Goal: Task Accomplishment & Management: Use online tool/utility

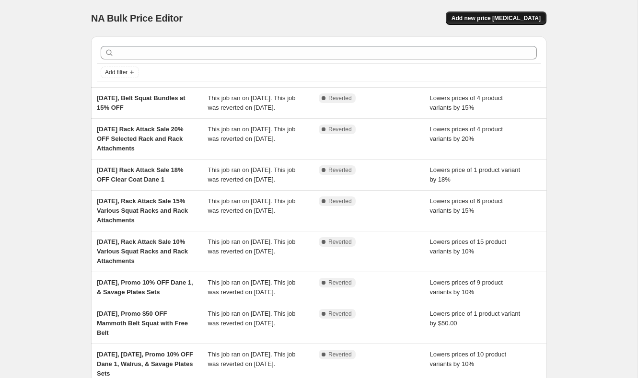
click at [480, 15] on span "Add new price [MEDICAL_DATA]" at bounding box center [495, 18] width 89 height 8
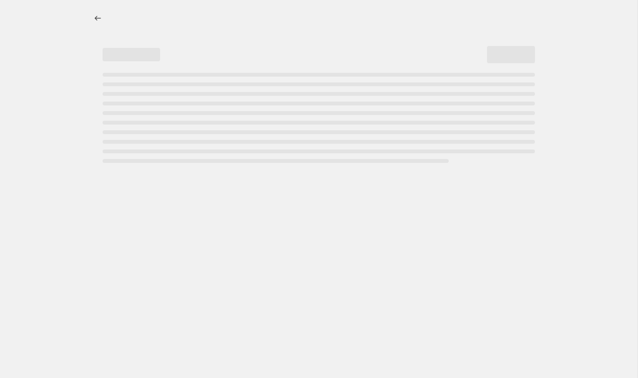
select select "percentage"
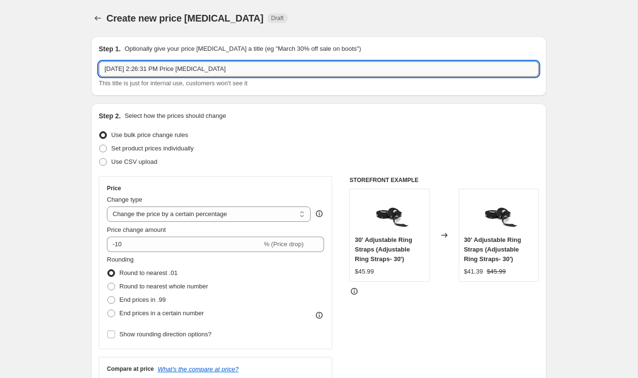
click at [231, 65] on input "Sep 18, 2025, 2:26:31 PM Price change job" at bounding box center [319, 68] width 440 height 15
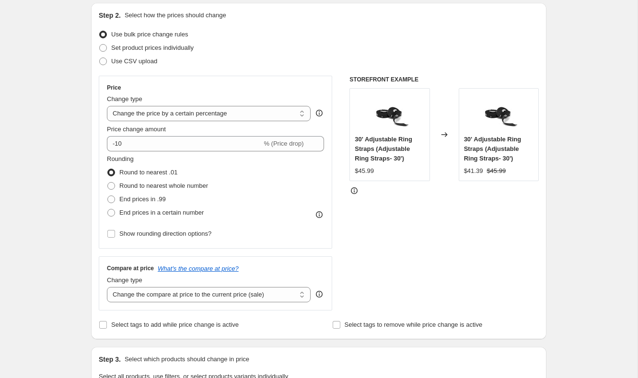
scroll to position [103, 0]
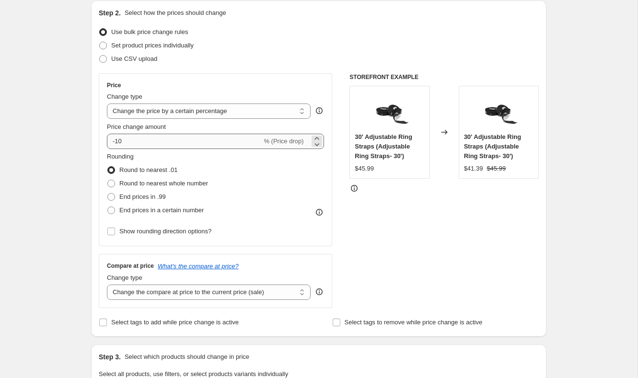
type input "Sep 18, 2025 Back2Back Sale 10% OFF Selected Items"
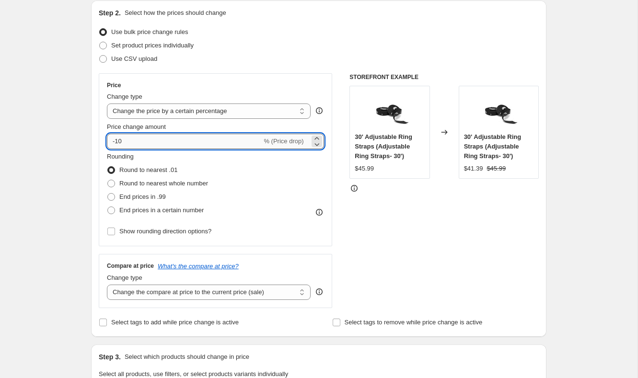
click at [179, 136] on input "-10" at bounding box center [184, 141] width 155 height 15
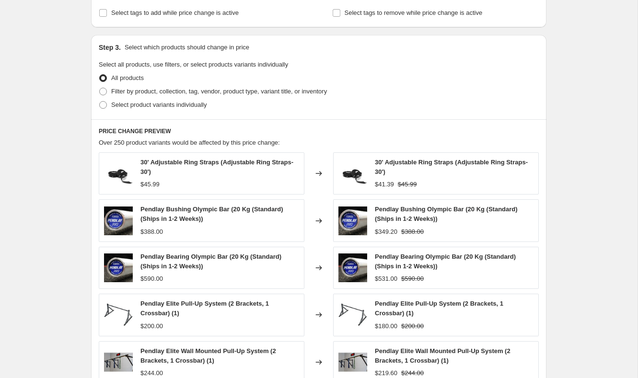
scroll to position [400, 0]
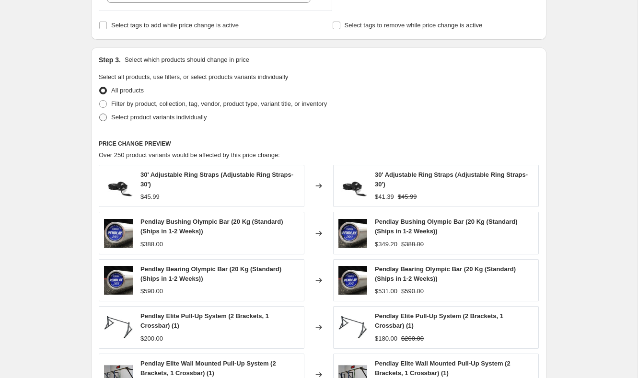
click at [161, 116] on span "Select product variants individually" at bounding box center [158, 117] width 95 height 7
click at [100, 114] on input "Select product variants individually" at bounding box center [99, 114] width 0 height 0
radio input "true"
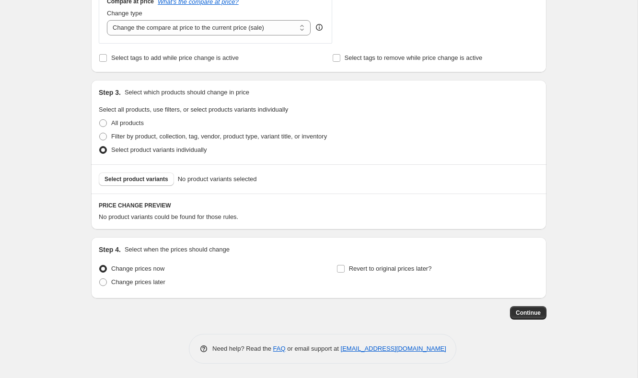
scroll to position [366, 0]
click at [135, 177] on span "Select product variants" at bounding box center [136, 180] width 64 height 8
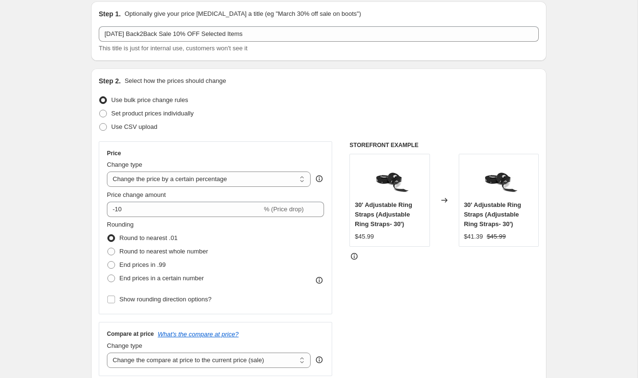
scroll to position [0, 0]
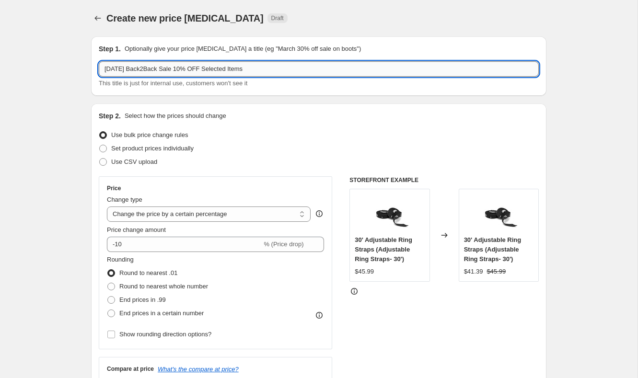
click at [279, 68] on input "Sep 18, 2025 Back2Back Sale 10% OFF Selected Items" at bounding box center [319, 68] width 440 height 15
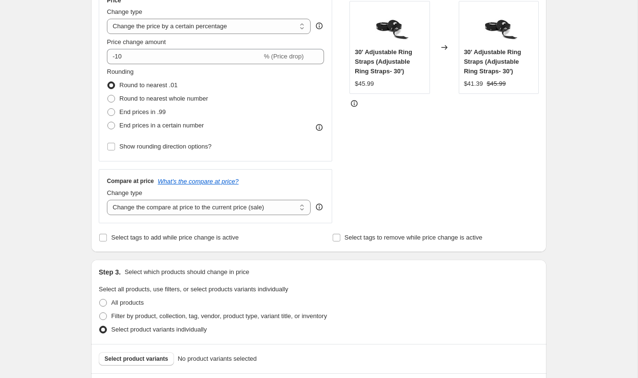
scroll to position [193, 0]
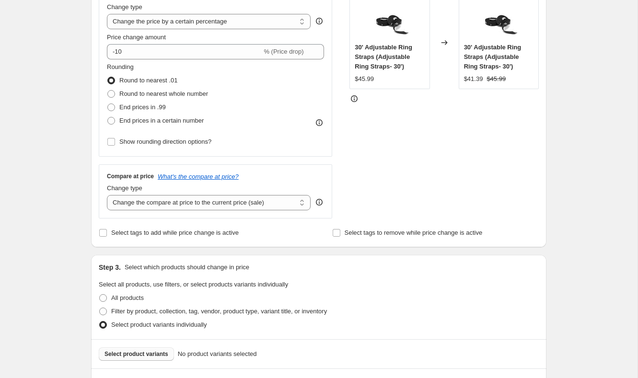
type input "Sep 18, 2025 Back2Back Sale 10% OFF Selected Bench, Bumpers, Barbells"
click at [121, 348] on button "Select product variants" at bounding box center [136, 353] width 75 height 13
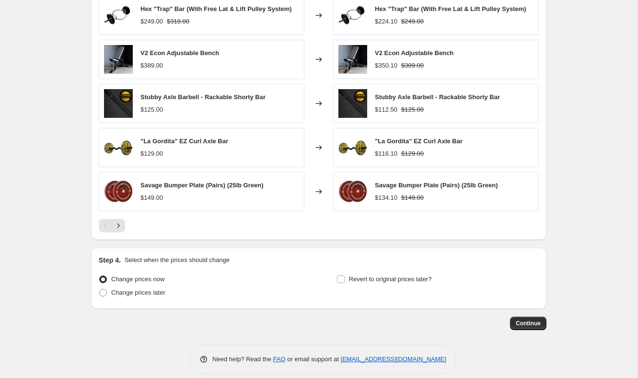
scroll to position [608, 0]
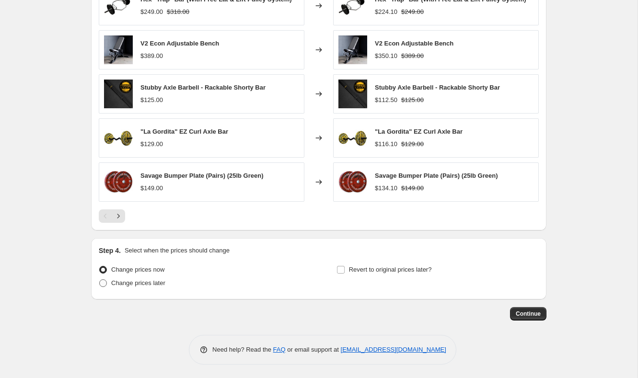
click at [102, 284] on span at bounding box center [103, 283] width 8 height 8
click at [100, 280] on input "Change prices later" at bounding box center [99, 279] width 0 height 0
radio input "true"
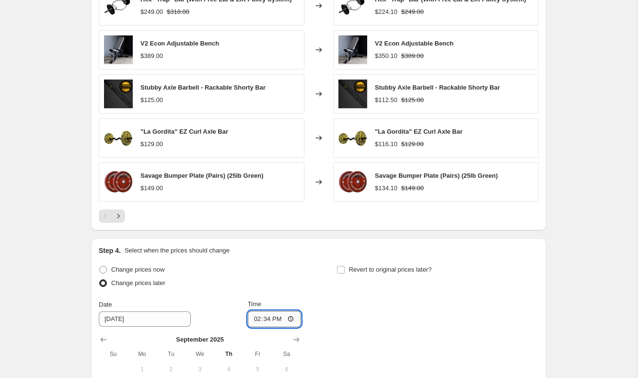
click at [253, 319] on input "14:34" at bounding box center [275, 319] width 54 height 16
type input "17:34"
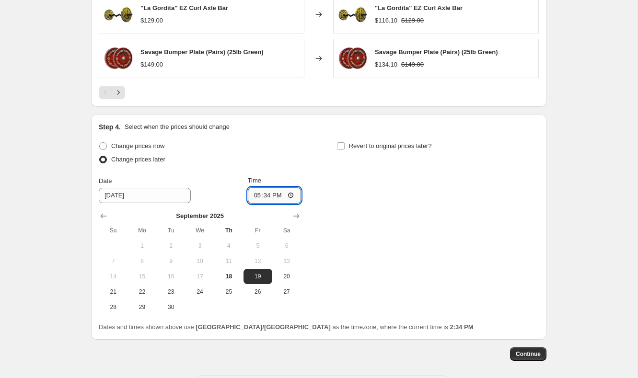
scroll to position [771, 0]
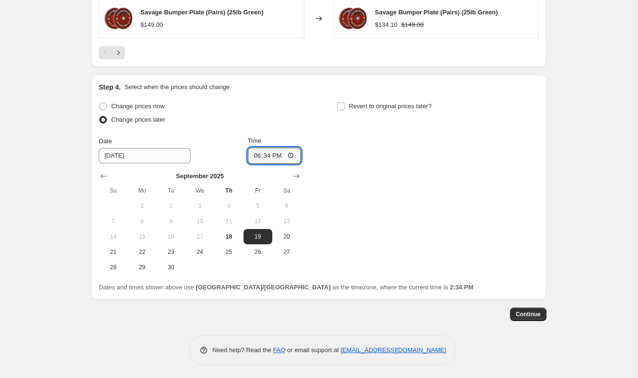
type input "18:00"
click at [236, 233] on span "18" at bounding box center [228, 237] width 21 height 8
type input "9/18/2025"
click at [404, 172] on div "Change prices now Change prices later Date 9/18/2025 Time 18:00 September 2025 …" at bounding box center [319, 187] width 440 height 175
click at [344, 107] on input "Revert to original prices later?" at bounding box center [341, 106] width 8 height 8
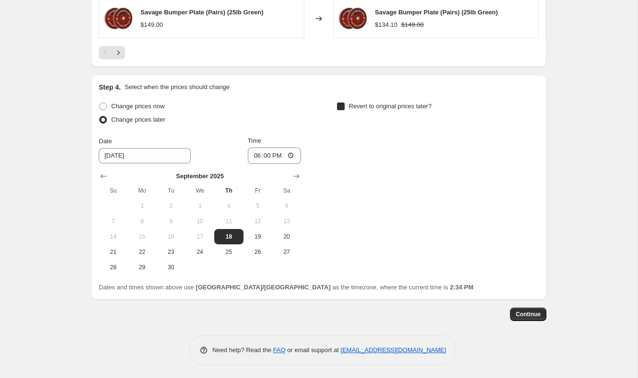
checkbox input "true"
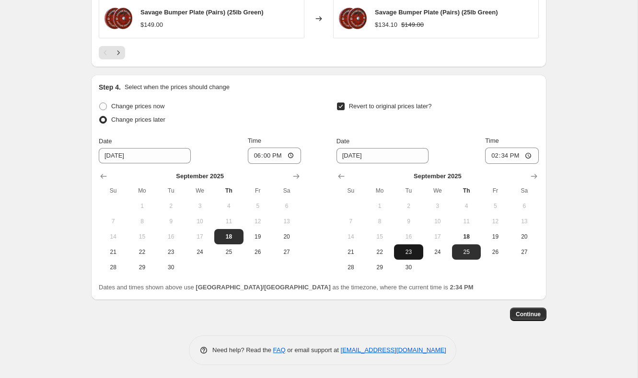
click at [413, 249] on span "23" at bounding box center [408, 252] width 21 height 8
click at [491, 154] on input "14:34" at bounding box center [512, 156] width 54 height 16
click at [435, 250] on span "24" at bounding box center [437, 252] width 21 height 8
type input "9/24/2025"
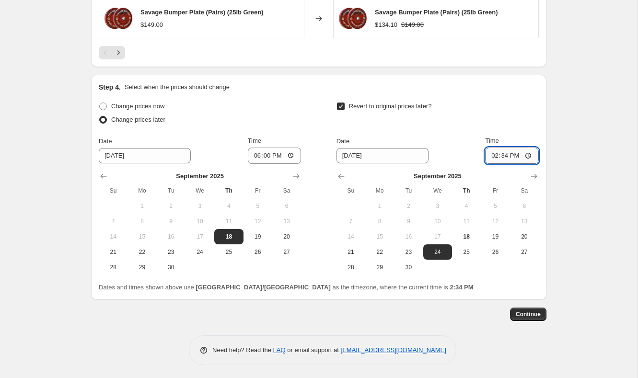
click at [491, 153] on input "14:34" at bounding box center [512, 156] width 54 height 16
type input "17:34"
click at [491, 153] on input "Time" at bounding box center [512, 156] width 54 height 16
click at [491, 156] on input "Time" at bounding box center [512, 156] width 54 height 16
type input "18:00"
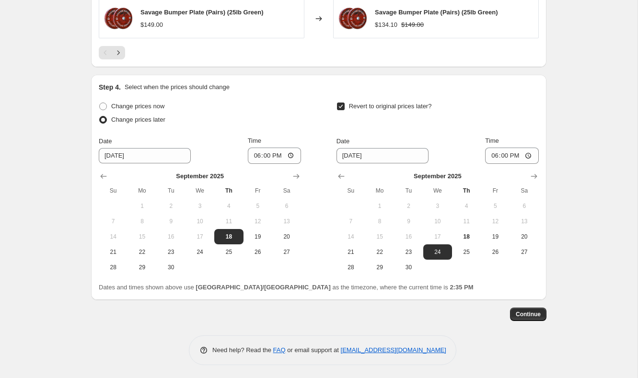
click at [526, 131] on div "Revert to original prices later? Date 9/24/2025 Time 18:00 September 2025 Su Mo…" at bounding box center [437, 187] width 202 height 175
click at [533, 316] on span "Continue" at bounding box center [527, 314] width 25 height 8
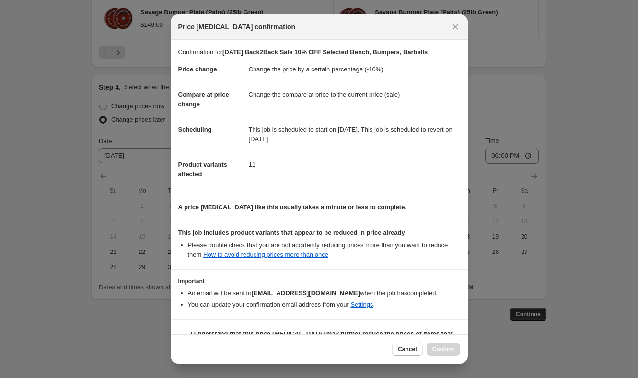
scroll to position [23, 0]
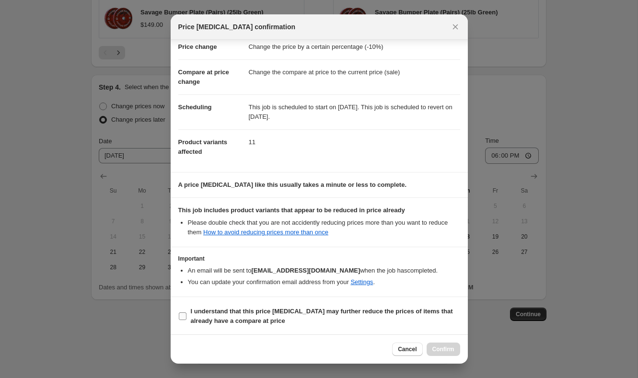
click at [185, 314] on input "I understand that this price change job may further reduce the prices of items …" at bounding box center [183, 316] width 8 height 8
checkbox input "true"
click at [442, 353] on span "Confirm" at bounding box center [443, 349] width 22 height 8
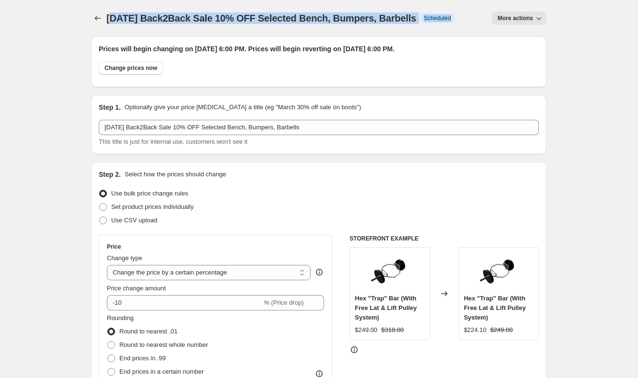
drag, startPoint x: 110, startPoint y: 21, endPoint x: 444, endPoint y: 23, distance: 333.9
click at [444, 23] on div "Sep 18, 2025 Back2Back Sale 10% OFF Selected Bench, Bumpers, Barbells Info Sche…" at bounding box center [280, 17] width 348 height 13
copy div "ep 18, 2025 Back2Back Sale 10% OFF Selected Bench, Bumpers, Barbells Info Sched…"
click at [97, 21] on icon "Price change jobs" at bounding box center [98, 18] width 10 height 10
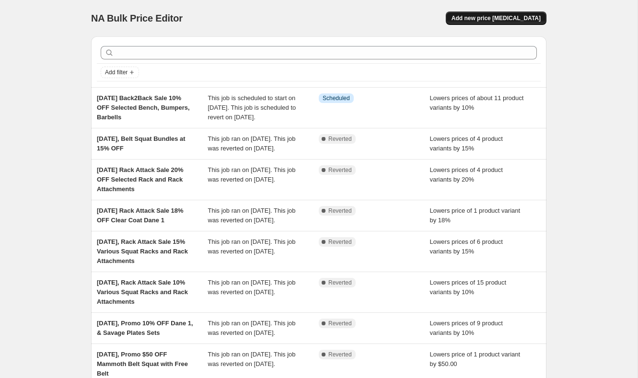
click at [495, 14] on button "Add new price [MEDICAL_DATA]" at bounding box center [495, 17] width 101 height 13
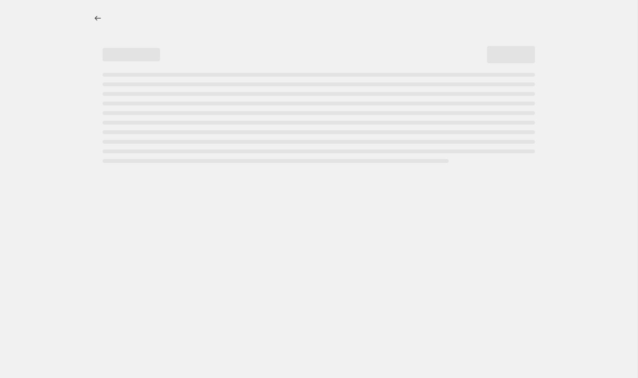
select select "percentage"
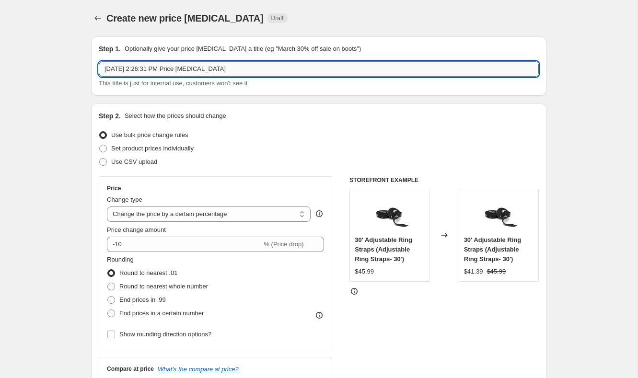
click at [274, 68] on input "Sep 18, 2025, 2:26:31 PM Price change job" at bounding box center [319, 68] width 440 height 15
paste input "ep 18, 2025 Back2Back Sale 10% OFF Selected Bench, Bumpers, Barbells Info Sched…"
click at [105, 68] on input "ep 18, 2025 Back2Back Sale 10% OFF Selected Bench, Bumpers, Barbells Info Sched…" at bounding box center [319, 68] width 440 height 15
click at [201, 72] on input "Sep 18, 2025 Back2Back Sale 10% OFF Selected Bench, Bumpers, Barbells Info Sche…" at bounding box center [319, 68] width 440 height 15
type input "Sep 18, 2025 Back2Back Sale 12% OFF Selected Bench, Bumpers, Barbells Info Sche…"
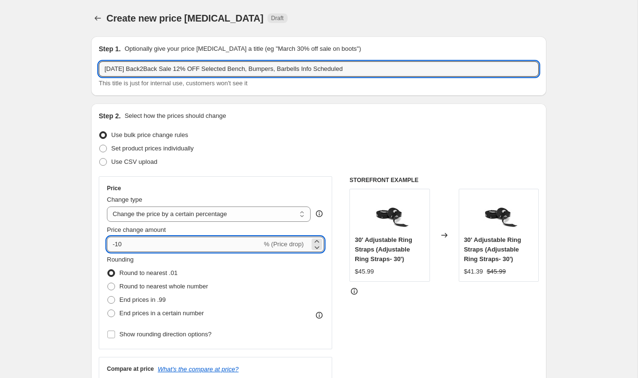
click at [132, 244] on input "-10" at bounding box center [184, 244] width 155 height 15
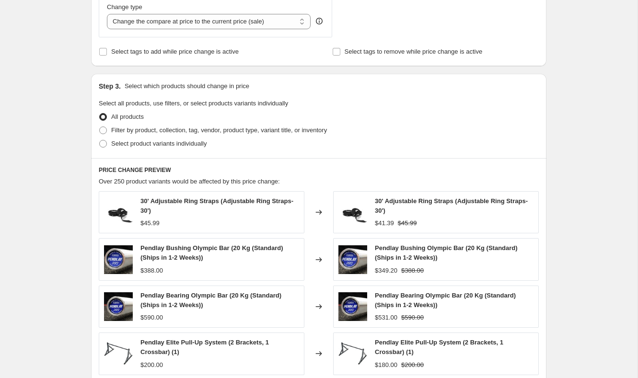
scroll to position [377, 0]
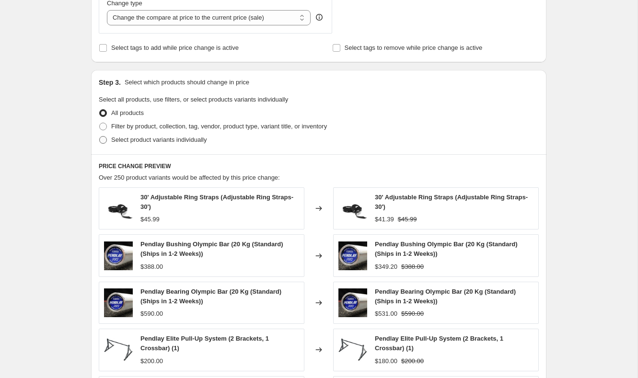
type input "-12"
click at [136, 139] on span "Select product variants individually" at bounding box center [158, 139] width 95 height 7
click at [100, 137] on input "Select product variants individually" at bounding box center [99, 136] width 0 height 0
radio input "true"
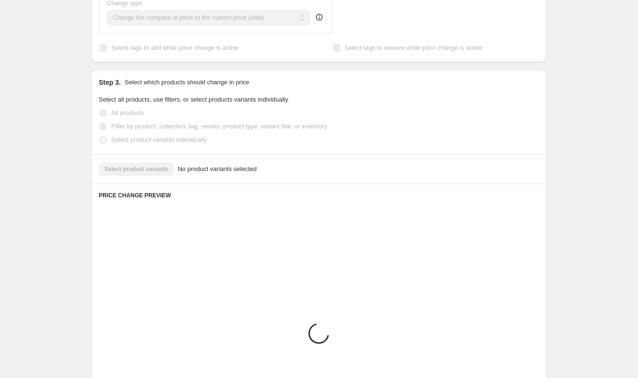
scroll to position [366, 0]
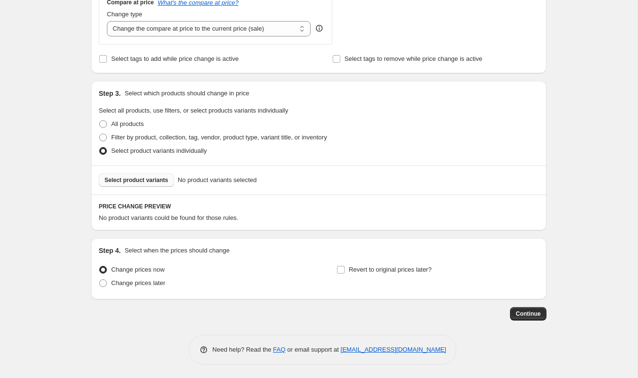
click at [150, 181] on span "Select product variants" at bounding box center [136, 180] width 64 height 8
click at [118, 277] on label "Change prices later" at bounding box center [132, 282] width 67 height 13
click at [100, 279] on input "Change prices later" at bounding box center [99, 279] width 0 height 0
radio input "true"
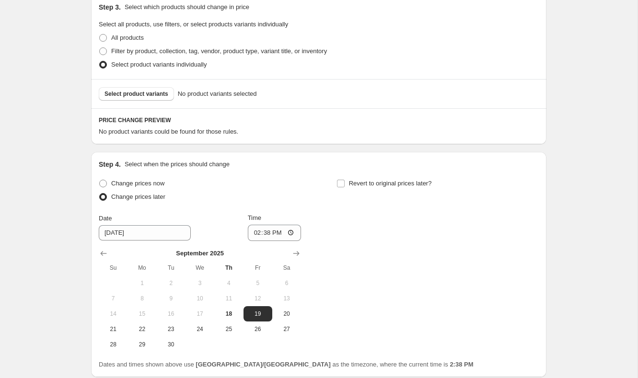
scroll to position [453, 0]
click at [251, 231] on input "14:38" at bounding box center [275, 233] width 54 height 16
type input "18:00"
click at [384, 273] on div "Change prices now Change prices later Date 9/19/2025 Time 18:00 September 2025 …" at bounding box center [319, 264] width 440 height 175
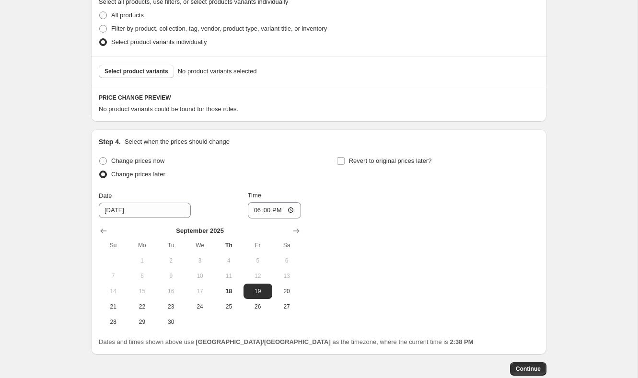
scroll to position [478, 0]
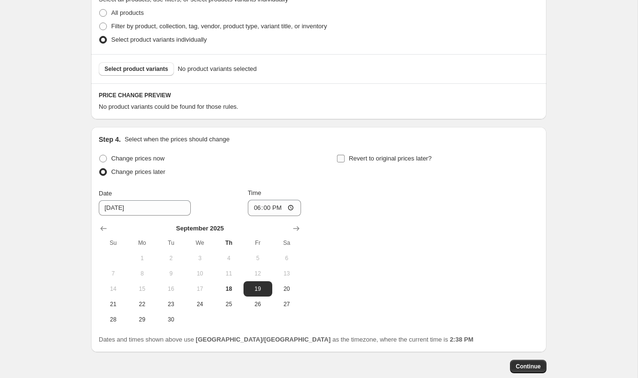
click at [344, 158] on input "Revert to original prices later?" at bounding box center [341, 159] width 8 height 8
checkbox input "true"
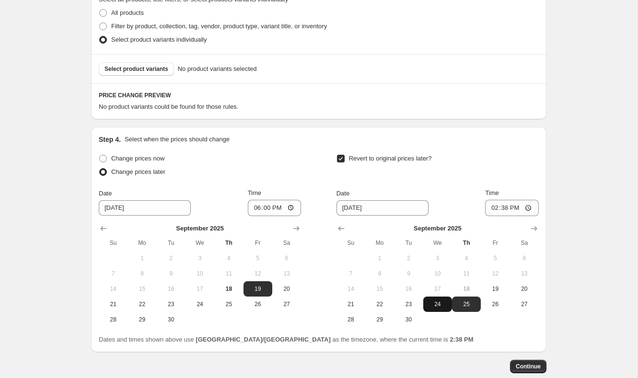
click at [447, 303] on span "24" at bounding box center [437, 304] width 21 height 8
type input "9/24/2025"
click at [494, 206] on input "14:38" at bounding box center [512, 208] width 54 height 16
type input "18:00"
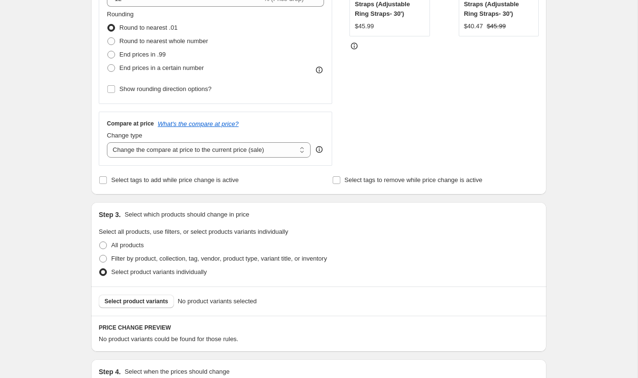
scroll to position [242, 0]
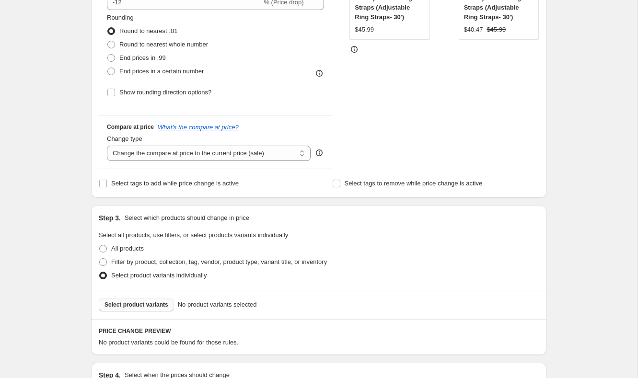
click at [143, 301] on span "Select product variants" at bounding box center [136, 305] width 64 height 8
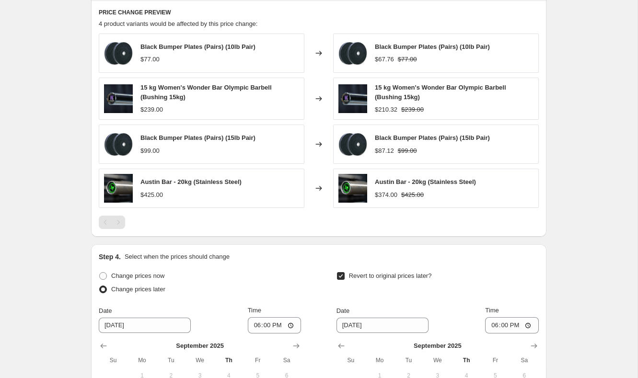
scroll to position [730, 0]
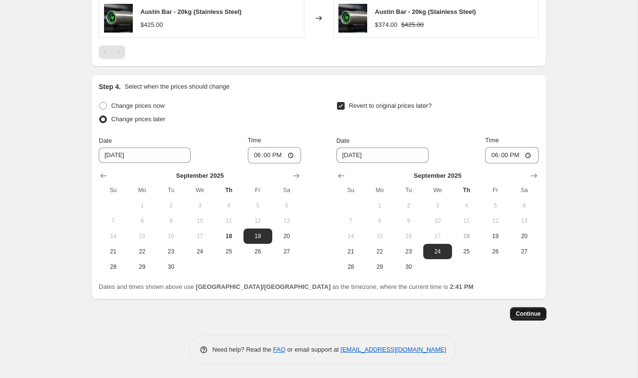
click at [528, 314] on span "Continue" at bounding box center [527, 314] width 25 height 8
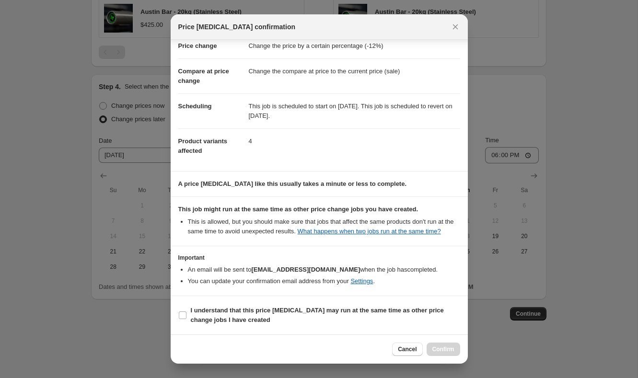
scroll to position [42, 0]
click at [214, 312] on b "I understand that this price change job may run at the same time as other price…" at bounding box center [317, 315] width 253 height 17
click at [186, 312] on input "I understand that this price change job may run at the same time as other price…" at bounding box center [183, 315] width 8 height 8
checkbox input "true"
click at [445, 346] on span "Confirm" at bounding box center [443, 349] width 22 height 8
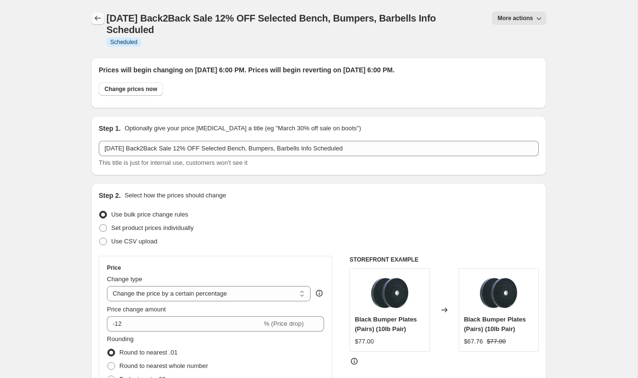
click at [93, 19] on icon "Price change jobs" at bounding box center [98, 18] width 10 height 10
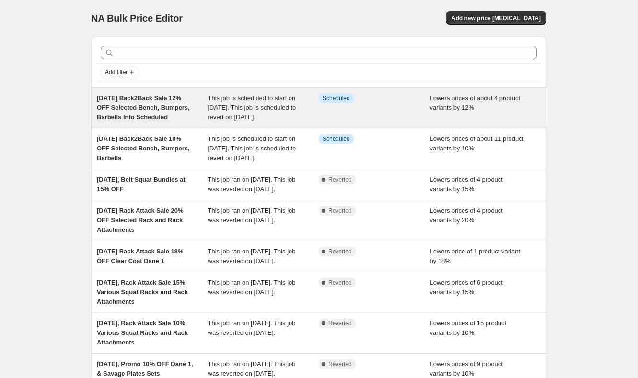
click at [149, 112] on div "Sep 18, 2025 Back2Back Sale 12% OFF Selected Bench, Bumpers, Barbells Info Sche…" at bounding box center [152, 107] width 111 height 29
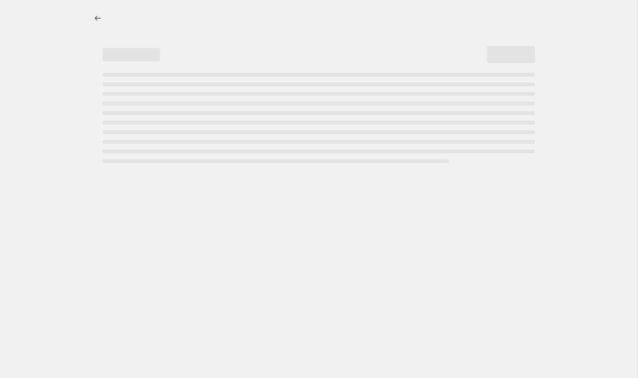
select select "percentage"
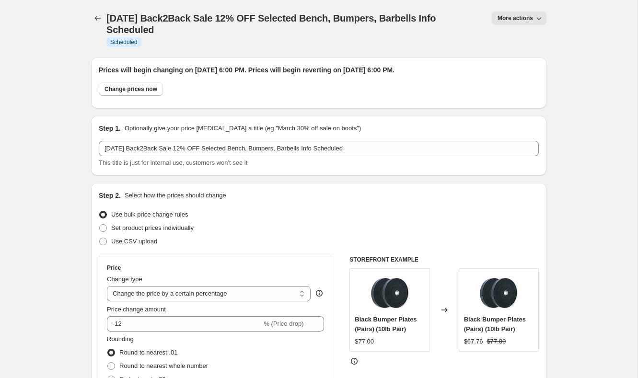
drag, startPoint x: 163, startPoint y: 30, endPoint x: 111, endPoint y: 11, distance: 55.9
click at [111, 11] on div "Sep 18, 2025 Back2Back Sale 12% OFF Selected Bench, Bumpers, Barbells Info Sche…" at bounding box center [294, 28] width 377 height 34
copy span "Sep 18, 2025 Back2Back Sale 12% OFF Selected Bench, Bumpers, Barbells Info Sche…"
click at [99, 14] on icon "Price change jobs" at bounding box center [98, 18] width 10 height 10
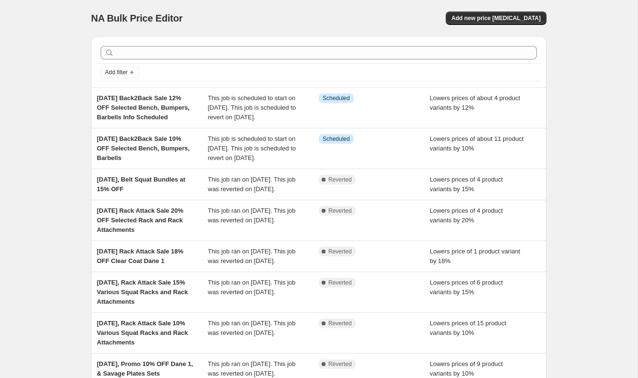
click at [152, 44] on div at bounding box center [319, 52] width 444 height 21
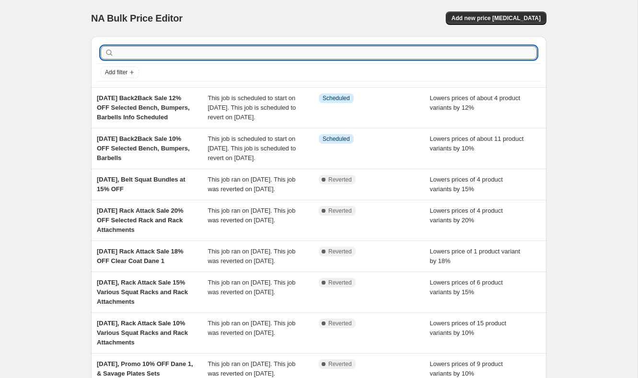
click at [152, 46] on input "text" at bounding box center [326, 52] width 421 height 13
paste input "Sep 18, 2025 Back2Back Sale 12% OFF Selected Bench, Bumpers, Barbells Info Sche…"
type input "Sep 18, 2025 Back2Back Sale 12% OFF Selected Bench, Bumpers, Barbells Info Sche…"
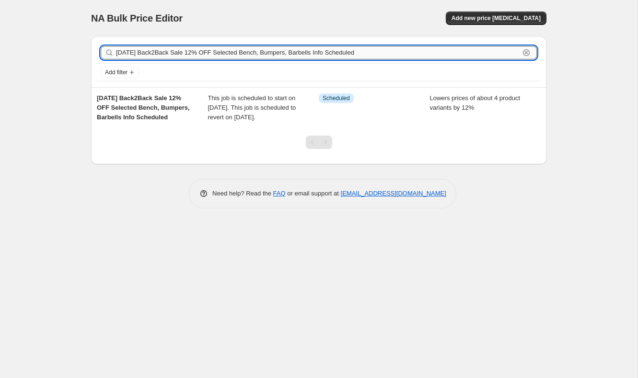
click at [212, 54] on input "Sep 18, 2025 Back2Back Sale 12% OFF Selected Bench, Bumpers, Barbells Info Sche…" at bounding box center [317, 52] width 403 height 13
type input "Sep 18, 2025 Back2Back Sale 15% OFF Selected Bench, Bumpers, Barbells Info Sche…"
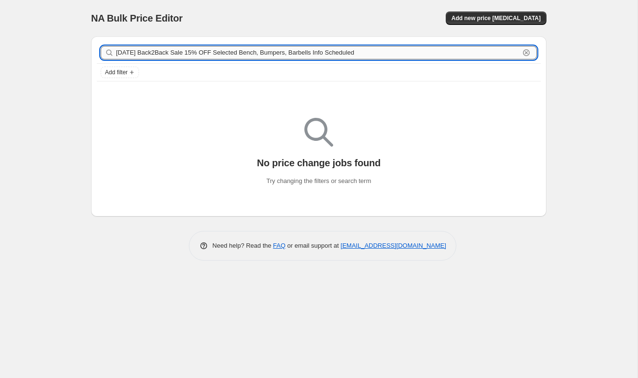
click at [395, 49] on input "Sep 18, 2025 Back2Back Sale 15% OFF Selected Bench, Bumpers, Barbells Info Sche…" at bounding box center [317, 52] width 403 height 13
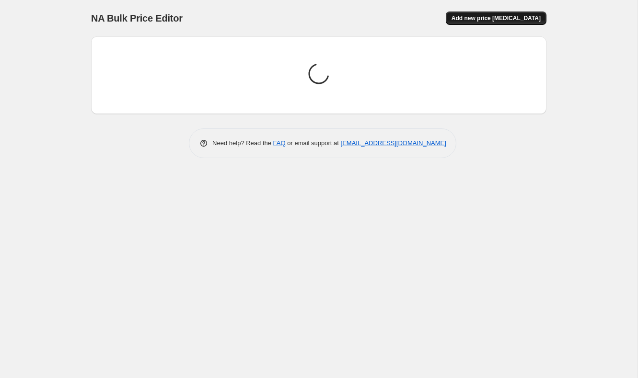
click at [527, 14] on button "Add new price [MEDICAL_DATA]" at bounding box center [495, 17] width 101 height 13
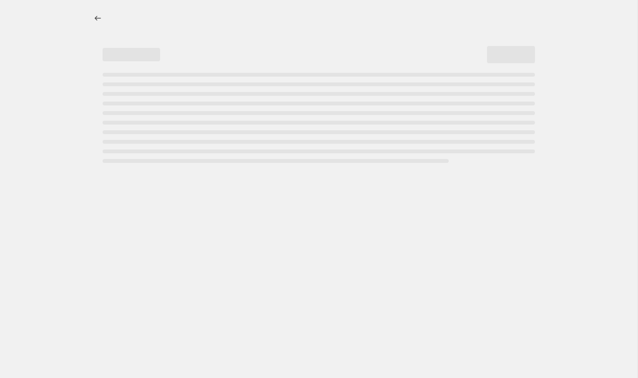
select select "percentage"
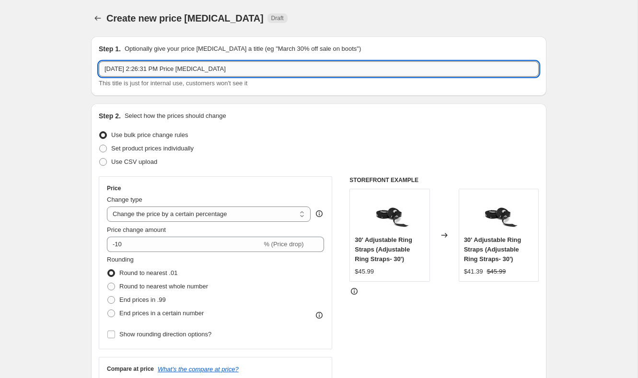
click at [254, 65] on input "Sep 18, 2025, 2:26:31 PM Price change job" at bounding box center [319, 68] width 440 height 15
paste input "Sep 18, 2025 Back2Back Sale 15% OFF Selected Bench, Bumpers, Barbells Info Sche…"
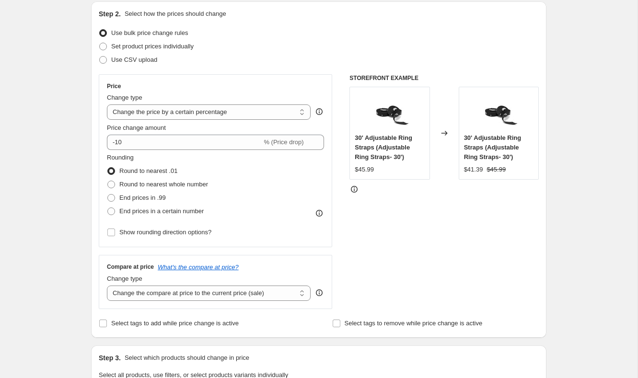
scroll to position [109, 0]
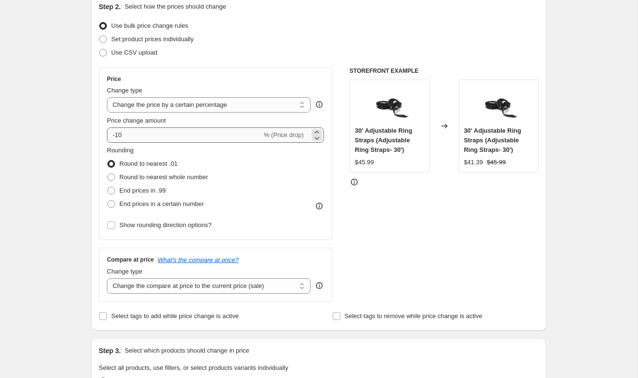
type input "Sep 18, 2025 Back2Back Sale 15% OFF Selected Bench, Bumpers, Barbells Info Sche…"
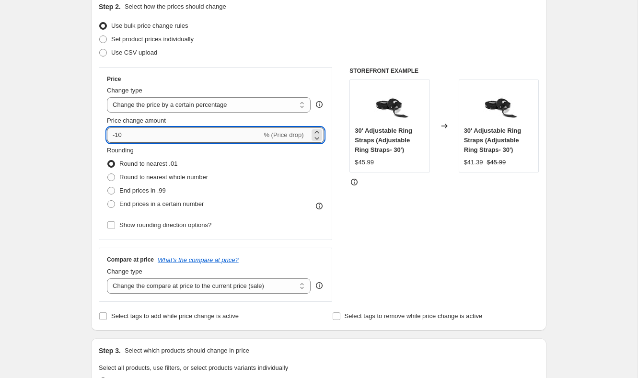
click at [145, 137] on input "-10" at bounding box center [184, 134] width 155 height 15
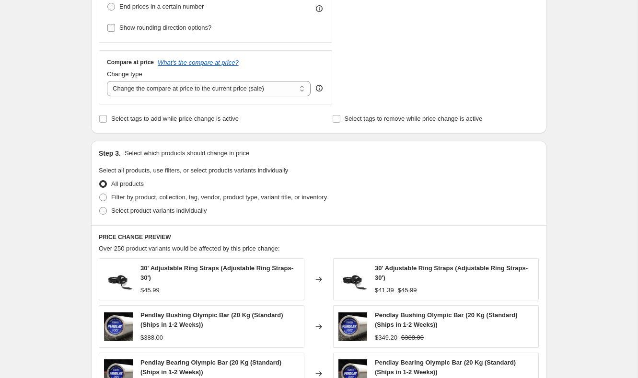
scroll to position [311, 0]
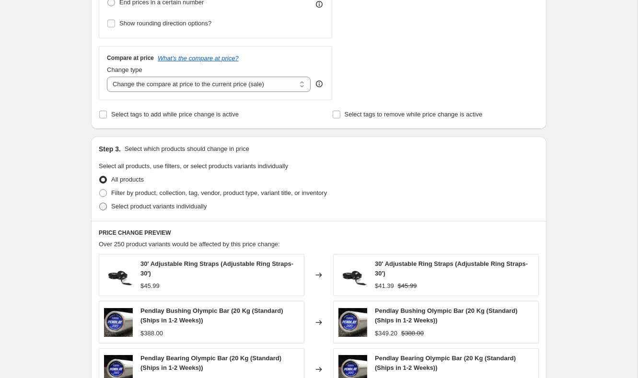
type input "-15"
click at [170, 202] on span "Select product variants individually" at bounding box center [158, 207] width 95 height 10
click at [100, 203] on input "Select product variants individually" at bounding box center [99, 203] width 0 height 0
radio input "true"
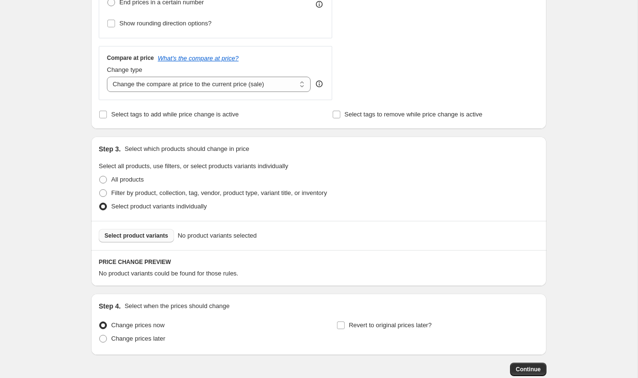
click at [142, 232] on span "Select product variants" at bounding box center [136, 236] width 64 height 8
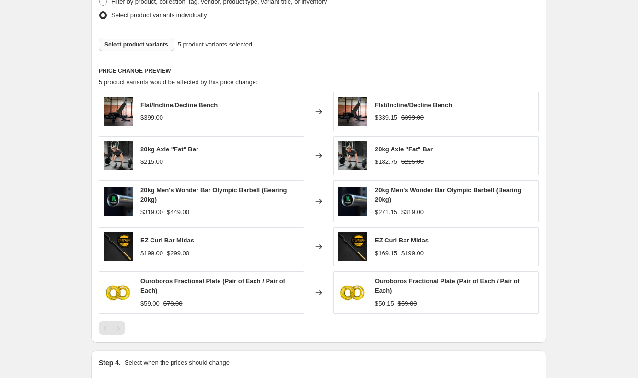
scroll to position [518, 0]
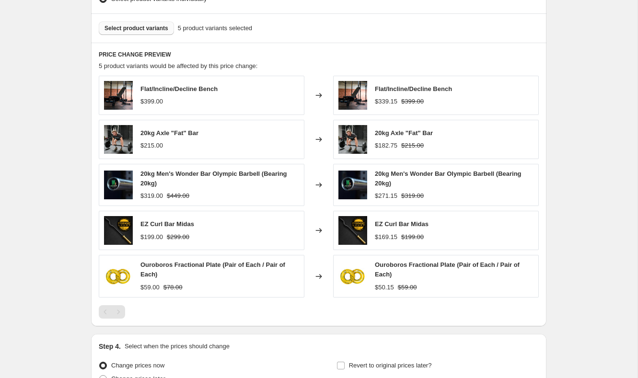
click at [144, 25] on span "Select product variants" at bounding box center [136, 28] width 64 height 8
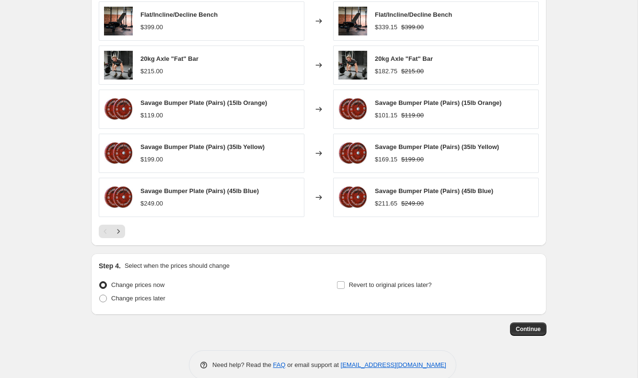
scroll to position [608, 0]
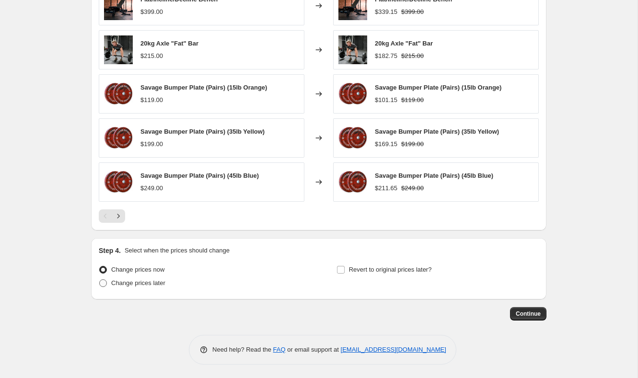
click at [123, 279] on span "Change prices later" at bounding box center [138, 282] width 54 height 7
click at [100, 279] on input "Change prices later" at bounding box center [99, 279] width 0 height 0
radio input "true"
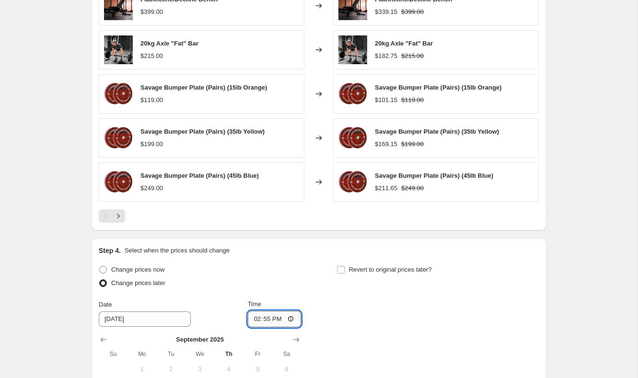
click at [253, 319] on input "14:55" at bounding box center [275, 319] width 54 height 16
type input "18:00"
click at [342, 263] on label "Revert to original prices later?" at bounding box center [383, 269] width 95 height 13
click at [342, 266] on input "Revert to original prices later?" at bounding box center [341, 270] width 8 height 8
checkbox input "true"
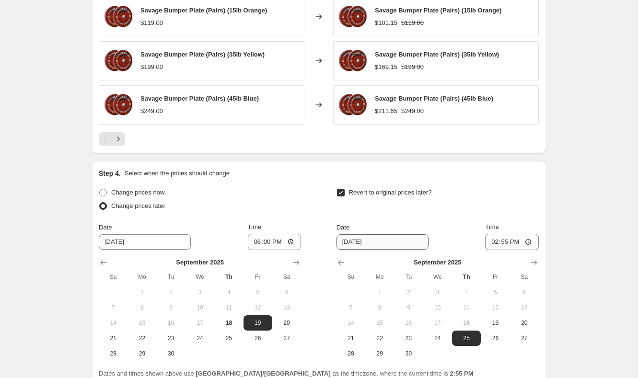
scroll to position [705, 0]
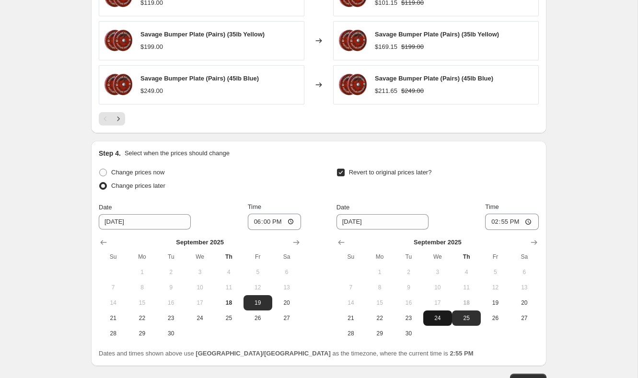
click at [442, 321] on button "24" at bounding box center [437, 317] width 29 height 15
type input "9/24/2025"
click at [491, 225] on input "14:55" at bounding box center [512, 222] width 54 height 16
type input "18:00"
click at [231, 302] on span "18" at bounding box center [228, 303] width 21 height 8
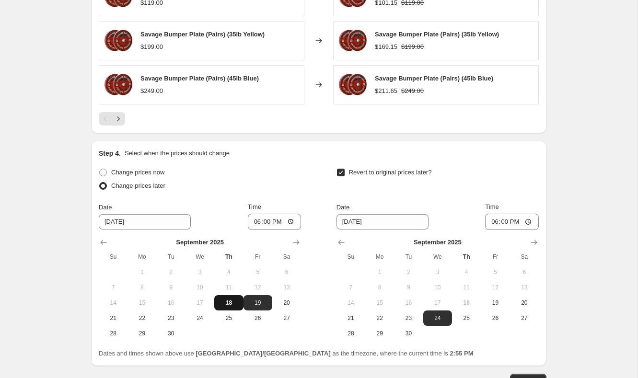
type input "9/18/2025"
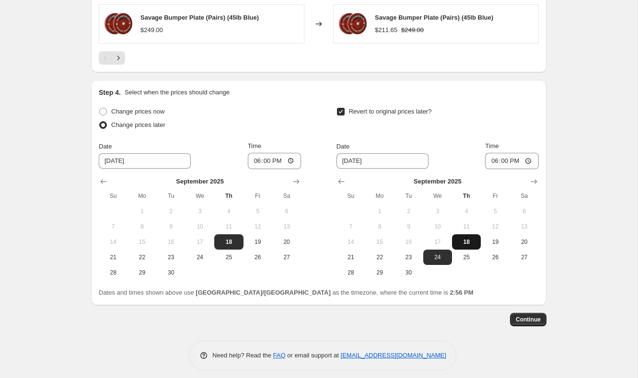
scroll to position [771, 0]
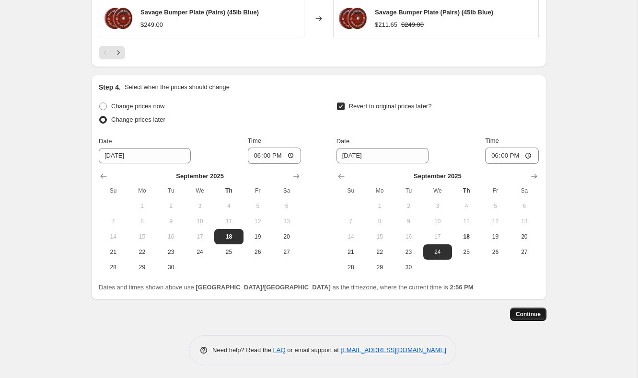
click at [531, 315] on span "Continue" at bounding box center [527, 314] width 25 height 8
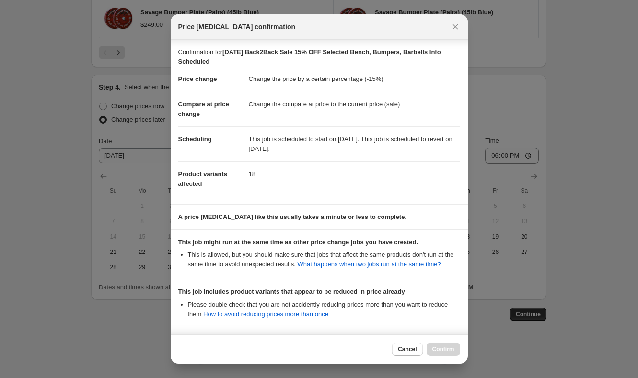
scroll to position [101, 0]
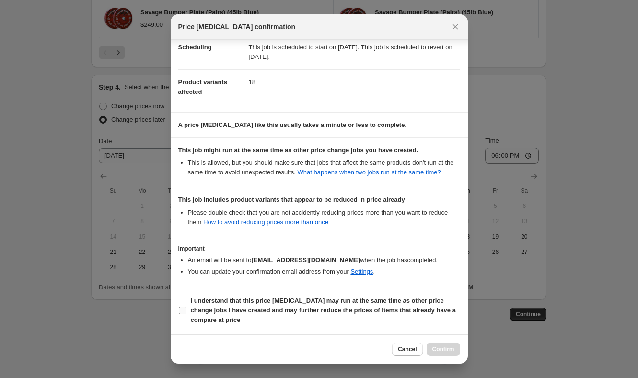
click at [183, 307] on input "I understand that this price change job may run at the same time as other price…" at bounding box center [183, 311] width 8 height 8
checkbox input "true"
click at [443, 349] on span "Confirm" at bounding box center [443, 349] width 22 height 8
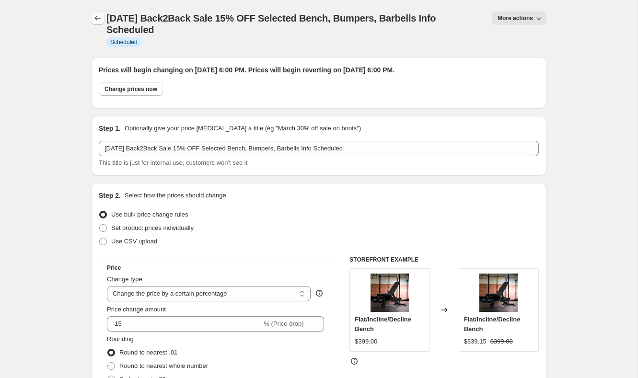
click at [101, 13] on icon "Price change jobs" at bounding box center [98, 18] width 10 height 10
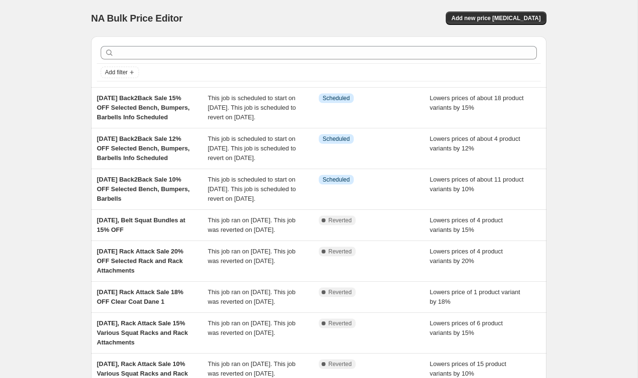
click at [474, 26] on div "NA Bulk Price Editor. This page is ready NA Bulk Price Editor Add new price cha…" at bounding box center [318, 18] width 455 height 36
click at [487, 14] on button "Add new price [MEDICAL_DATA]" at bounding box center [495, 17] width 101 height 13
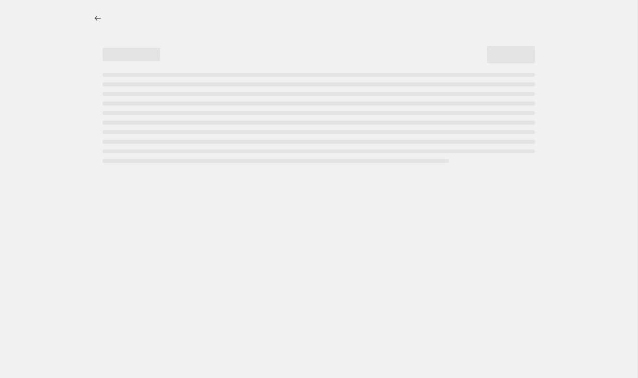
select select "percentage"
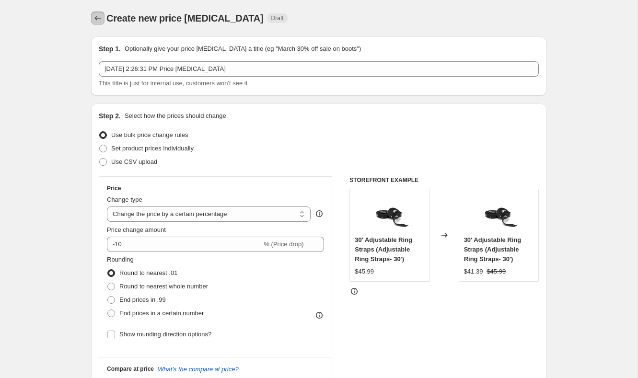
click at [96, 18] on icon "Price change jobs" at bounding box center [98, 18] width 6 height 5
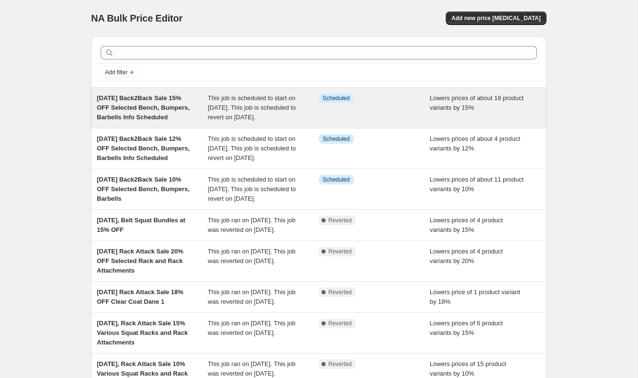
click at [148, 109] on span "Sep 18, 2025 Back2Back Sale 15% OFF Selected Bench, Bumpers, Barbells Info Sche…" at bounding box center [143, 107] width 93 height 26
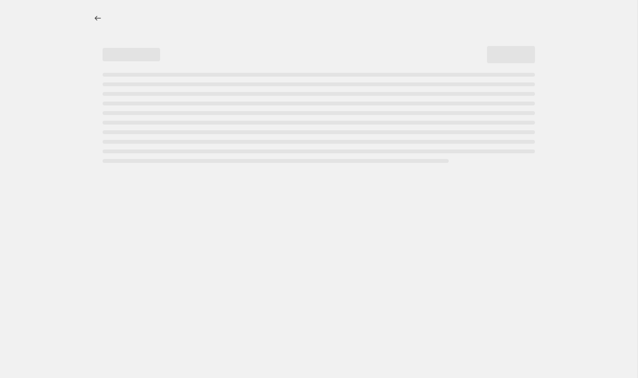
select select "percentage"
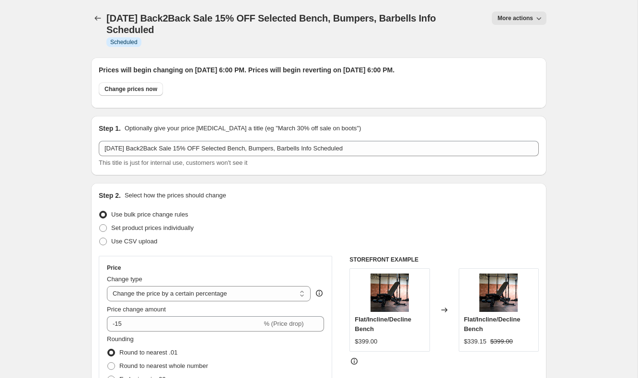
drag, startPoint x: 167, startPoint y: 26, endPoint x: 148, endPoint y: 23, distance: 19.8
click at [148, 23] on h1 "Sep 18, 2025 Back2Back Sale 15% OFF Selected Bench, Bumpers, Barbells Info Sche…" at bounding box center [293, 23] width 374 height 23
click at [152, 21] on span "Sep 18, 2025 Back2Back Sale 15% OFF Selected Bench, Bumpers, Barbells Info Sche…" at bounding box center [270, 24] width 329 height 22
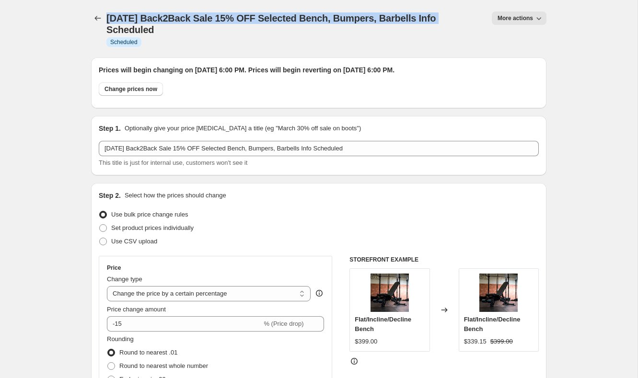
drag, startPoint x: 434, startPoint y: 20, endPoint x: 296, endPoint y: 0, distance: 140.4
click at [296, 0] on div "Sep 18, 2025 Back2Back Sale 15% OFF Selected Bench, Bumpers, Barbells Info Sche…" at bounding box center [318, 28] width 455 height 57
copy span "Sep 18, 2025 Back2Back Sale 15% OFF Selected Bench, Bumpers, Barbells"
click at [95, 19] on icon "Price change jobs" at bounding box center [98, 18] width 10 height 10
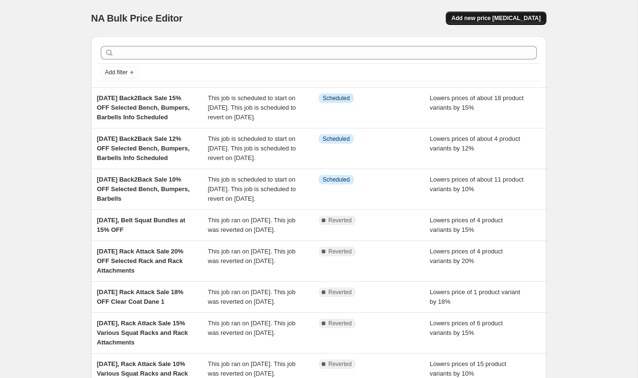
click at [478, 16] on span "Add new price [MEDICAL_DATA]" at bounding box center [495, 18] width 89 height 8
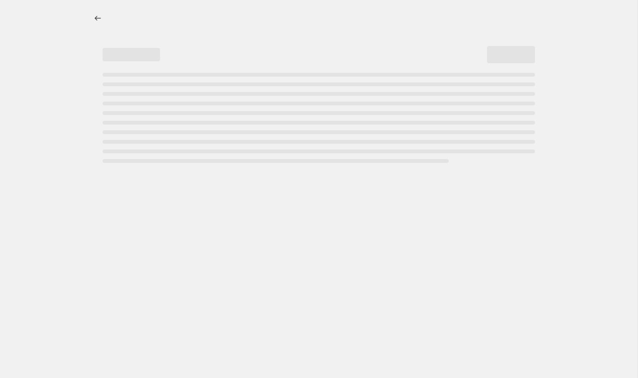
select select "percentage"
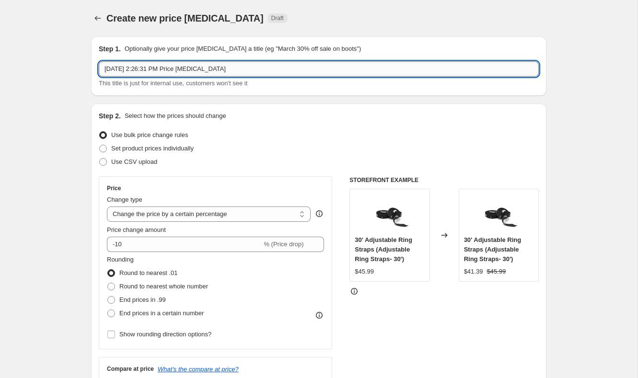
click at [306, 71] on input "Sep 18, 2025, 2:26:31 PM Price change job" at bounding box center [319, 68] width 440 height 15
paste input "Sep 18, 2025 Back2Back Sale 15% OFF Selected Bench, Bumpers, Barbells"
click at [199, 67] on input "Sep 18, 2025 Back2Back Sale 15% OFF Selected Bench, Bumpers, Barbells" at bounding box center [319, 68] width 440 height 15
type input "Sep 18, 2025 Back2Back Sale 20% OFF Selected Bench, Bumpers, Barbells"
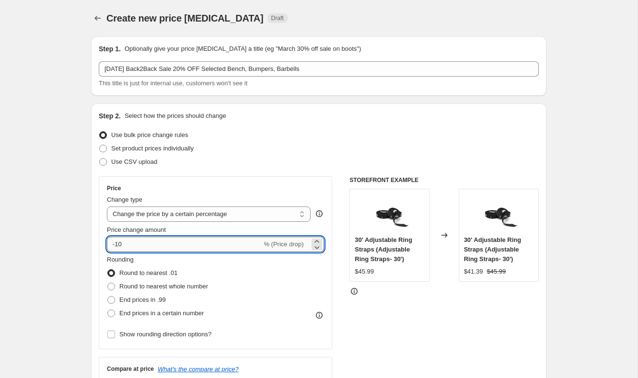
click at [118, 246] on input "-10" at bounding box center [184, 244] width 155 height 15
type input "-173"
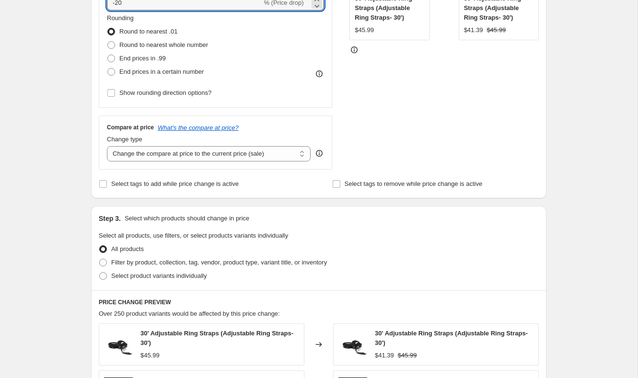
scroll to position [243, 0]
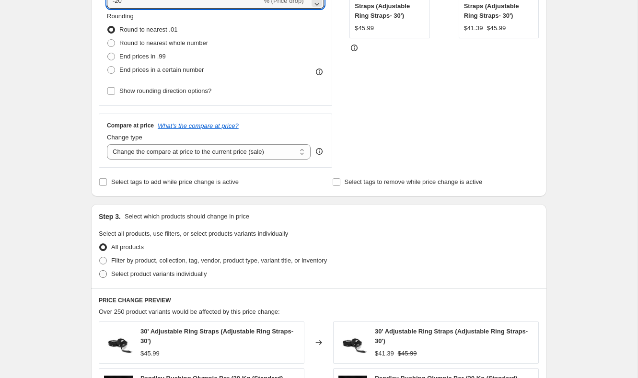
type input "-20"
click at [156, 274] on span "Select product variants individually" at bounding box center [158, 273] width 95 height 7
click at [100, 271] on input "Select product variants individually" at bounding box center [99, 270] width 0 height 0
radio input "true"
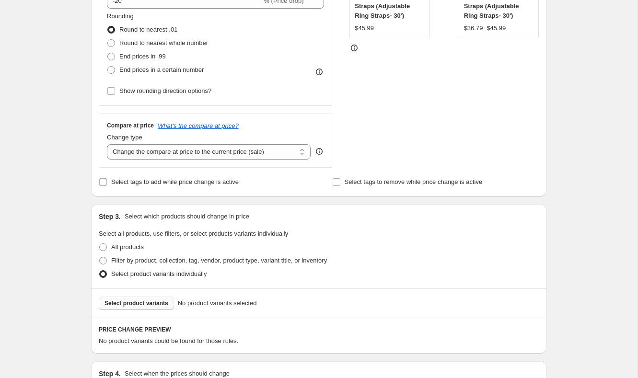
click at [141, 302] on span "Select product variants" at bounding box center [136, 303] width 64 height 8
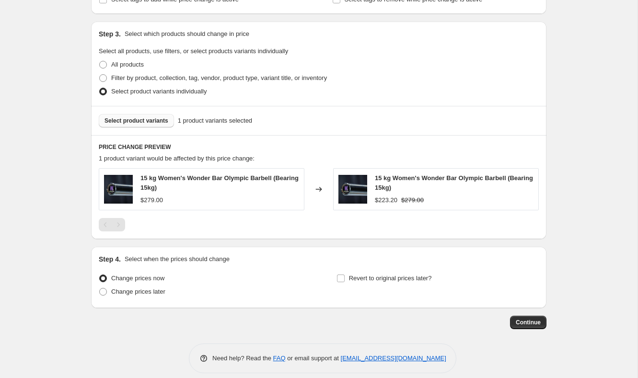
scroll to position [425, 0]
click at [120, 293] on span "Change prices later" at bounding box center [138, 292] width 54 height 7
click at [100, 289] on input "Change prices later" at bounding box center [99, 289] width 0 height 0
radio input "true"
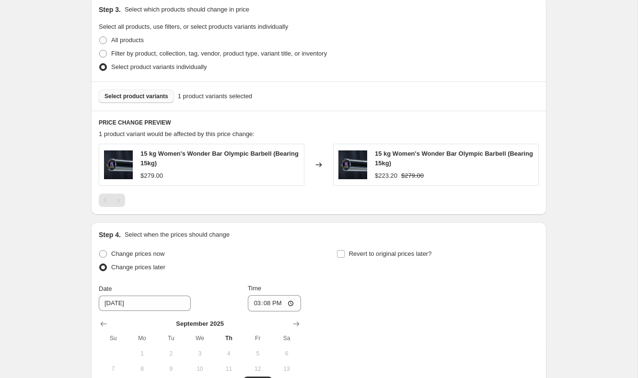
scroll to position [475, 0]
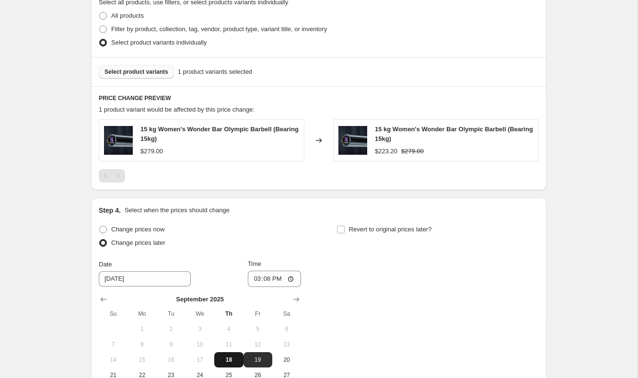
click at [223, 354] on button "18" at bounding box center [228, 359] width 29 height 15
type input "9/18/2025"
click at [250, 281] on input "15:08" at bounding box center [275, 279] width 54 height 16
type input "18:00"
click at [335, 232] on div "Change prices now Change prices later Date 9/18/2025 Time 18:00 September 2025 …" at bounding box center [319, 310] width 440 height 175
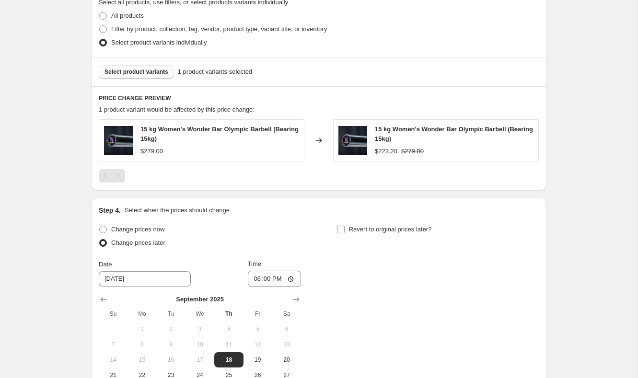
click at [341, 231] on input "Revert to original prices later?" at bounding box center [341, 230] width 8 height 8
checkbox input "true"
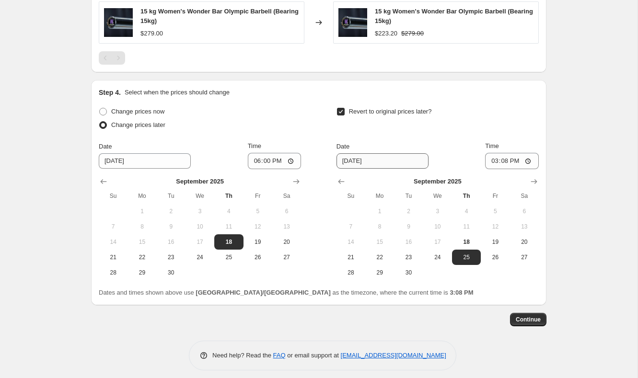
scroll to position [599, 0]
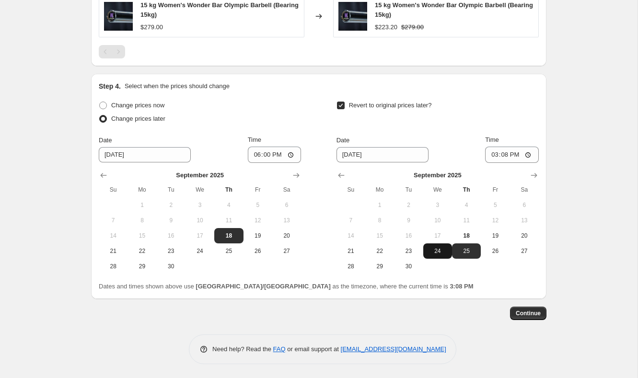
click at [444, 252] on span "24" at bounding box center [437, 251] width 21 height 8
type input "9/24/2025"
click at [490, 157] on input "15:08" at bounding box center [512, 155] width 54 height 16
type input "18:00"
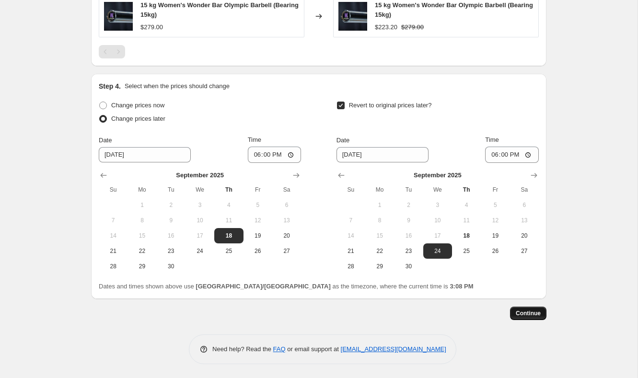
click at [521, 310] on span "Continue" at bounding box center [527, 313] width 25 height 8
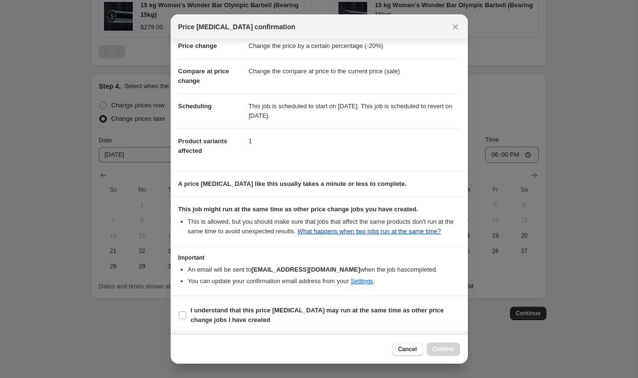
scroll to position [32, 0]
click at [331, 319] on span "I understand that this price change job may run at the same time as other price…" at bounding box center [325, 315] width 269 height 19
click at [186, 319] on input "I understand that this price change job may run at the same time as other price…" at bounding box center [183, 315] width 8 height 8
checkbox input "true"
click at [443, 352] on span "Confirm" at bounding box center [443, 349] width 22 height 8
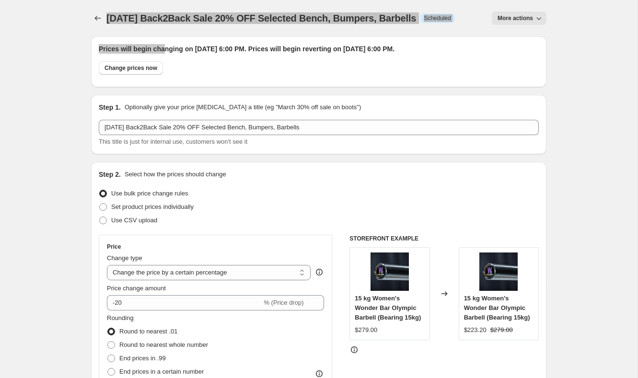
drag, startPoint x: 109, startPoint y: 21, endPoint x: 166, endPoint y: 44, distance: 61.6
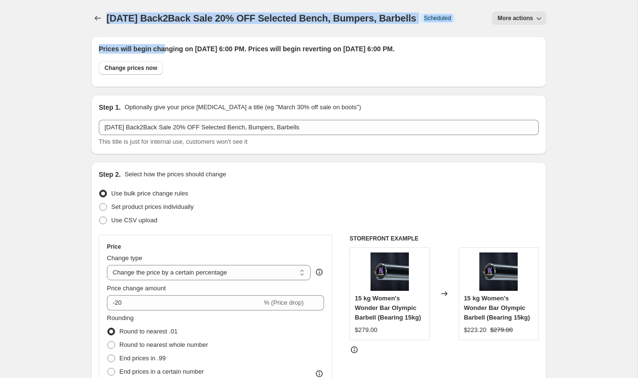
click at [388, 15] on span "Sep 18, 2025 Back2Back Sale 20% OFF Selected Bench, Bumpers, Barbells" at bounding box center [260, 18] width 309 height 11
drag, startPoint x: 438, startPoint y: 20, endPoint x: 169, endPoint y: -11, distance: 271.5
click at [169, 0] on html "Home Settings Plans Skip to content Sep 18, 2025 Back2Back Sale 20% OFF Selecte…" at bounding box center [319, 189] width 638 height 378
copy div "Sep 18, 2025 Back2Back Sale 20% OFF Selected Bench, Bumpers, Barbells Info"
click at [93, 13] on button "Price change jobs" at bounding box center [97, 17] width 13 height 13
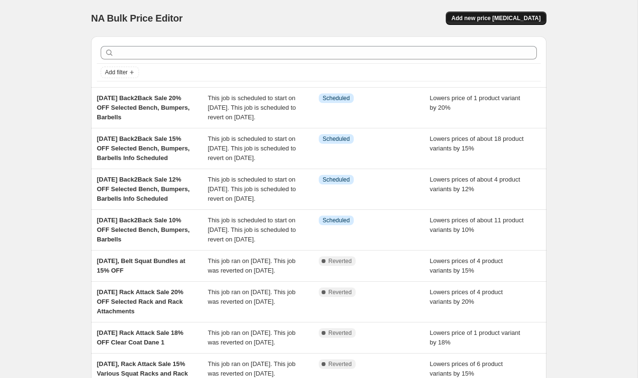
click at [487, 15] on span "Add new price [MEDICAL_DATA]" at bounding box center [495, 18] width 89 height 8
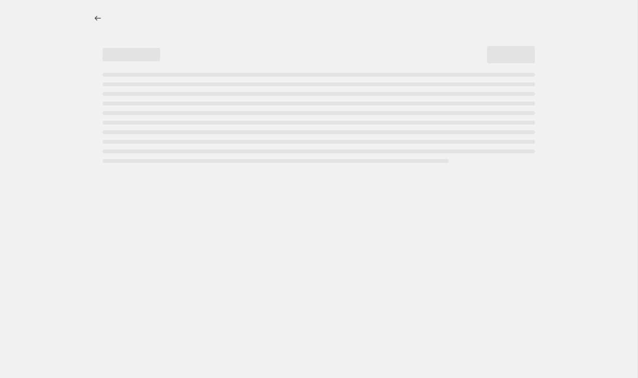
select select "percentage"
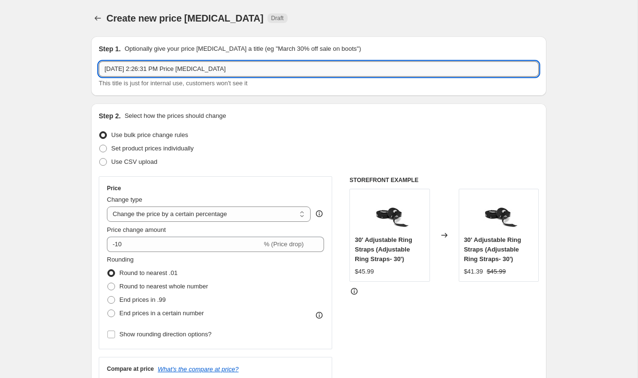
click at [253, 70] on input "Sep 18, 2025, 2:26:31 PM Price change job" at bounding box center [319, 68] width 440 height 15
paste input "Sep 18, 2025 Back2Back Sale 20% OFF Selected Bench, Bumpers, Barbells Info"
click at [200, 67] on input "Sep 18, 2025 Back2Back Sale 20% OFF Selected Bench, Bumpers, Barbells Info" at bounding box center [319, 68] width 440 height 15
type input "Sep 18, 2025 Back2Back Sale 25% OFF Selected Bench, Bumpers, Barbells Info"
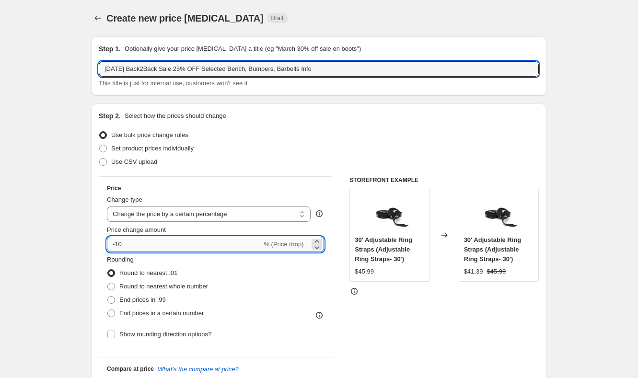
click at [145, 242] on input "-10" at bounding box center [184, 244] width 155 height 15
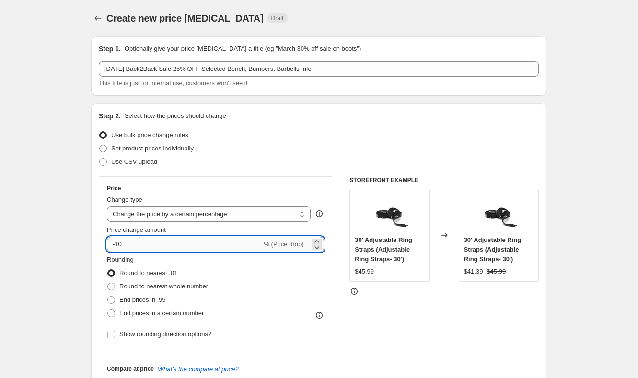
type input "-1"
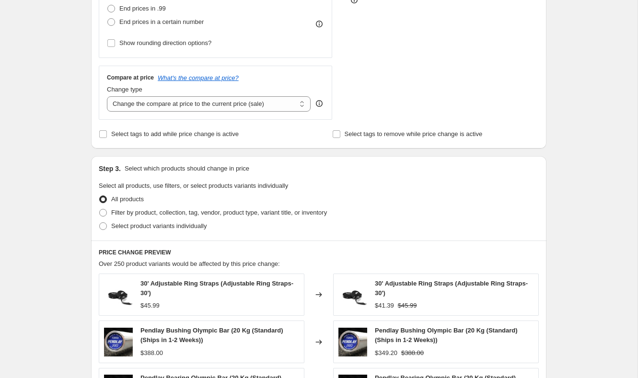
scroll to position [296, 0]
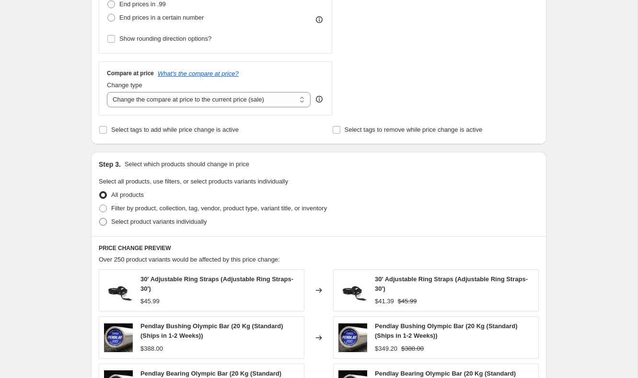
type input "-25"
click at [154, 217] on span "Select product variants individually" at bounding box center [158, 222] width 95 height 10
click at [100, 218] on input "Select product variants individually" at bounding box center [99, 218] width 0 height 0
radio input "true"
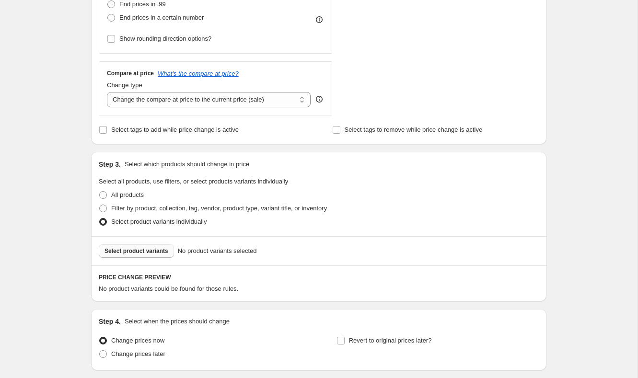
click at [138, 253] on span "Select product variants" at bounding box center [136, 251] width 64 height 8
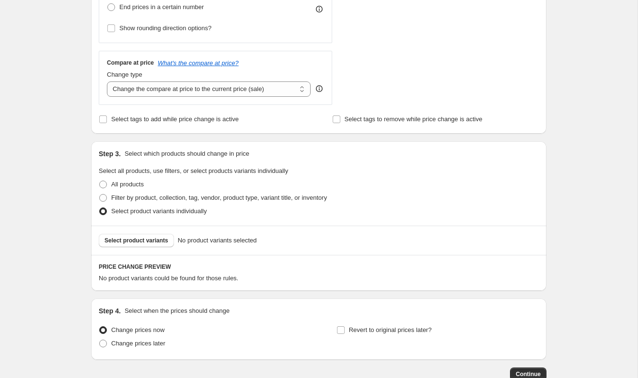
scroll to position [366, 0]
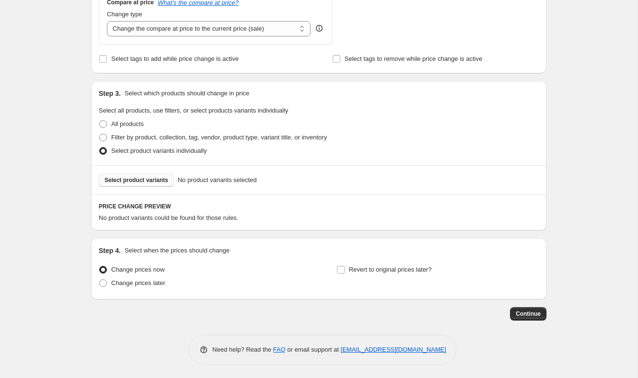
click at [128, 180] on span "Select product variants" at bounding box center [136, 180] width 64 height 8
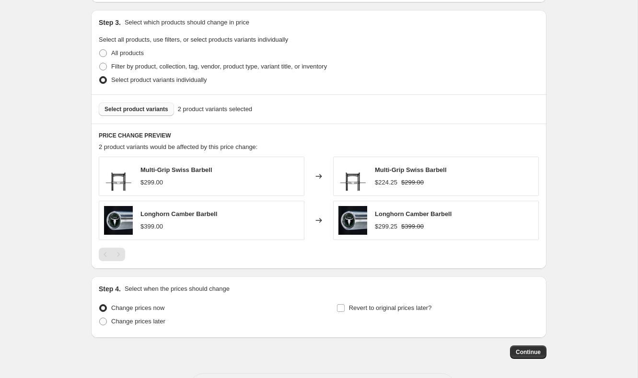
scroll to position [476, 0]
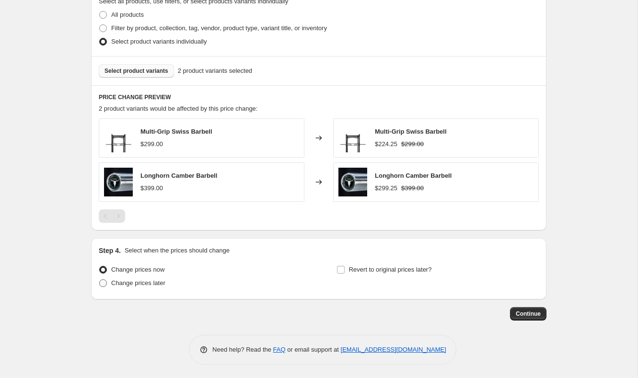
click at [148, 283] on span "Change prices later" at bounding box center [138, 282] width 54 height 7
click at [100, 280] on input "Change prices later" at bounding box center [99, 279] width 0 height 0
radio input "true"
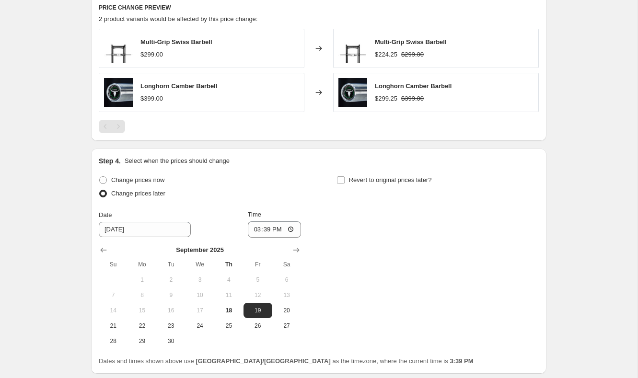
scroll to position [571, 0]
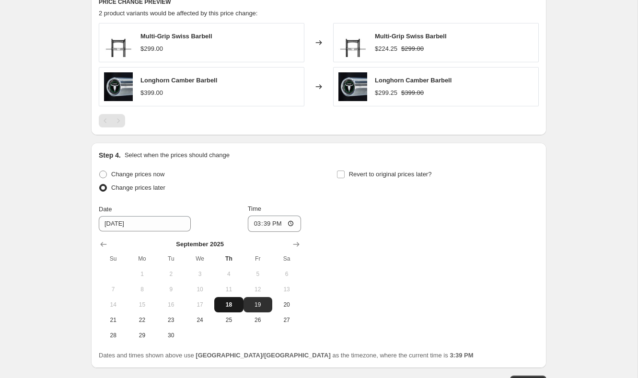
click at [236, 308] on button "18" at bounding box center [228, 304] width 29 height 15
type input "9/18/2025"
click at [255, 220] on input "15:39" at bounding box center [275, 224] width 54 height 16
type input "18:00"
click at [352, 175] on span "Revert to original prices later?" at bounding box center [390, 174] width 83 height 7
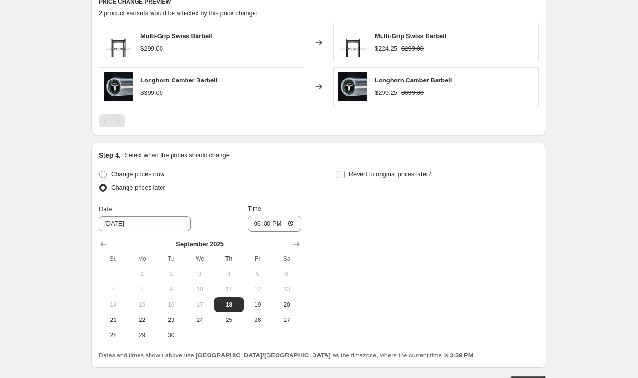
click at [344, 175] on input "Revert to original prices later?" at bounding box center [341, 175] width 8 height 8
checkbox input "true"
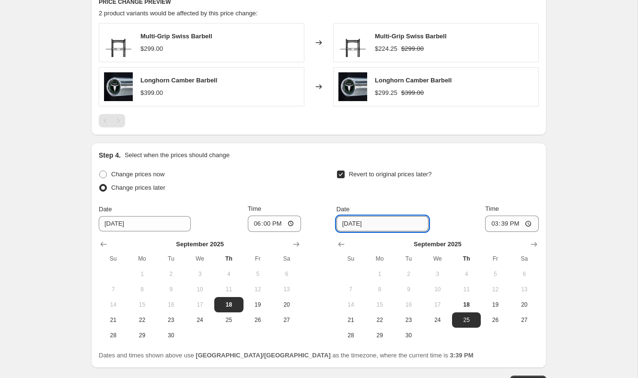
click at [344, 226] on input "9/25/2025" at bounding box center [382, 223] width 92 height 15
click at [432, 313] on button "24" at bounding box center [437, 319] width 29 height 15
type input "9/24/2025"
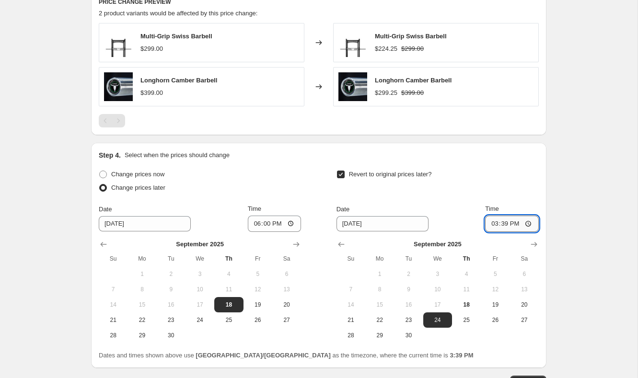
click at [490, 225] on input "15:39" at bounding box center [512, 224] width 54 height 16
type input "18:00"
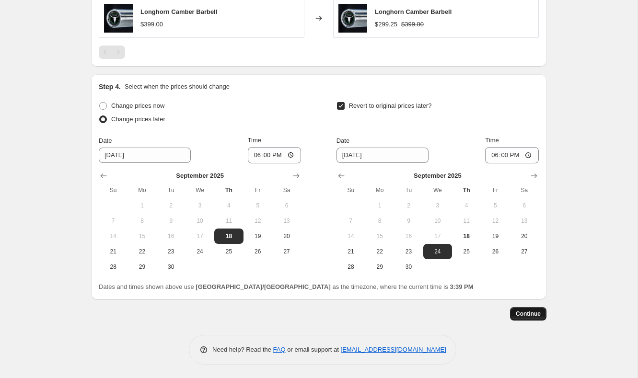
click at [539, 313] on span "Continue" at bounding box center [527, 314] width 25 height 8
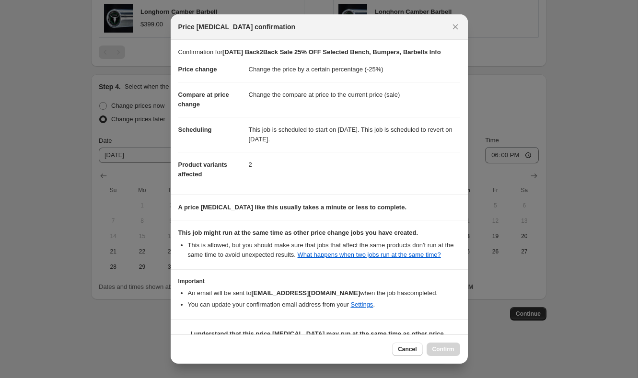
scroll to position [42, 0]
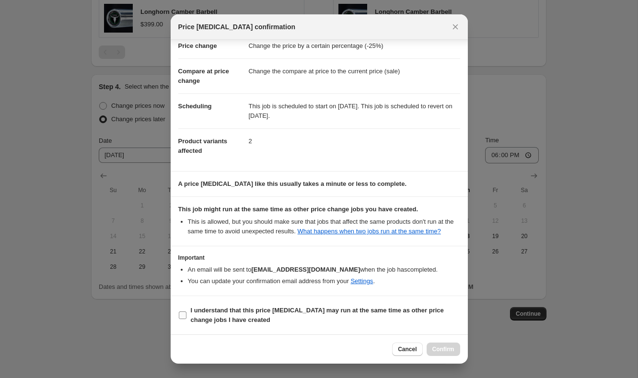
click at [259, 325] on label "I understand that this price change job may run at the same time as other price…" at bounding box center [319, 315] width 282 height 23
click at [186, 319] on input "I understand that this price change job may run at the same time as other price…" at bounding box center [183, 315] width 8 height 8
checkbox input "true"
click at [446, 347] on span "Confirm" at bounding box center [443, 349] width 22 height 8
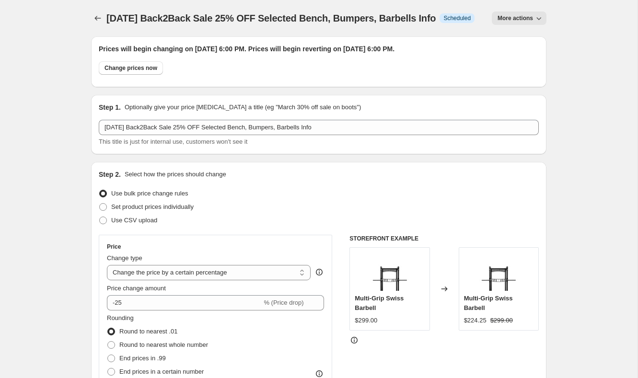
drag, startPoint x: 109, startPoint y: 17, endPoint x: 196, endPoint y: 31, distance: 88.7
click at [196, 25] on div "Sep 18, 2025 Back2Back Sale 25% OFF Selected Bench, Bumpers, Barbells Info Info…" at bounding box center [290, 17] width 368 height 13
click at [400, 13] on span "Sep 18, 2025 Back2Back Sale 25% OFF Selected Bench, Bumpers, Barbells Info" at bounding box center [270, 18] width 329 height 11
drag, startPoint x: 436, startPoint y: 20, endPoint x: 351, endPoint y: -4, distance: 89.0
click at [351, 0] on html "Home Settings Plans Skip to content Sep 18, 2025 Back2Back Sale 25% OFF Selecte…" at bounding box center [319, 189] width 638 height 378
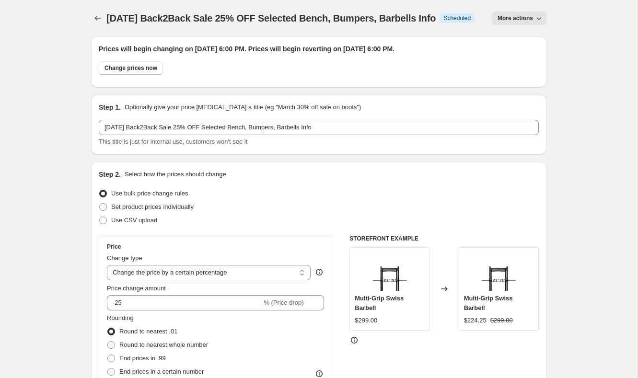
copy span "Sep 18, 2025 Back2Back Sale 25% OFF Selected Bench, Bumpers, Barbells"
click at [98, 20] on icon "Price change jobs" at bounding box center [98, 18] width 10 height 10
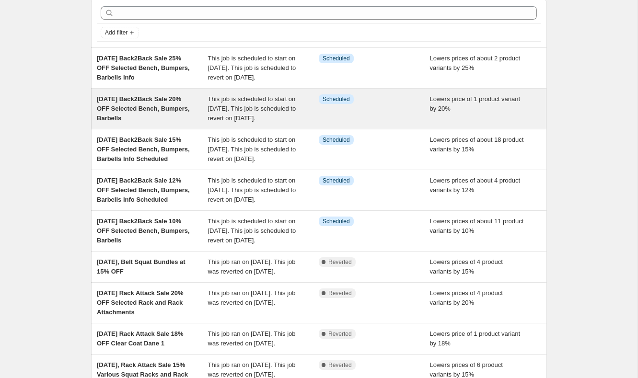
scroll to position [59, 0]
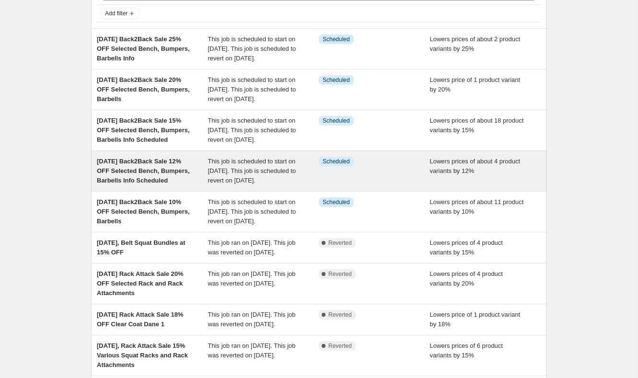
click at [274, 185] on div "This job is scheduled to start on September 19, 2025. This job is scheduled to …" at bounding box center [263, 171] width 111 height 29
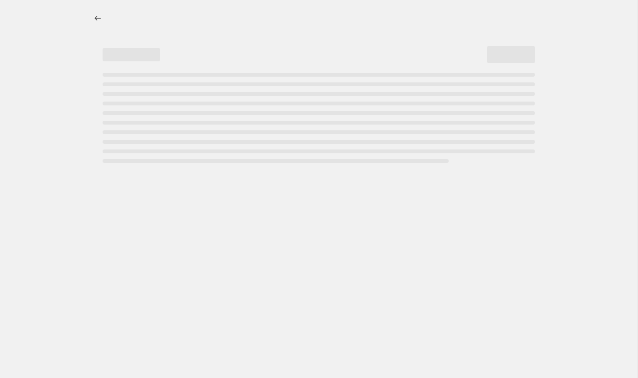
select select "percentage"
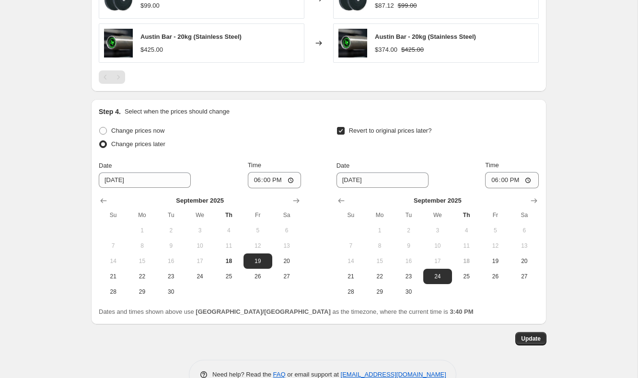
scroll to position [810, 0]
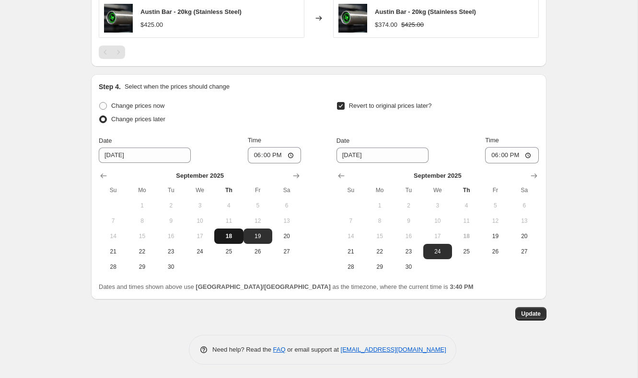
click at [229, 234] on span "18" at bounding box center [228, 236] width 21 height 8
type input "9/18/2025"
click at [524, 311] on span "Update" at bounding box center [531, 314] width 20 height 8
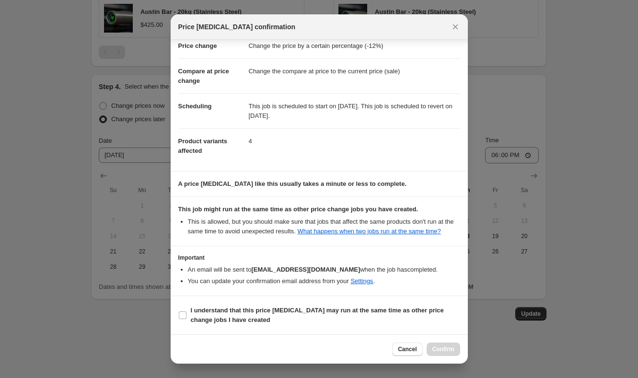
scroll to position [42, 0]
click at [338, 295] on section "Important An email will be sent to sales@fringesport.com when the job has compl…" at bounding box center [319, 270] width 297 height 49
click at [338, 300] on section "I understand that this price change job may run at the same time as other price…" at bounding box center [319, 315] width 297 height 38
click at [329, 308] on b "I understand that this price change job may run at the same time as other price…" at bounding box center [317, 315] width 253 height 17
click at [186, 311] on input "I understand that this price change job may run at the same time as other price…" at bounding box center [183, 315] width 8 height 8
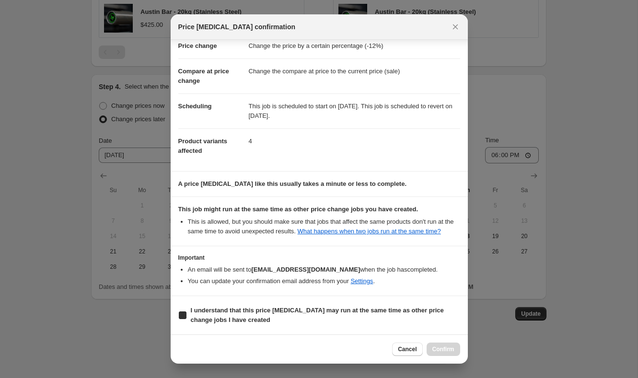
checkbox input "true"
click at [445, 352] on span "Confirm" at bounding box center [443, 349] width 22 height 8
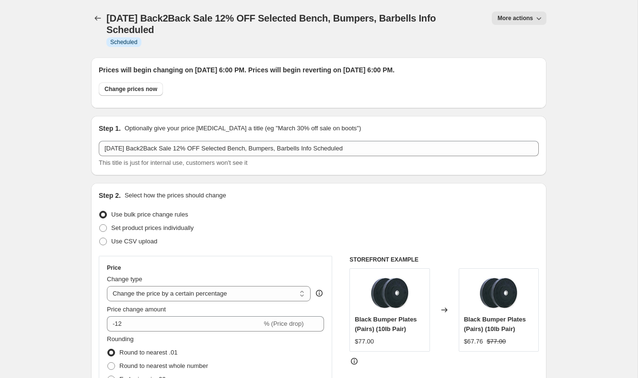
scroll to position [0, 0]
click at [101, 18] on icon "Price change jobs" at bounding box center [98, 18] width 10 height 10
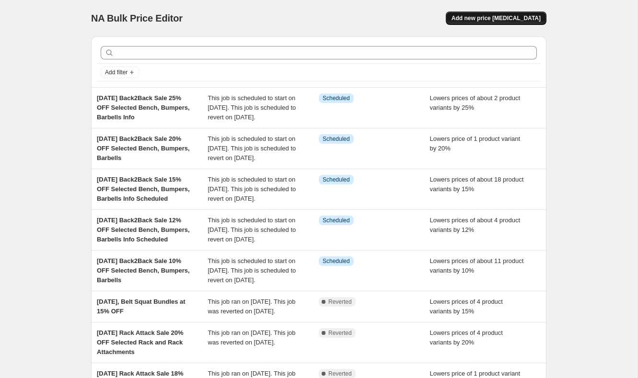
click at [510, 13] on button "Add new price [MEDICAL_DATA]" at bounding box center [495, 17] width 101 height 13
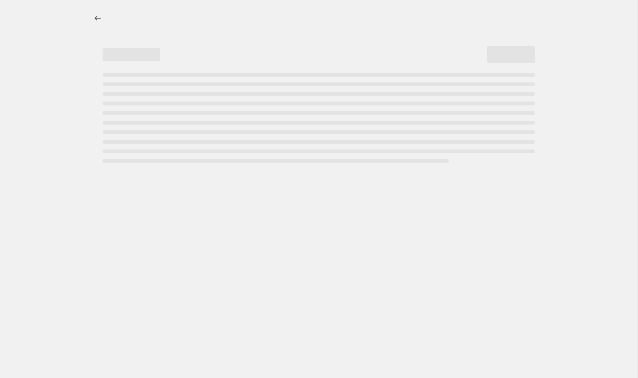
select select "percentage"
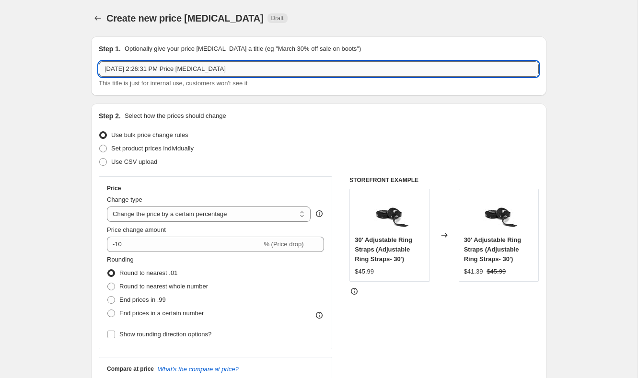
click at [230, 70] on input "Sep 18, 2025, 2:26:31 PM Price change job" at bounding box center [319, 68] width 440 height 15
paste input "Sep 18, 2025 Back2Back Sale 25% OFF Selected Bench, Bumpers, Barbells"
click at [202, 67] on input "Sep 18, 2025 Back2Back Sale 25% OFF Selected Bench, Bumpers, Barbells" at bounding box center [319, 68] width 440 height 15
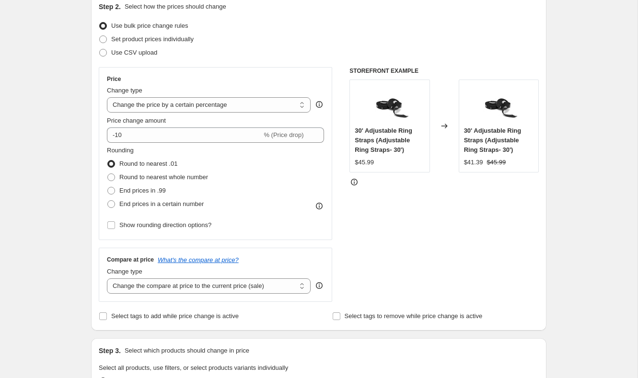
scroll to position [120, 0]
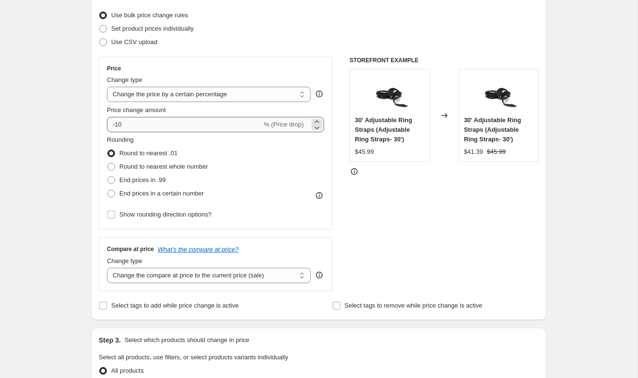
type input "Sep 18, 2025 Back2Back Sale 30% OFF Selected Bench, Bumpers, Barbells"
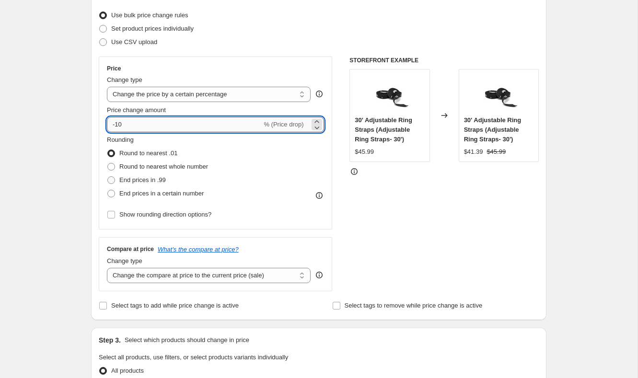
click at [137, 127] on input "-10" at bounding box center [184, 124] width 155 height 15
type input "-1"
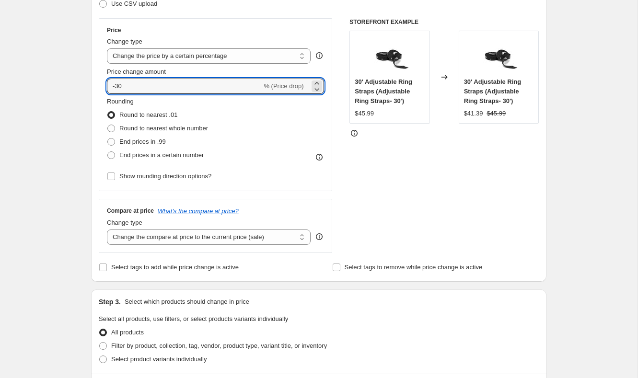
scroll to position [171, 0]
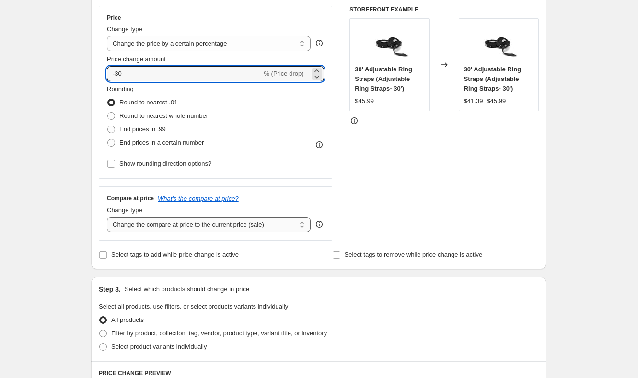
type input "-30"
click at [197, 224] on select "Change the compare at price to the current price (sale) Change the compare at p…" at bounding box center [209, 224] width 204 height 15
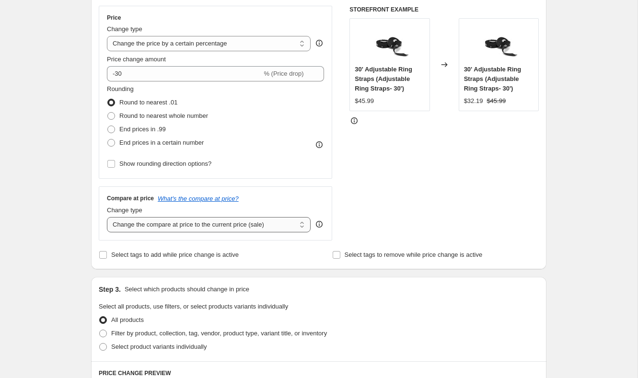
click at [107, 217] on select "Change the compare at price to the current price (sale) Change the compare at p…" at bounding box center [209, 224] width 204 height 15
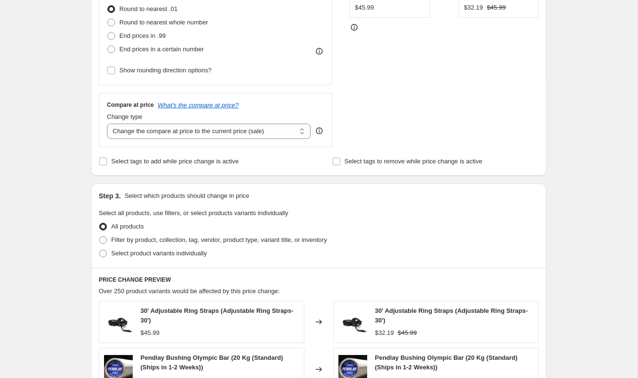
scroll to position [269, 0]
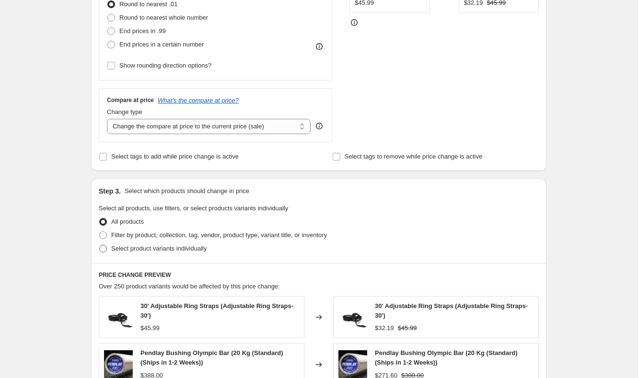
click at [126, 247] on span "Select product variants individually" at bounding box center [158, 248] width 95 height 7
click at [100, 245] on input "Select product variants individually" at bounding box center [99, 245] width 0 height 0
radio input "true"
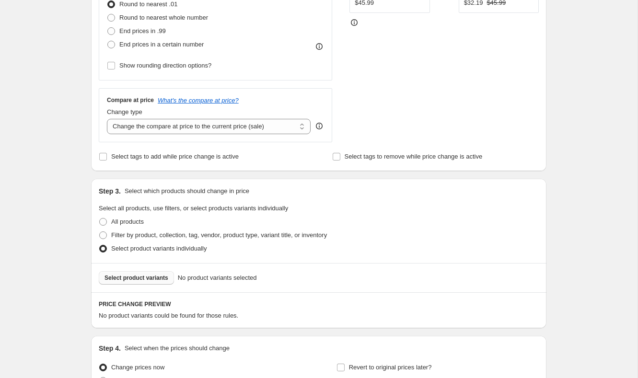
click at [136, 281] on button "Select product variants" at bounding box center [136, 277] width 75 height 13
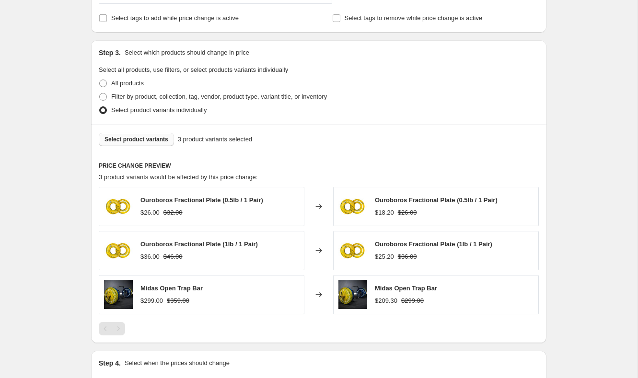
scroll to position [520, 0]
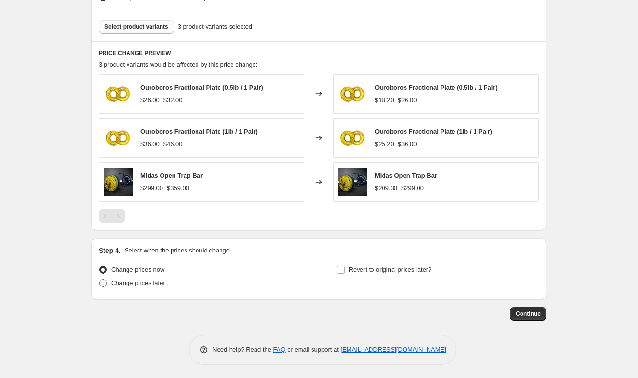
click at [151, 286] on span "Change prices later" at bounding box center [138, 283] width 54 height 10
click at [100, 280] on input "Change prices later" at bounding box center [99, 279] width 0 height 0
radio input "true"
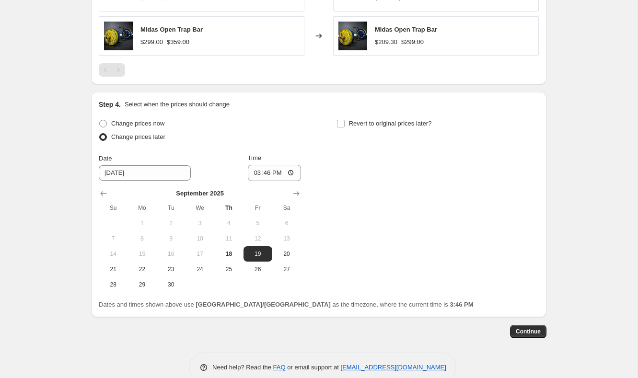
scroll to position [668, 0]
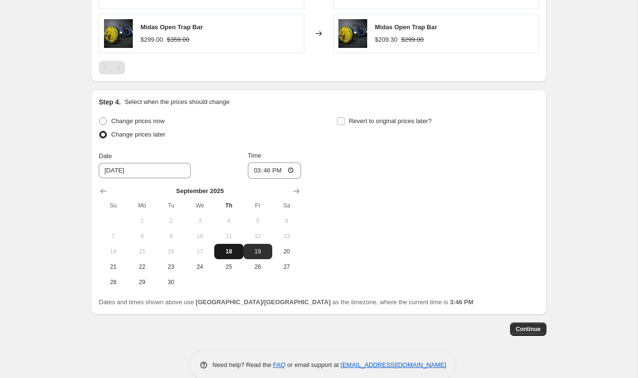
click at [225, 250] on span "18" at bounding box center [228, 252] width 21 height 8
type input "9/18/2025"
click at [251, 171] on input "15:46" at bounding box center [275, 170] width 54 height 16
type input "18:00"
click at [342, 119] on input "Revert to original prices later?" at bounding box center [341, 121] width 8 height 8
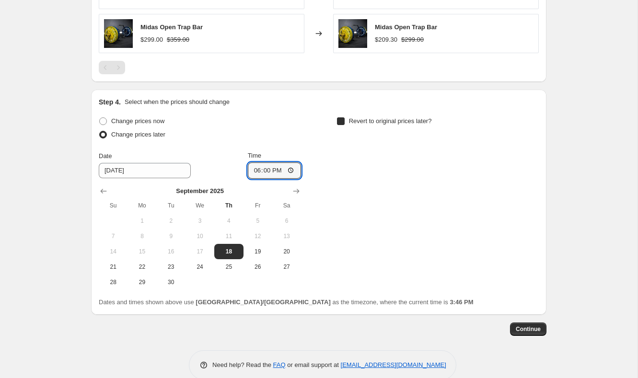
checkbox input "true"
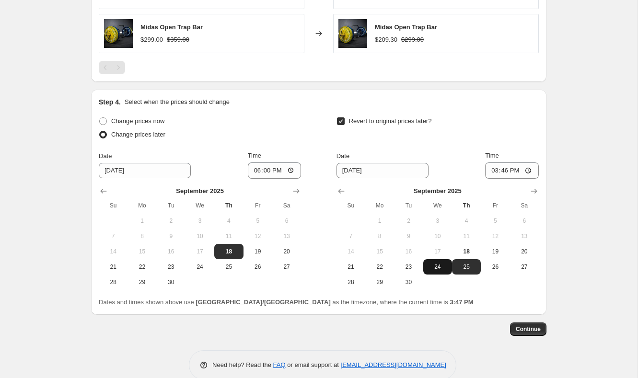
click at [443, 272] on button "24" at bounding box center [437, 266] width 29 height 15
type input "9/24/2025"
click at [488, 170] on input "15:46" at bounding box center [512, 170] width 54 height 16
type input "18:00"
click at [526, 328] on span "Continue" at bounding box center [527, 329] width 25 height 8
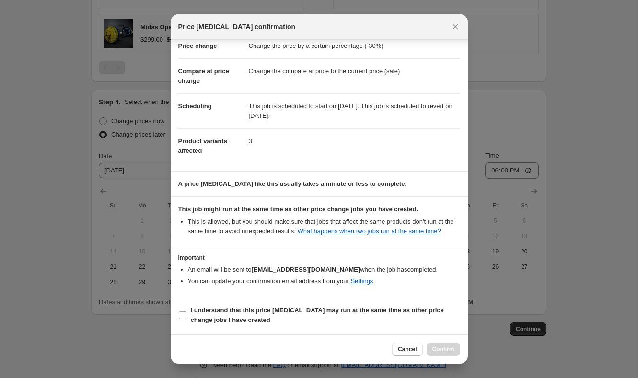
scroll to position [32, 0]
click at [324, 315] on span "I understand that this price change job may run at the same time as other price…" at bounding box center [325, 315] width 269 height 19
click at [186, 315] on input "I understand that this price change job may run at the same time as other price…" at bounding box center [183, 315] width 8 height 8
checkbox input "true"
click at [440, 350] on span "Confirm" at bounding box center [443, 349] width 22 height 8
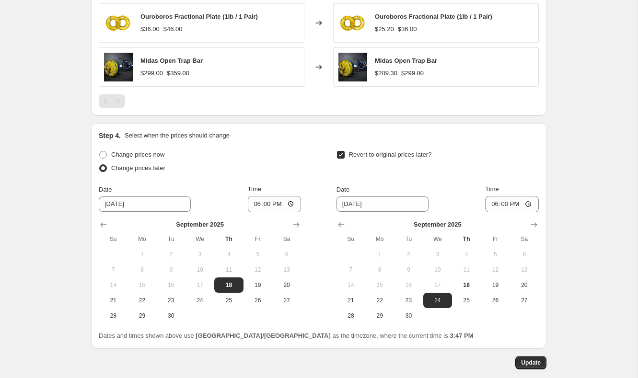
scroll to position [697, 0]
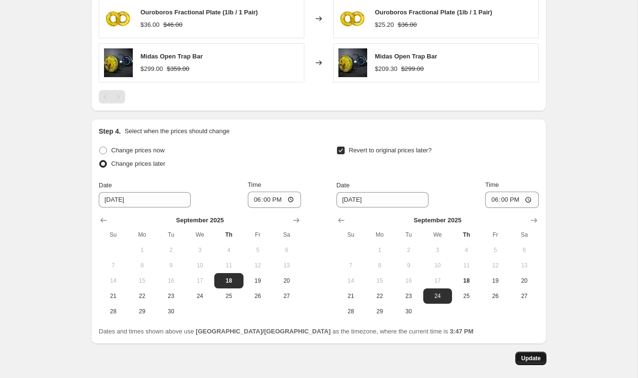
click at [529, 362] on button "Update" at bounding box center [530, 358] width 31 height 13
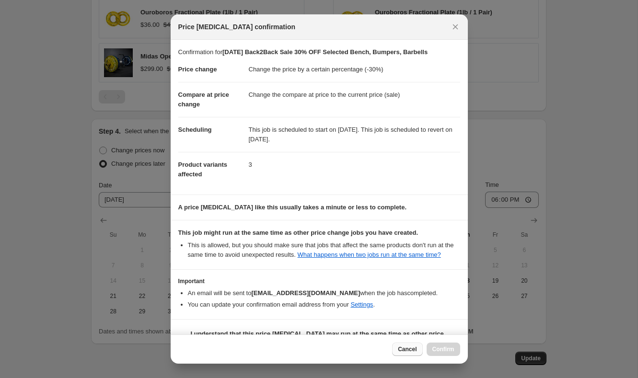
click at [409, 350] on span "Cancel" at bounding box center [407, 349] width 19 height 8
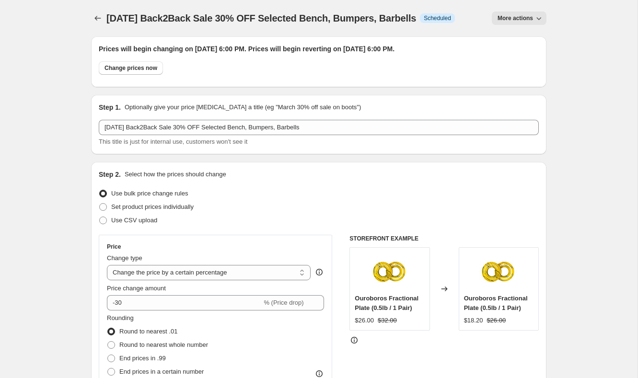
click at [103, 17] on button "Price change jobs" at bounding box center [97, 17] width 13 height 13
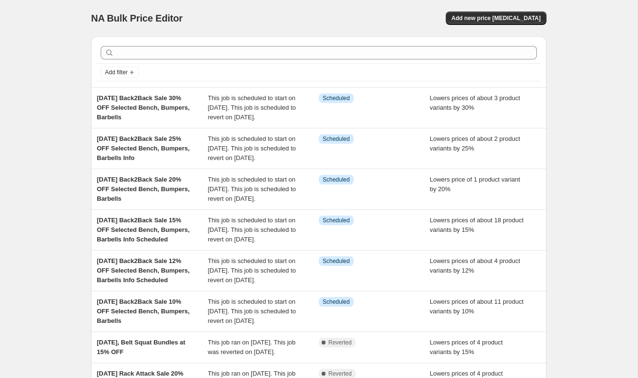
click at [273, 61] on div at bounding box center [319, 52] width 444 height 21
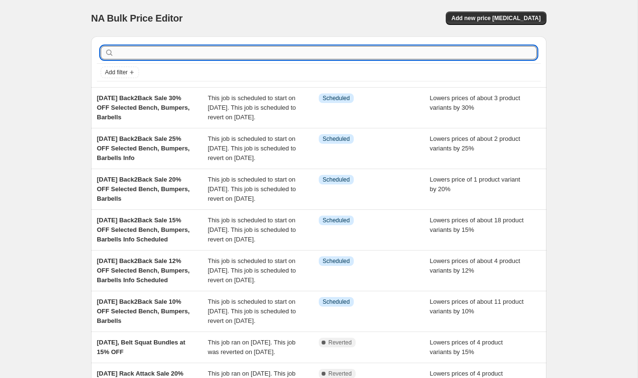
click at [272, 57] on input "text" at bounding box center [326, 52] width 421 height 13
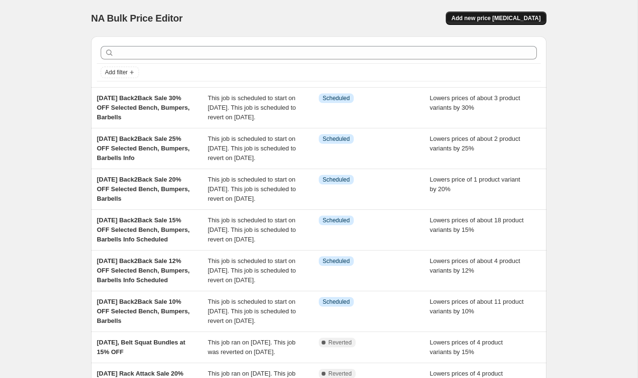
click at [541, 15] on button "Add new price [MEDICAL_DATA]" at bounding box center [495, 17] width 101 height 13
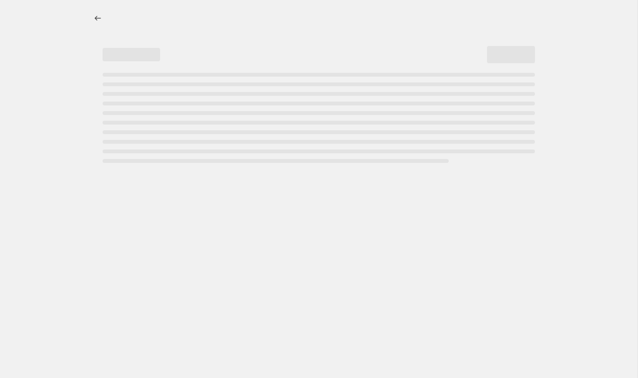
select select "percentage"
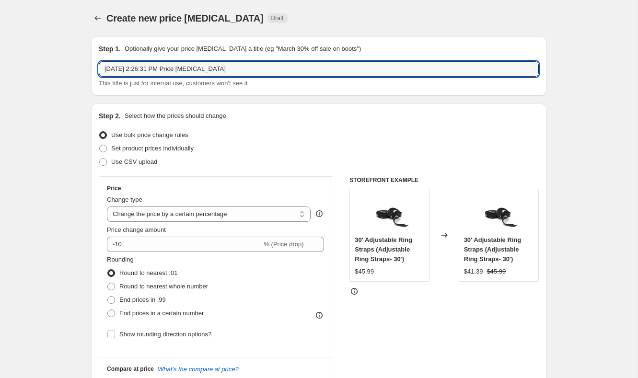
drag, startPoint x: 143, startPoint y: 69, endPoint x: 242, endPoint y: 112, distance: 107.7
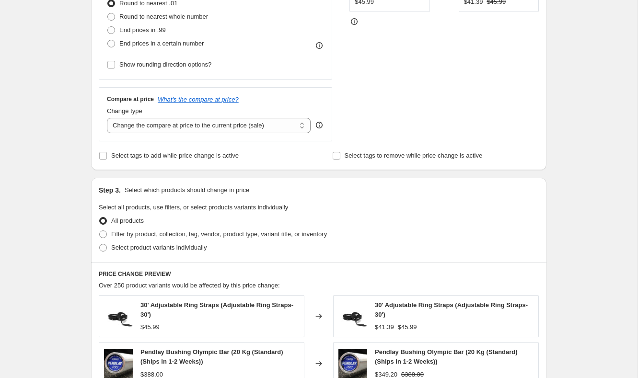
scroll to position [269, 0]
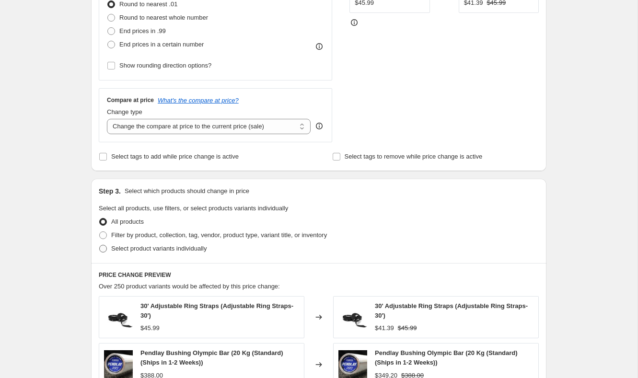
type input "Sep 18, 2025 Back2Back Sale 10% OFF Squat Racks and Swan Neck Bundles"
click at [162, 249] on span "Select product variants individually" at bounding box center [158, 248] width 95 height 7
click at [100, 245] on input "Select product variants individually" at bounding box center [99, 245] width 0 height 0
radio input "true"
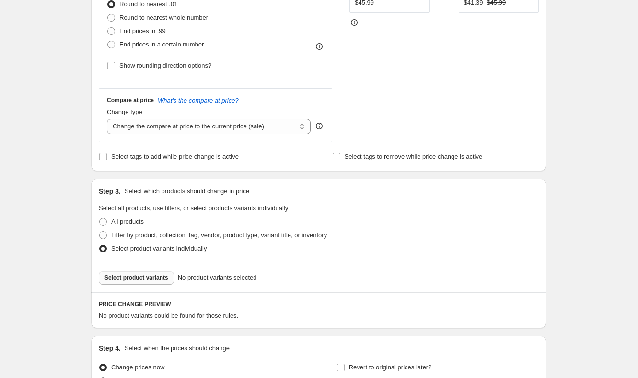
click at [148, 277] on span "Select product variants" at bounding box center [136, 278] width 64 height 8
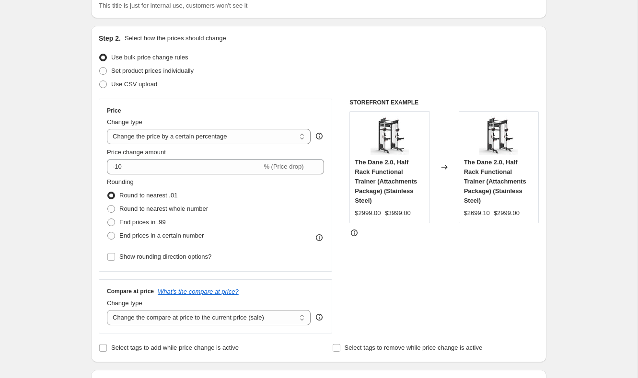
scroll to position [0, 0]
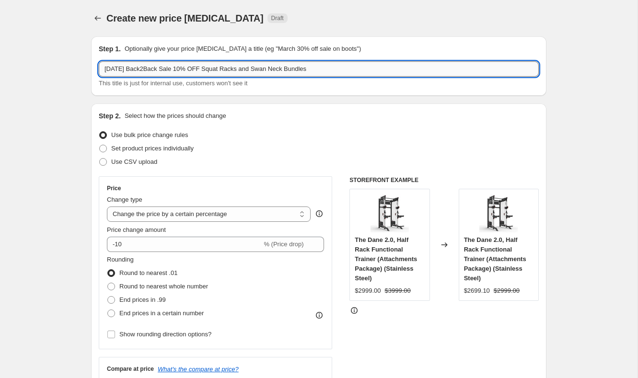
click at [258, 68] on input "Sep 18, 2025 Back2Back Sale 10% OFF Squat Racks and Swan Neck Bundles" at bounding box center [319, 68] width 440 height 15
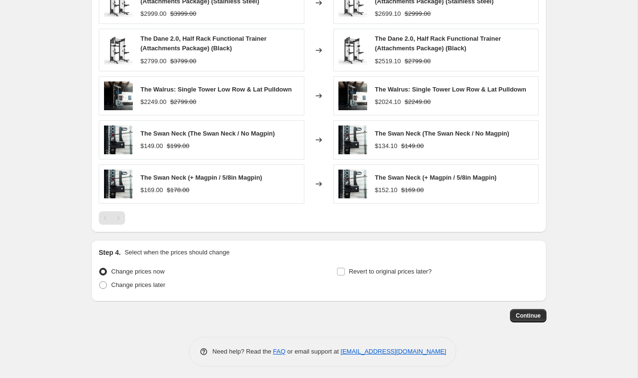
scroll to position [614, 0]
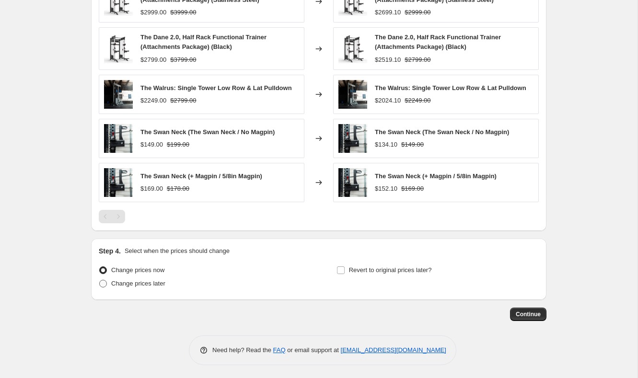
type input "Sep 18, 2025 Back2Back Sale 10% OFF Squat Racks, Walrus and Swan Neck Bundles"
click at [145, 285] on span "Change prices later" at bounding box center [138, 283] width 54 height 7
click at [100, 280] on input "Change prices later" at bounding box center [99, 280] width 0 height 0
radio input "true"
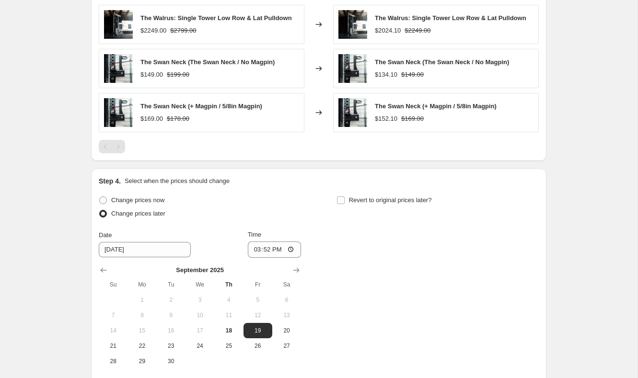
scroll to position [690, 0]
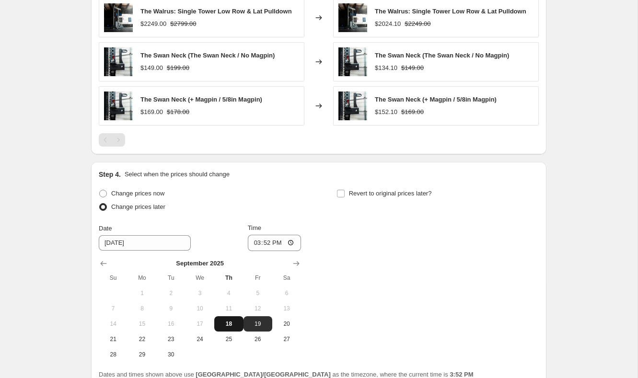
click at [232, 318] on button "18" at bounding box center [228, 323] width 29 height 15
type input "9/18/2025"
click at [255, 239] on input "15:52" at bounding box center [275, 243] width 54 height 16
type input "18:00"
click at [349, 193] on span "Revert to original prices later?" at bounding box center [390, 193] width 83 height 7
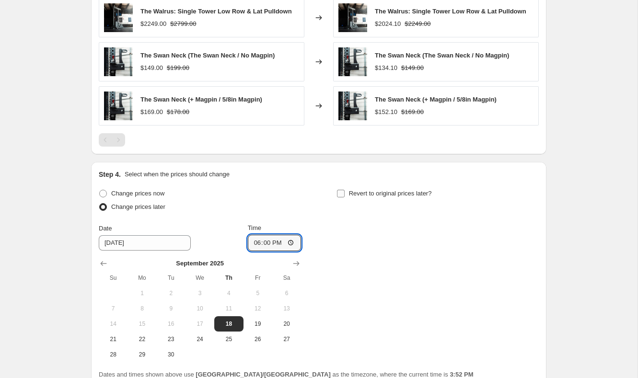
click at [344, 193] on input "Revert to original prices later?" at bounding box center [341, 194] width 8 height 8
checkbox input "true"
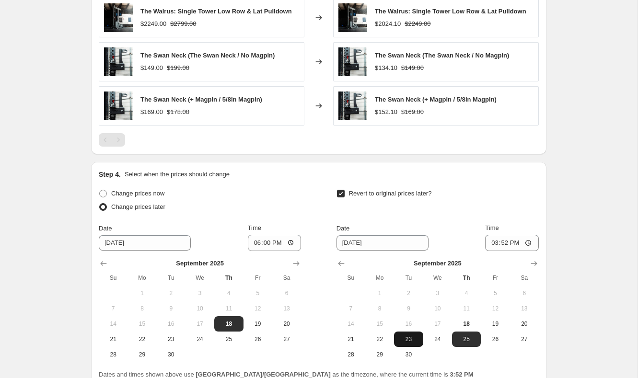
click at [408, 339] on span "23" at bounding box center [408, 339] width 21 height 8
click at [441, 337] on span "24" at bounding box center [437, 339] width 21 height 8
type input "9/24/2025"
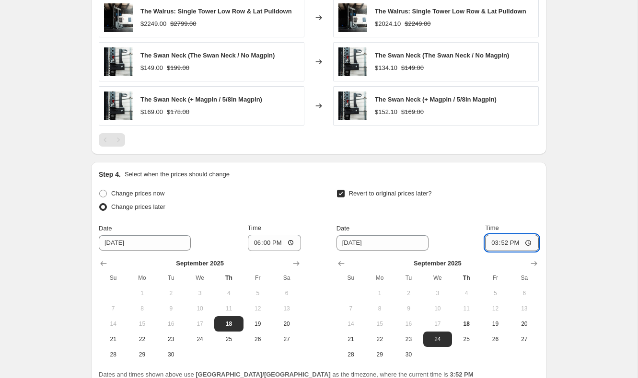
click at [491, 244] on input "15:52" at bounding box center [512, 243] width 54 height 16
type input "18:00"
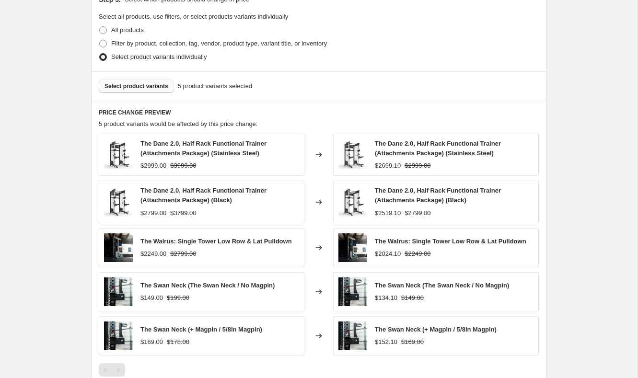
scroll to position [777, 0]
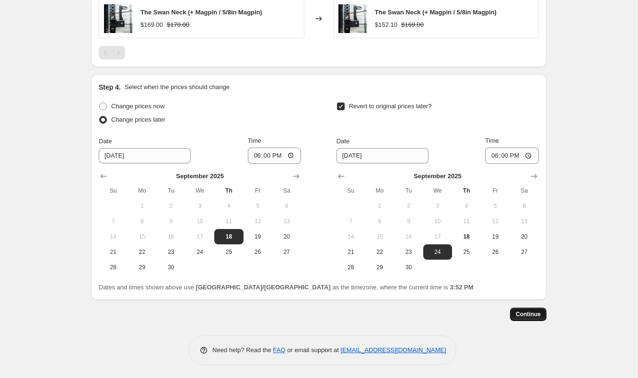
click at [523, 311] on span "Continue" at bounding box center [527, 314] width 25 height 8
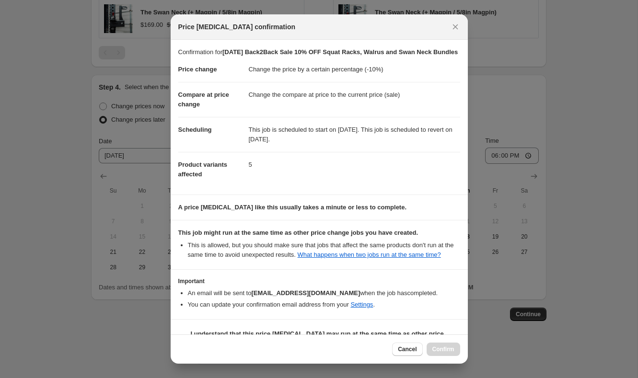
scroll to position [42, 0]
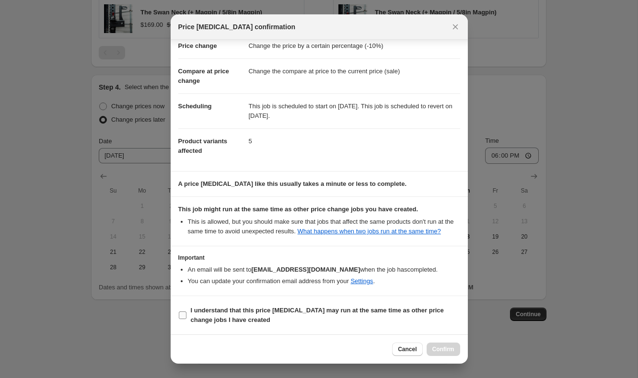
click at [237, 312] on b "I understand that this price change job may run at the same time as other price…" at bounding box center [317, 315] width 253 height 17
click at [186, 312] on input "I understand that this price change job may run at the same time as other price…" at bounding box center [183, 315] width 8 height 8
checkbox input "true"
click at [442, 350] on span "Confirm" at bounding box center [443, 349] width 22 height 8
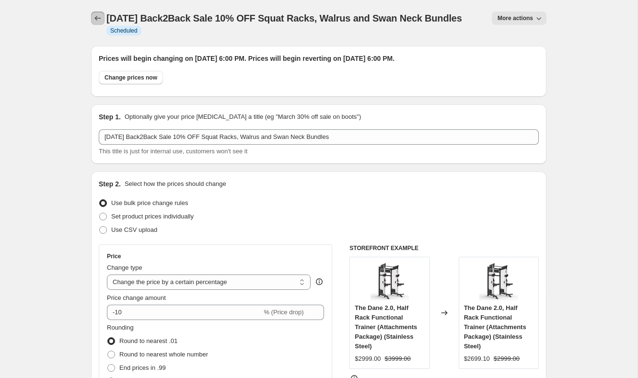
click at [96, 16] on icon "Price change jobs" at bounding box center [98, 18] width 10 height 10
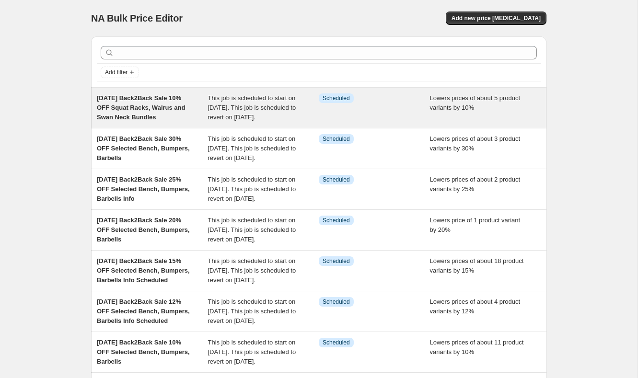
click at [232, 105] on span "This job is scheduled to start on September 18, 2025. This job is scheduled to …" at bounding box center [252, 107] width 88 height 26
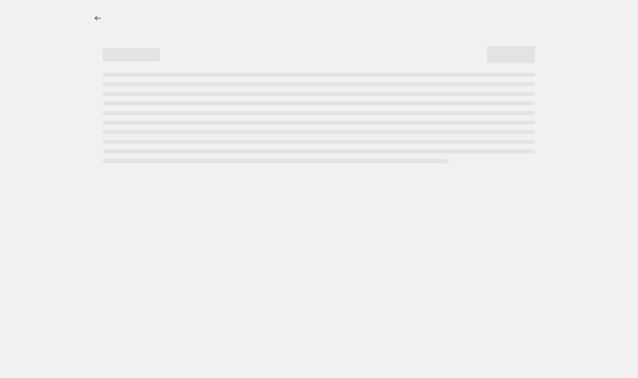
select select "percentage"
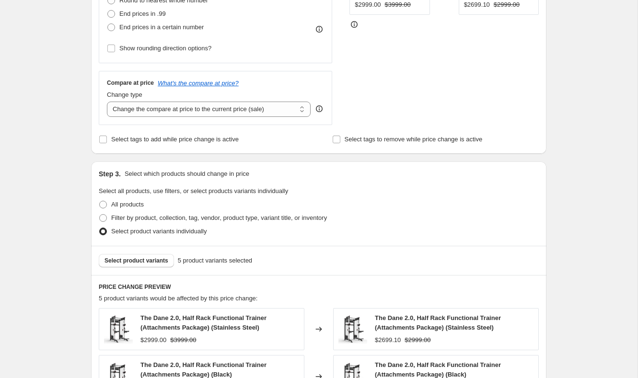
scroll to position [353, 0]
click at [147, 261] on span "Select product variants" at bounding box center [136, 261] width 64 height 8
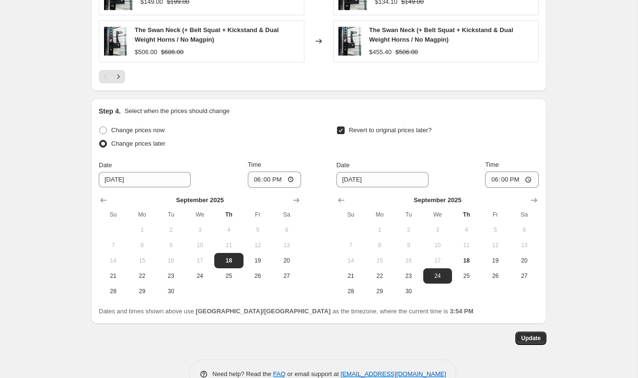
scroll to position [849, 0]
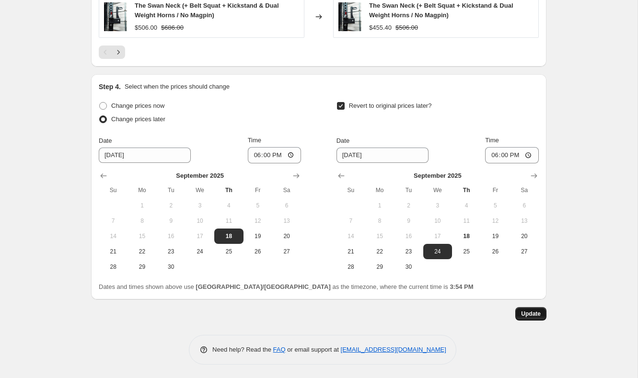
click at [536, 310] on span "Update" at bounding box center [531, 314] width 20 height 8
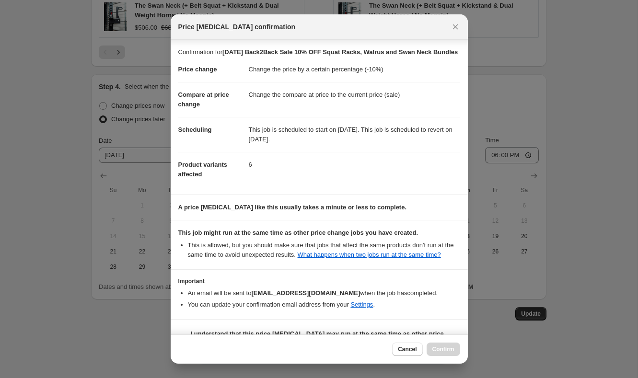
scroll to position [42, 0]
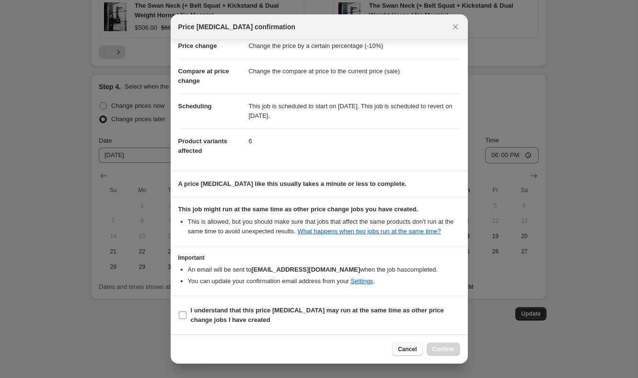
click at [289, 314] on span "I understand that this price change job may run at the same time as other price…" at bounding box center [325, 315] width 269 height 19
click at [186, 314] on input "I understand that this price change job may run at the same time as other price…" at bounding box center [183, 315] width 8 height 8
checkbox input "true"
click at [450, 350] on span "Confirm" at bounding box center [443, 349] width 22 height 8
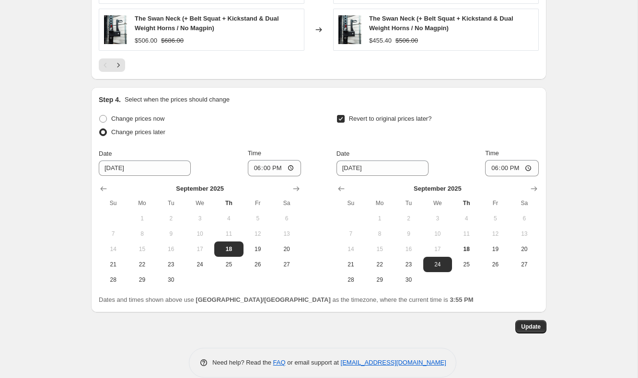
scroll to position [849, 0]
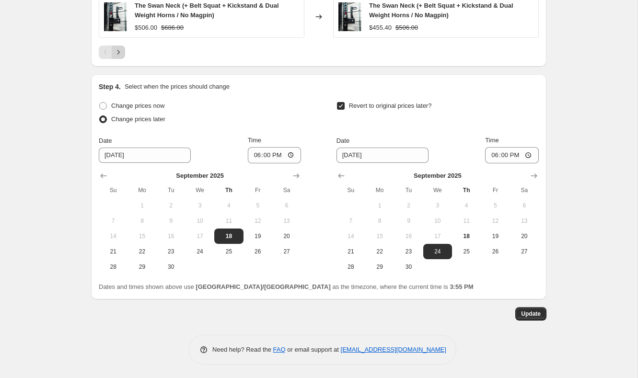
click at [116, 50] on icon "Next" at bounding box center [119, 52] width 10 height 10
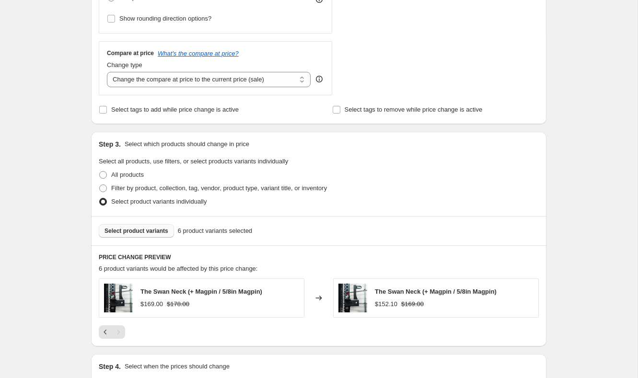
scroll to position [382, 0]
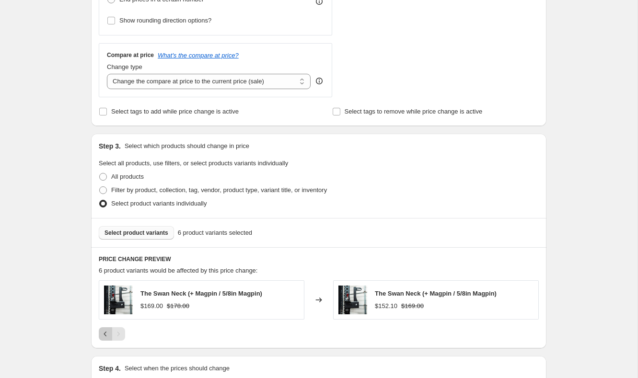
click at [106, 333] on icon "Previous" at bounding box center [106, 334] width 10 height 10
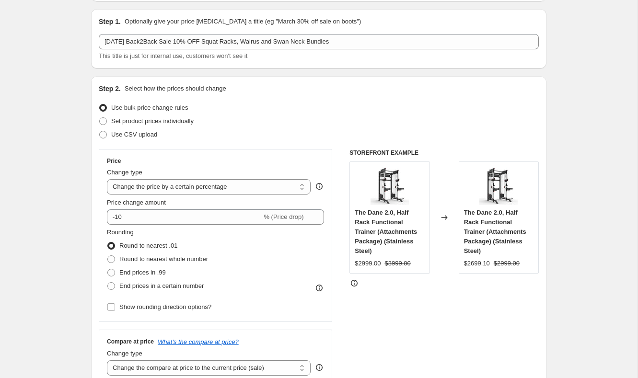
scroll to position [0, 0]
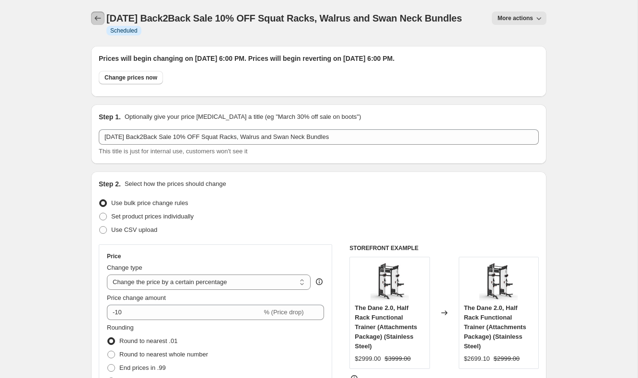
click at [101, 14] on icon "Price change jobs" at bounding box center [98, 18] width 10 height 10
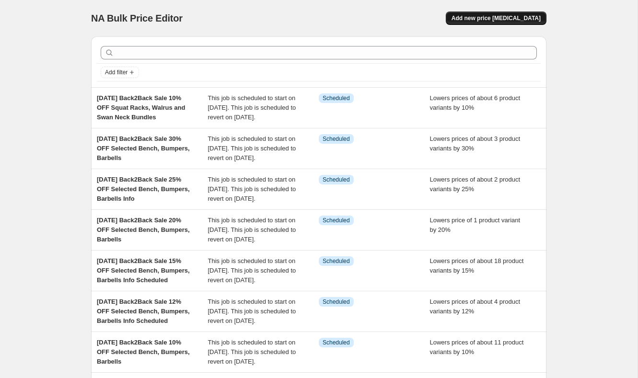
click at [504, 16] on span "Add new price [MEDICAL_DATA]" at bounding box center [495, 18] width 89 height 8
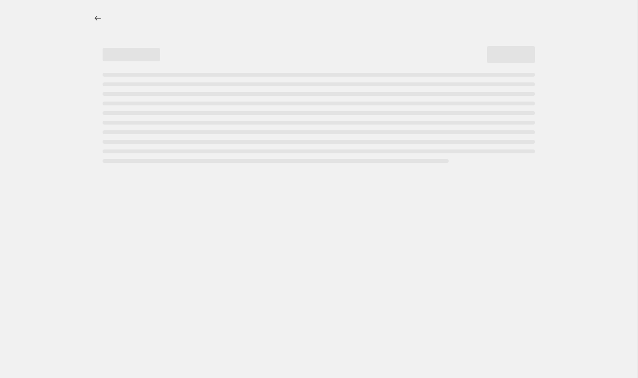
select select "percentage"
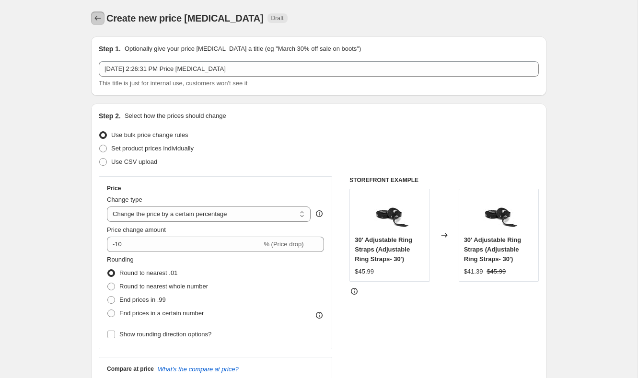
click at [103, 14] on button "Price change jobs" at bounding box center [97, 17] width 13 height 13
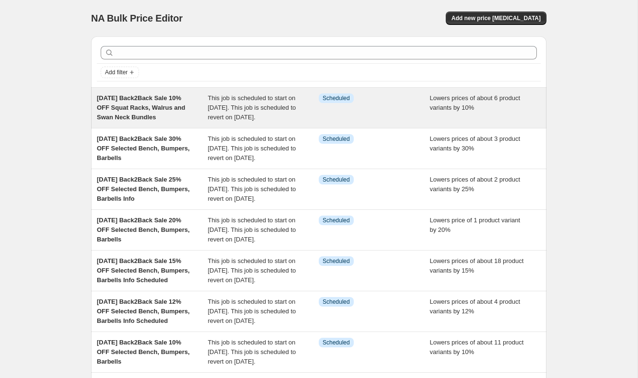
click at [229, 104] on span "This job is scheduled to start on September 18, 2025. This job is scheduled to …" at bounding box center [252, 107] width 88 height 26
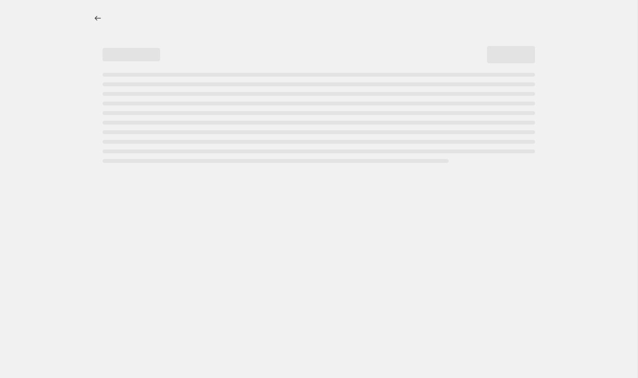
select select "percentage"
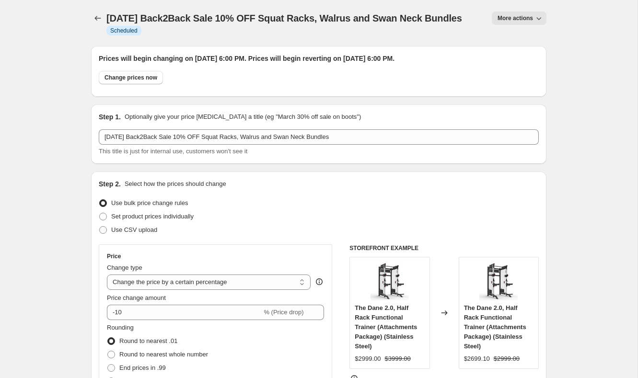
drag, startPoint x: 108, startPoint y: 18, endPoint x: 356, endPoint y: 32, distance: 248.5
click at [356, 32] on div "Sep 18, 2025 Back2Back Sale 10% OFF Squat Racks, Walrus and Swan Neck Bundles I…" at bounding box center [294, 22] width 377 height 23
copy span "Sep 18, 2025 Back2Back Sale 10% OFF Squat Racks, Walrus and Swan Neck Bundles"
click at [99, 16] on icon "Price change jobs" at bounding box center [98, 18] width 10 height 10
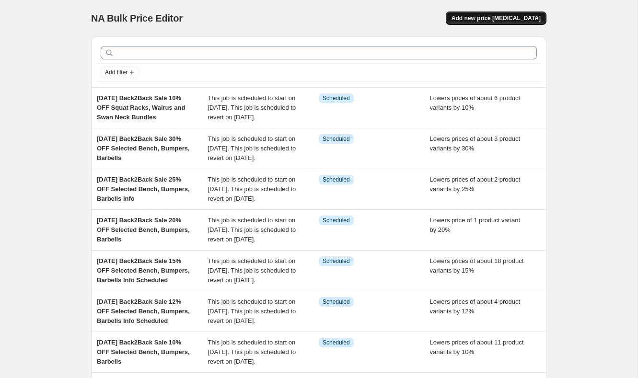
click at [512, 14] on span "Add new price [MEDICAL_DATA]" at bounding box center [495, 18] width 89 height 8
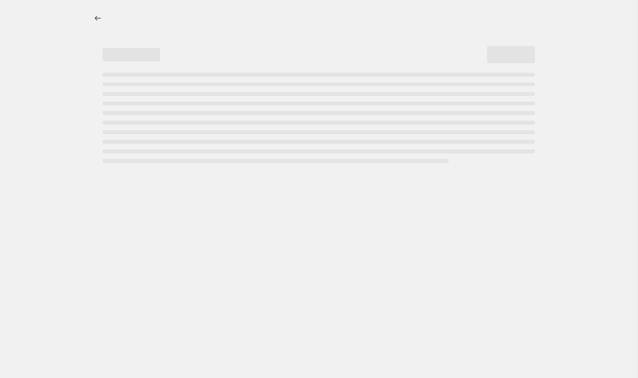
select select "percentage"
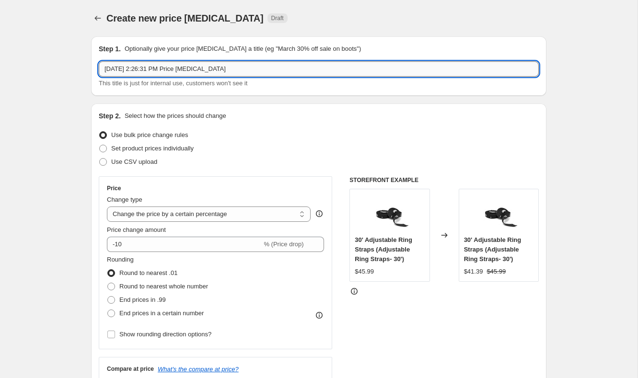
click at [335, 68] on input "Sep 18, 2025, 2:26:31 PM Price change job" at bounding box center [319, 68] width 440 height 15
paste input "Sep 18, 2025 Back2Back Sale 10% OFF Squat Racks, Walrus and Swan Neck Bundles"
click at [202, 68] on input "Sep 18, 2025 Back2Back Sale 10% OFF Squat Racks, Walrus and Swan Neck Bundles" at bounding box center [319, 68] width 440 height 15
drag, startPoint x: 220, startPoint y: 66, endPoint x: 371, endPoint y: 83, distance: 151.9
click at [371, 83] on div "Sep 18, 2025 Back2Back Sale 15% OFF Squat Racks, Walrus and Swan Neck Bundles T…" at bounding box center [319, 74] width 440 height 27
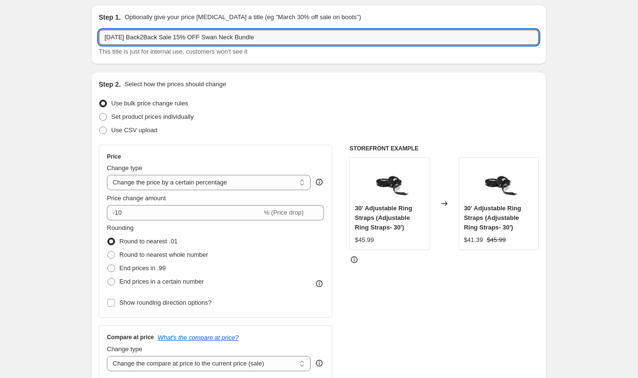
scroll to position [33, 0]
type input "Sep 18, 2025 Back2Back Sale 15% OFF Swan Neck Bundle"
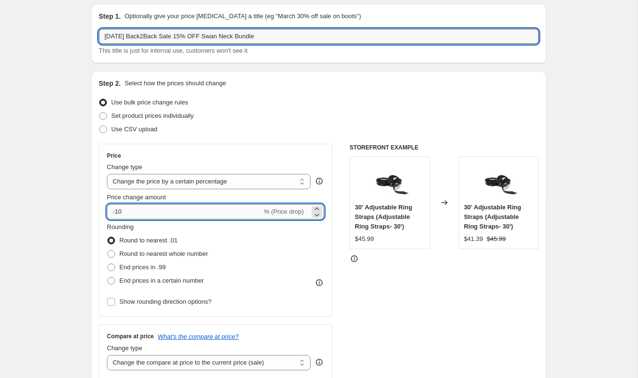
click at [153, 212] on input "-10" at bounding box center [184, 211] width 155 height 15
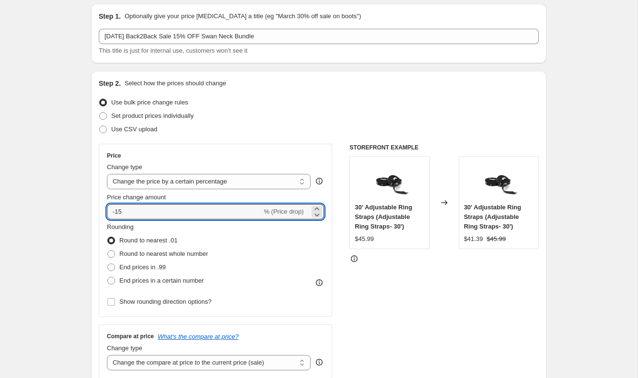
type input "-15"
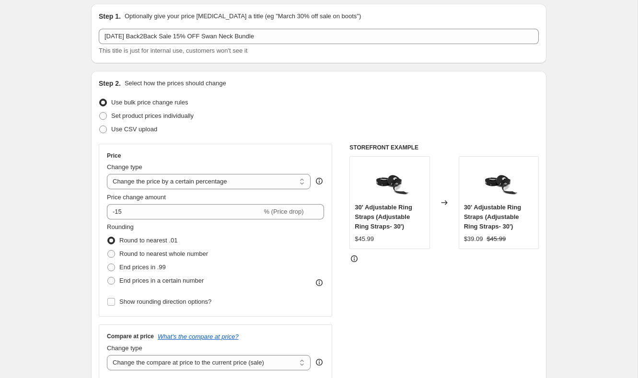
click at [372, 322] on div "STOREFRONT EXAMPLE 30' Adjustable Ring Straps (Adjustable Ring Straps- 30') $45…" at bounding box center [443, 261] width 189 height 235
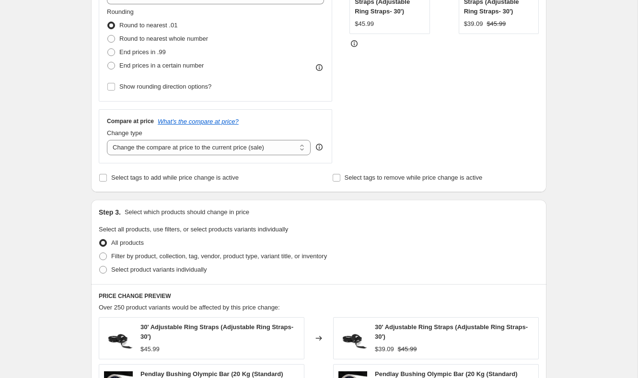
scroll to position [259, 0]
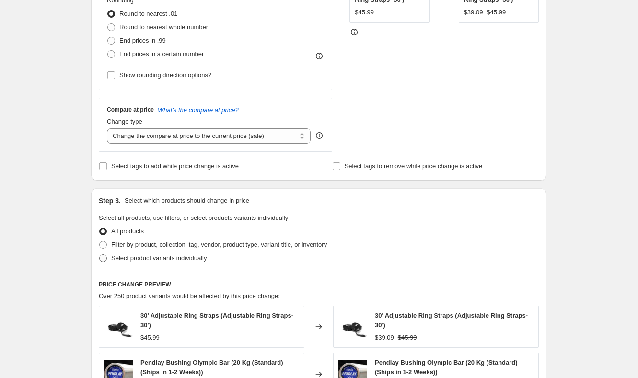
click at [164, 257] on span "Select product variants individually" at bounding box center [158, 257] width 95 height 7
click at [100, 255] on input "Select product variants individually" at bounding box center [99, 254] width 0 height 0
radio input "true"
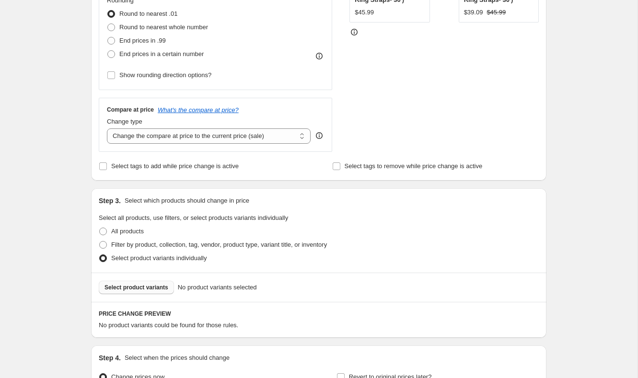
click at [160, 285] on span "Select product variants" at bounding box center [136, 288] width 64 height 8
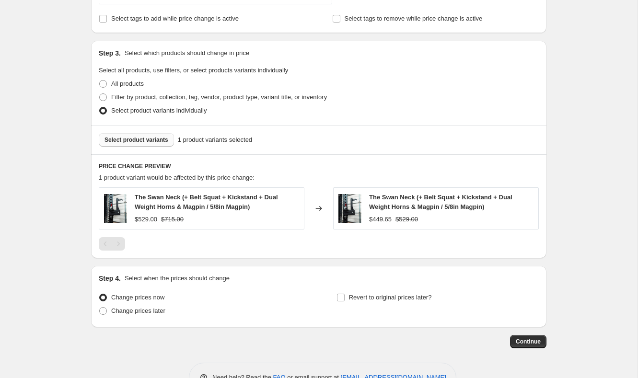
scroll to position [435, 0]
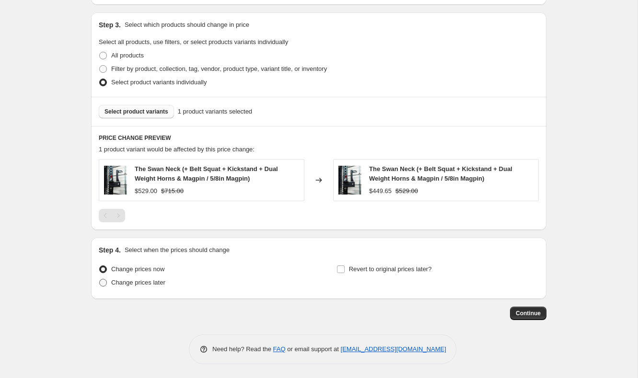
click at [147, 283] on span "Change prices later" at bounding box center [138, 282] width 54 height 7
click at [100, 279] on input "Change prices later" at bounding box center [99, 279] width 0 height 0
radio input "true"
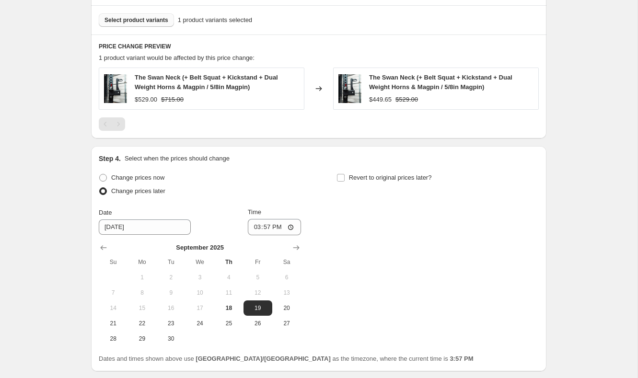
scroll to position [533, 0]
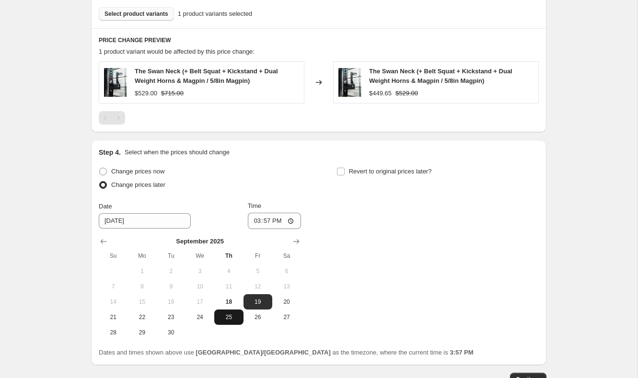
click at [226, 309] on button "25" at bounding box center [228, 316] width 29 height 15
click at [234, 301] on span "18" at bounding box center [228, 302] width 21 height 8
type input "9/18/2025"
click at [257, 225] on input "15:57" at bounding box center [275, 221] width 54 height 16
type input "18:00"
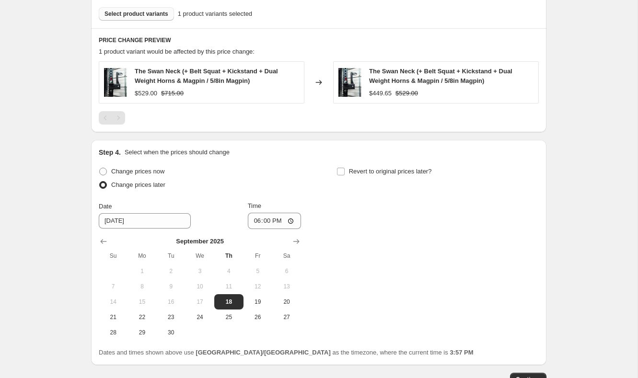
click at [403, 230] on div "Change prices now Change prices later Date 9/18/2025 Time 18:00 September 2025 …" at bounding box center [319, 252] width 440 height 175
click at [359, 168] on span "Revert to original prices later?" at bounding box center [390, 171] width 83 height 7
click at [344, 168] on input "Revert to original prices later?" at bounding box center [341, 172] width 8 height 8
checkbox input "true"
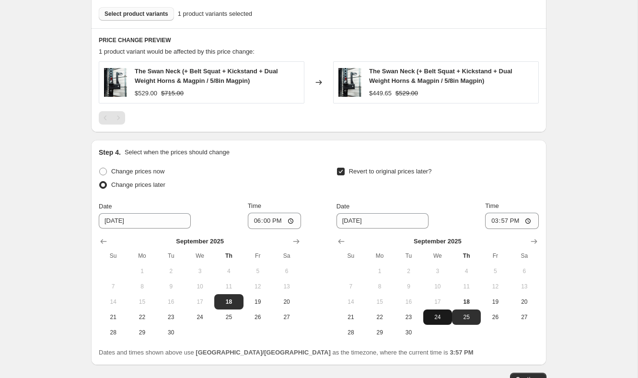
click at [433, 317] on span "24" at bounding box center [437, 317] width 21 height 8
type input "9/24/2025"
click at [493, 219] on input "15:57" at bounding box center [512, 221] width 54 height 16
type input "18:00"
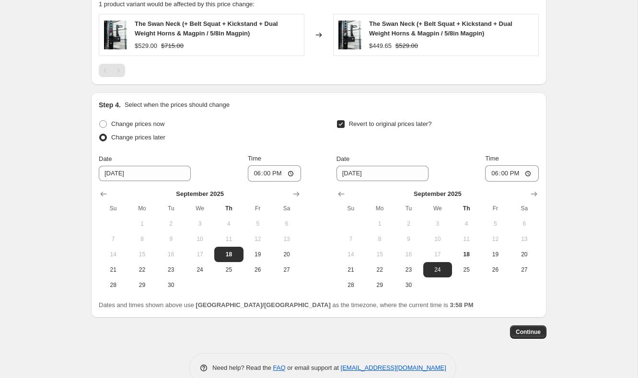
scroll to position [586, 0]
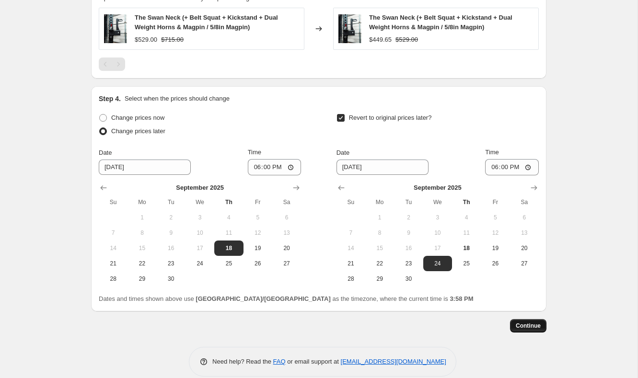
click at [541, 322] on button "Continue" at bounding box center [528, 325] width 36 height 13
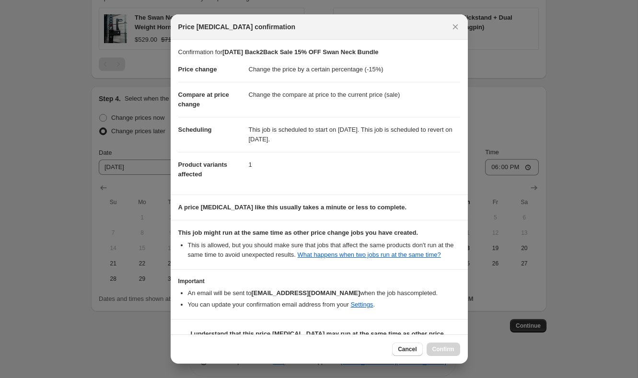
scroll to position [32, 0]
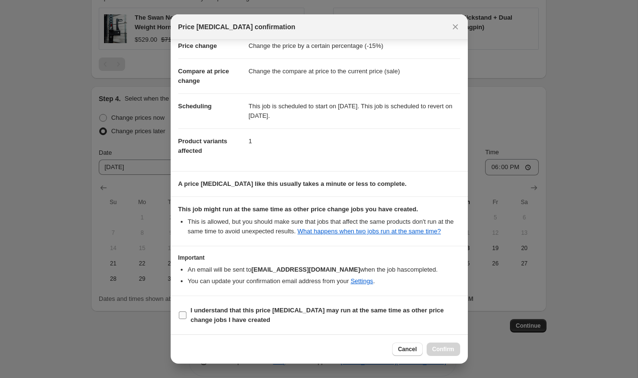
click at [368, 307] on b "I understand that this price change job may run at the same time as other price…" at bounding box center [317, 315] width 253 height 17
click at [186, 311] on input "I understand that this price change job may run at the same time as other price…" at bounding box center [183, 315] width 8 height 8
checkbox input "true"
click at [445, 358] on div "Cancel Confirm" at bounding box center [319, 348] width 297 height 29
click at [445, 353] on span "Confirm" at bounding box center [443, 349] width 22 height 8
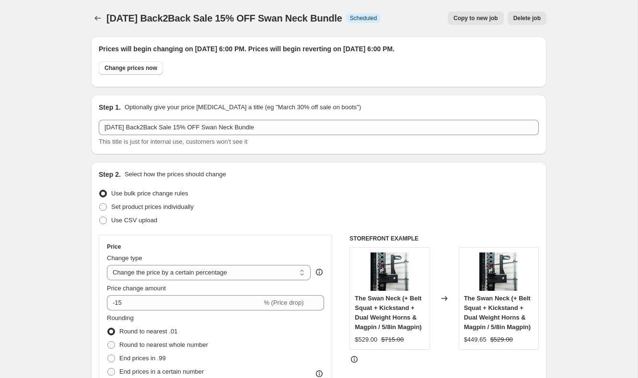
drag, startPoint x: 108, startPoint y: 16, endPoint x: 162, endPoint y: 25, distance: 55.0
click at [162, 25] on div "Sep 18, 2025 Back2Back Sale 15% OFF Swan Neck Bundle. This page is ready Sep 18…" at bounding box center [318, 18] width 455 height 36
copy span "Sep 18, 2025 Back2Back Sale 15% OFF Swan Neck Bundle"
click at [94, 15] on icon "Price change jobs" at bounding box center [98, 18] width 10 height 10
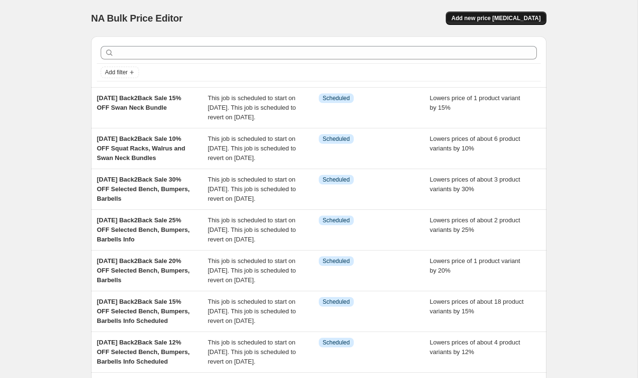
click at [512, 12] on button "Add new price [MEDICAL_DATA]" at bounding box center [495, 17] width 101 height 13
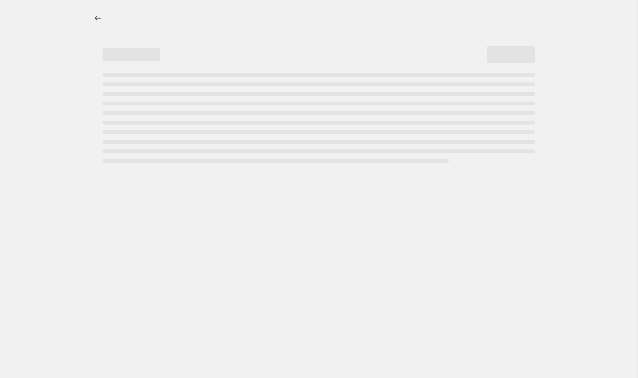
select select "percentage"
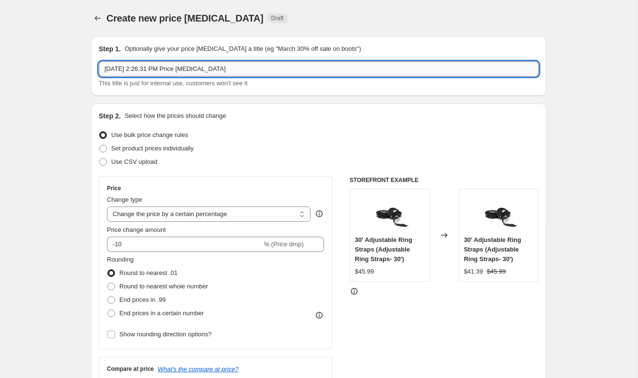
click at [259, 65] on input "Sep 18, 2025, 2:26:31 PM Price change job" at bounding box center [319, 68] width 440 height 15
click at [175, 74] on input "Sep 18, 2025, 2:26:31 PM Price change job" at bounding box center [319, 68] width 440 height 15
drag, startPoint x: 148, startPoint y: 69, endPoint x: 184, endPoint y: 98, distance: 46.0
click at [279, 75] on input "Sep 18, 2025 Back2Back Sale 20% OFF Dane 1" at bounding box center [319, 68] width 440 height 15
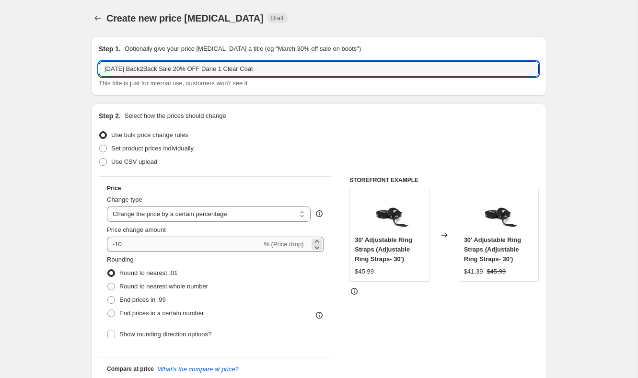
type input "Sep 18, 2025 Back2Back Sale 20% OFF Dane 1 Clear Coat"
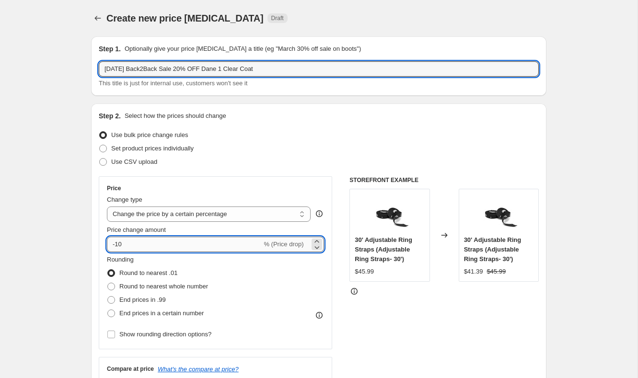
click at [126, 241] on input "-10" at bounding box center [184, 244] width 155 height 15
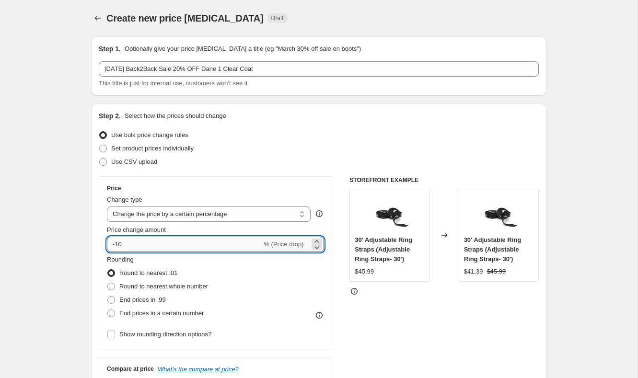
type input "-1"
type input "-3"
type input "-20"
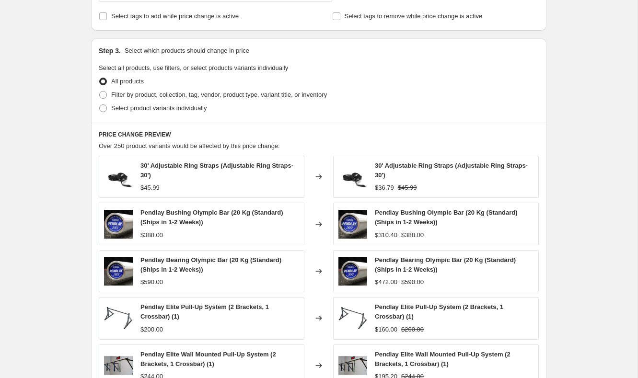
scroll to position [386, 0]
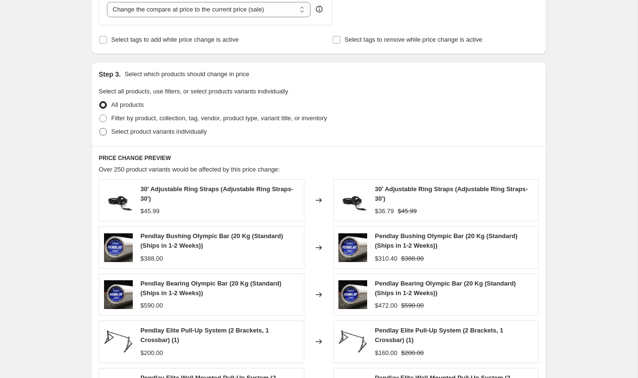
click at [124, 133] on span "Select product variants individually" at bounding box center [158, 131] width 95 height 7
click at [100, 128] on input "Select product variants individually" at bounding box center [99, 128] width 0 height 0
radio input "true"
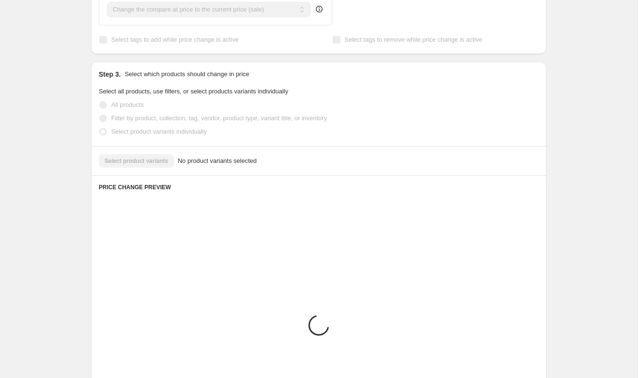
scroll to position [366, 0]
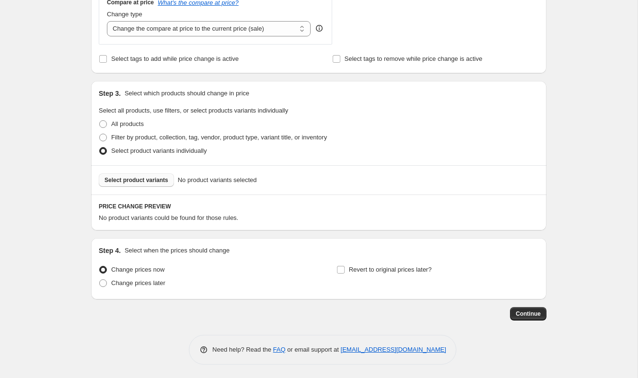
click at [155, 175] on button "Select product variants" at bounding box center [136, 179] width 75 height 13
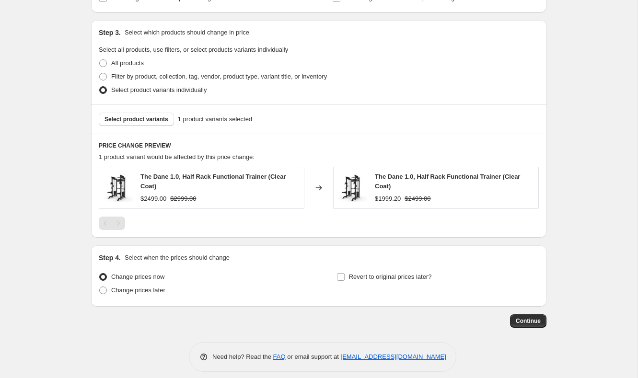
scroll to position [435, 0]
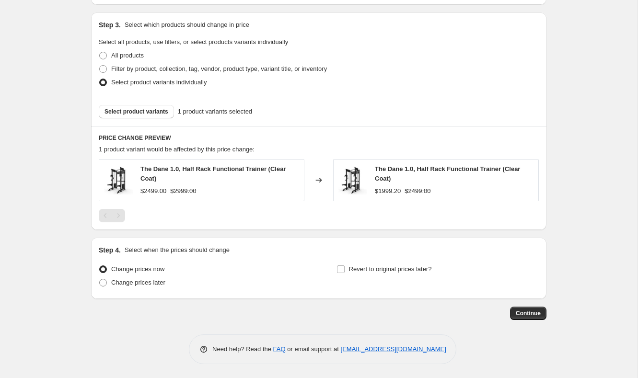
click at [168, 285] on div "Change prices later" at bounding box center [200, 282] width 202 height 13
click at [165, 284] on span "Change prices later" at bounding box center [138, 282] width 54 height 7
click at [100, 279] on input "Change prices later" at bounding box center [99, 279] width 0 height 0
radio input "true"
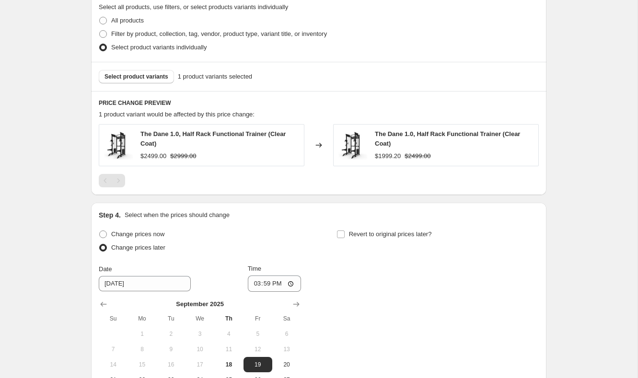
scroll to position [490, 0]
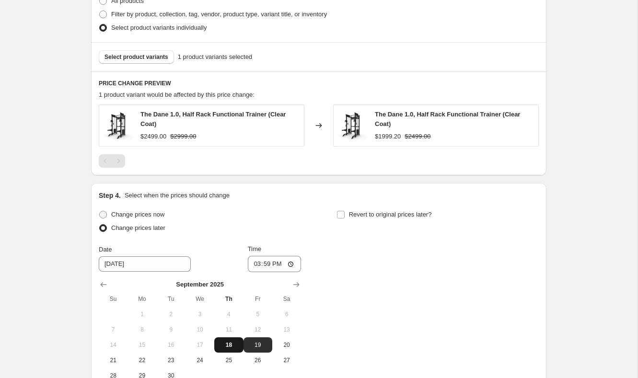
click at [225, 342] on span "18" at bounding box center [228, 345] width 21 height 8
type input "9/18/2025"
click at [258, 266] on input "15:59" at bounding box center [275, 264] width 54 height 16
type input "18:00"
click at [369, 209] on label "Revert to original prices later?" at bounding box center [383, 214] width 95 height 13
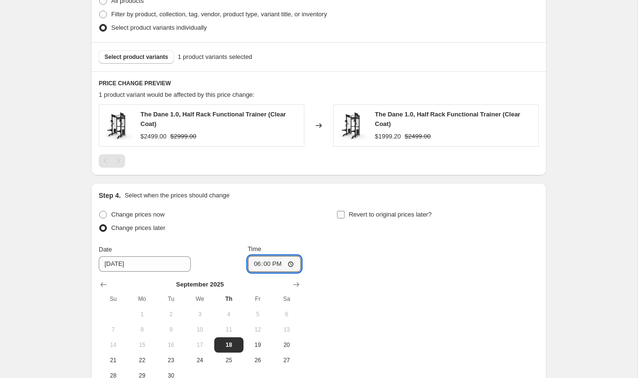
click at [344, 211] on input "Revert to original prices later?" at bounding box center [341, 215] width 8 height 8
checkbox input "true"
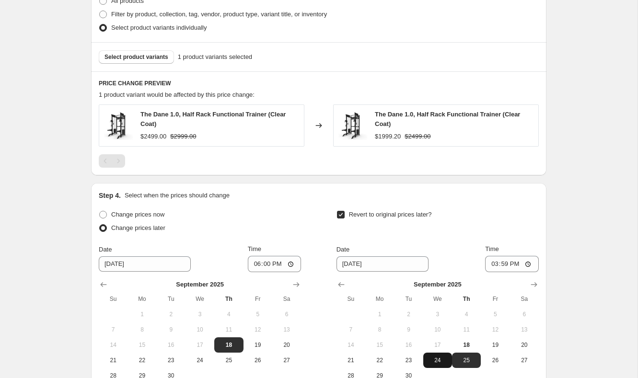
click at [444, 354] on button "24" at bounding box center [437, 360] width 29 height 15
type input "9/24/2025"
click at [488, 259] on input "15:59" at bounding box center [512, 264] width 54 height 16
type input "18:00"
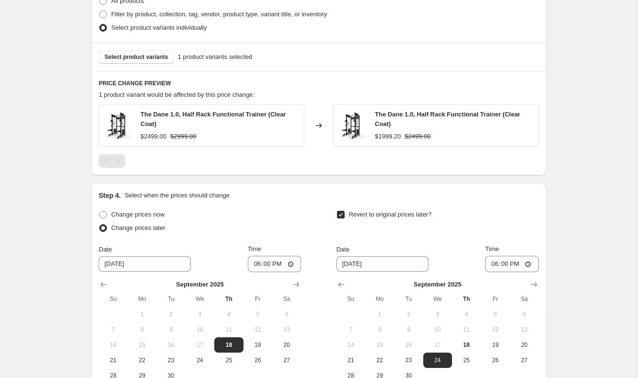
scroll to position [599, 0]
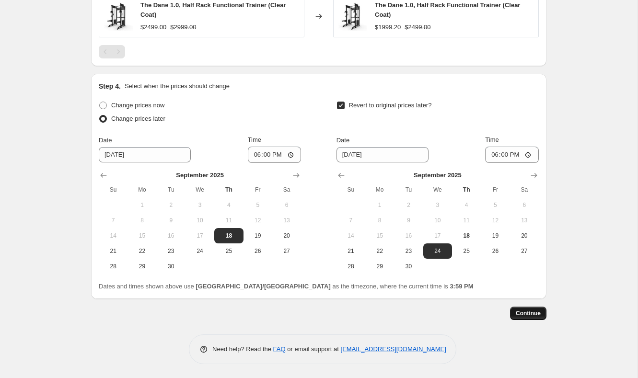
click at [536, 315] on span "Continue" at bounding box center [527, 313] width 25 height 8
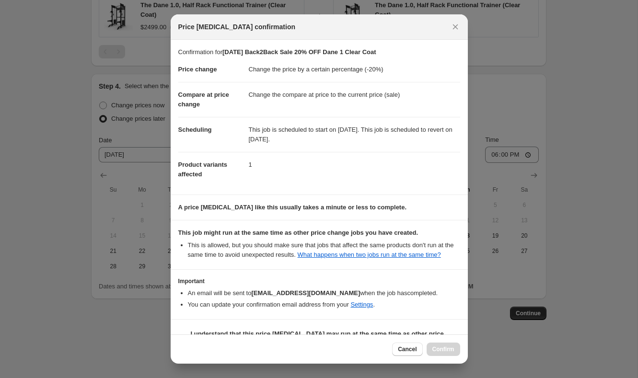
scroll to position [32, 0]
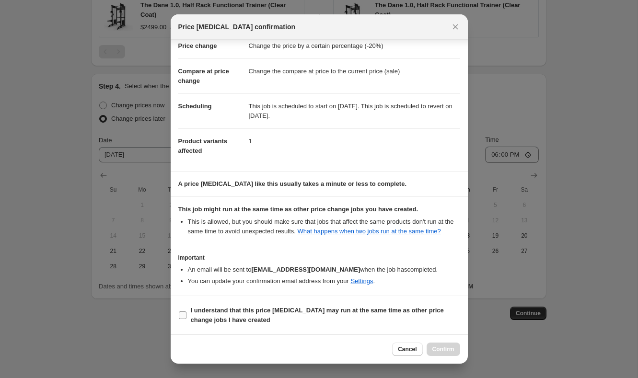
click at [246, 313] on b "I understand that this price change job may run at the same time as other price…" at bounding box center [317, 315] width 253 height 17
click at [186, 313] on input "I understand that this price change job may run at the same time as other price…" at bounding box center [183, 315] width 8 height 8
checkbox input "true"
click at [453, 350] on span "Confirm" at bounding box center [443, 349] width 22 height 8
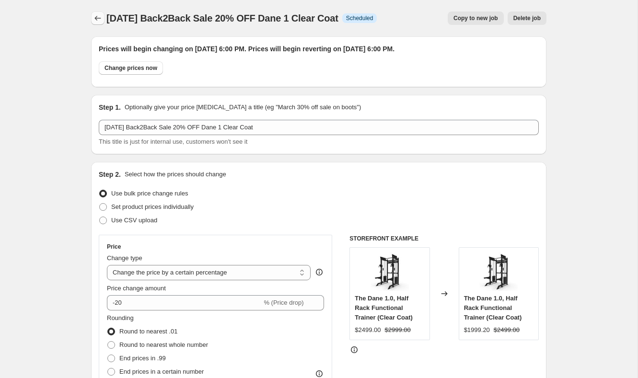
click at [92, 18] on button "Price change jobs" at bounding box center [97, 17] width 13 height 13
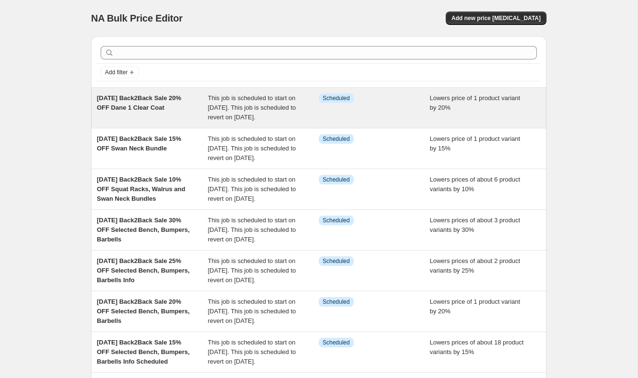
click at [200, 94] on div "Sep 18, 2025 Back2Back Sale 20% OFF Dane 1 Clear Coat" at bounding box center [152, 107] width 111 height 29
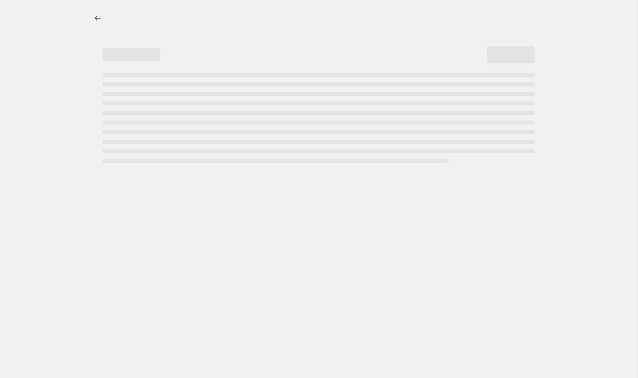
select select "percentage"
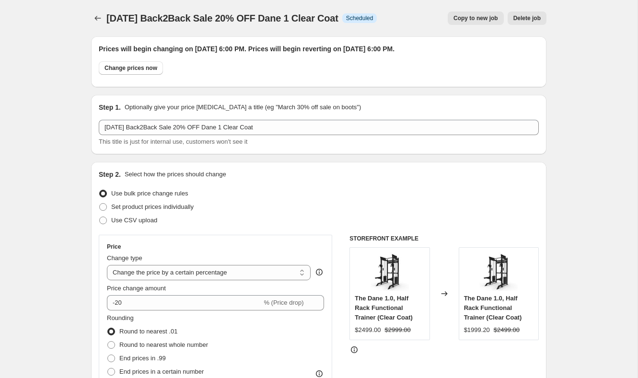
drag, startPoint x: 359, startPoint y: 23, endPoint x: 275, endPoint y: 3, distance: 86.6
click at [275, 3] on div "Sep 18, 2025 Back2Back Sale 20% OFF Dane 1 Clear Coat. This page is ready Sep 1…" at bounding box center [318, 18] width 455 height 36
copy span "Sep 18, 2025 Back2Back Sale 20% OFF Dane 1 Clear Coat"
click at [97, 18] on icon "Price change jobs" at bounding box center [98, 18] width 10 height 10
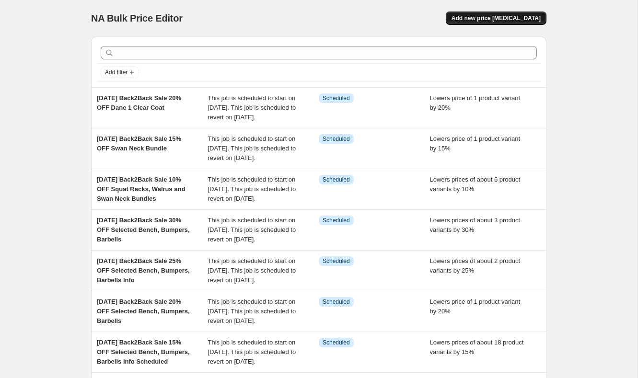
click at [507, 23] on button "Add new price [MEDICAL_DATA]" at bounding box center [495, 17] width 101 height 13
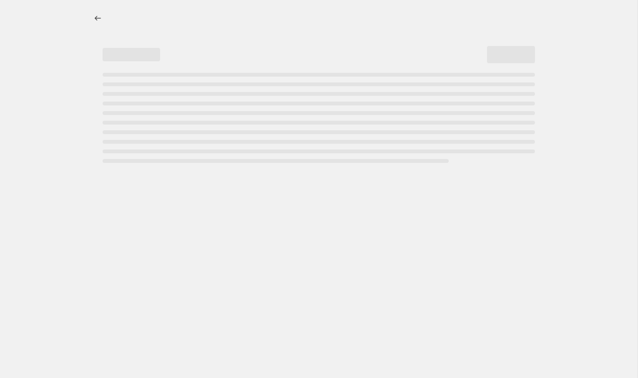
select select "percentage"
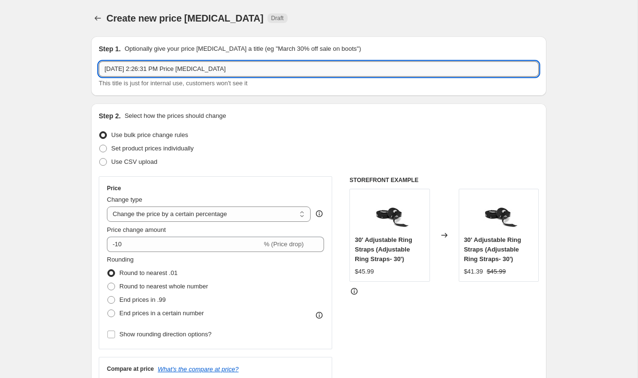
click at [353, 67] on input "Sep 18, 2025, 2:26:31 PM Price change job" at bounding box center [319, 68] width 440 height 15
paste input "Sep 18, 2025 Back2Back Sale 20% OFF Dane 1 Clear Coat"
click at [202, 68] on input "Sep 18, 2025 Back2Back Sale 20% OFF Dane 1 Clear Coat" at bounding box center [319, 68] width 440 height 15
drag, startPoint x: 223, startPoint y: 72, endPoint x: 296, endPoint y: 110, distance: 83.1
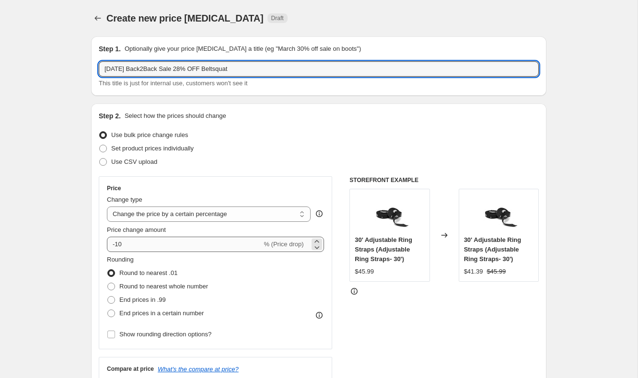
type input "Sep 18, 2025 Back2Back Sale 28% OFF Beltsquat"
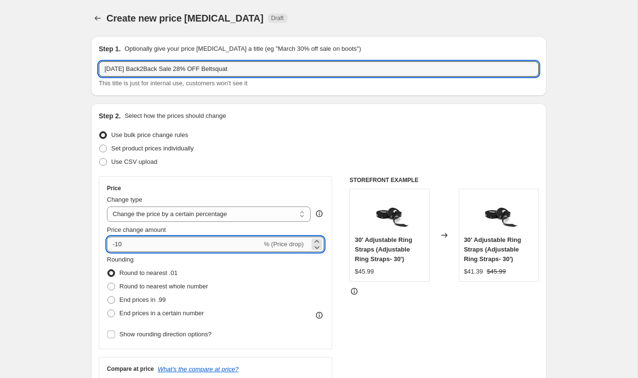
click at [151, 243] on input "-10" at bounding box center [184, 244] width 155 height 15
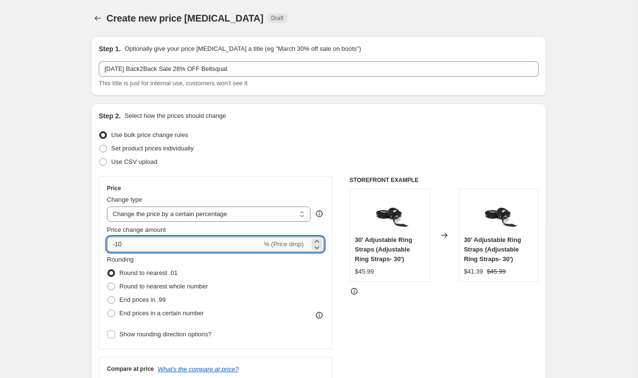
type input "-1"
type input "-28"
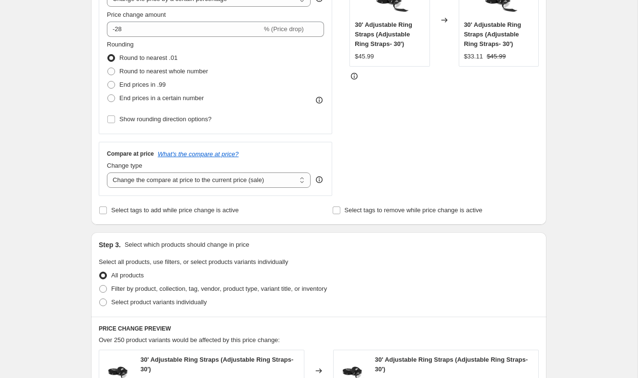
scroll to position [245, 0]
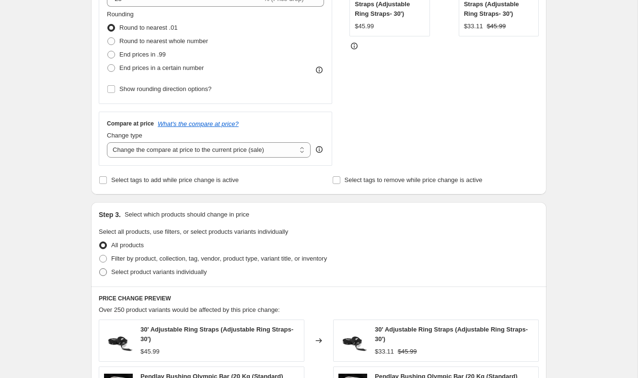
click at [152, 266] on label "Select product variants individually" at bounding box center [153, 271] width 108 height 13
click at [100, 268] on input "Select product variants individually" at bounding box center [99, 268] width 0 height 0
radio input "true"
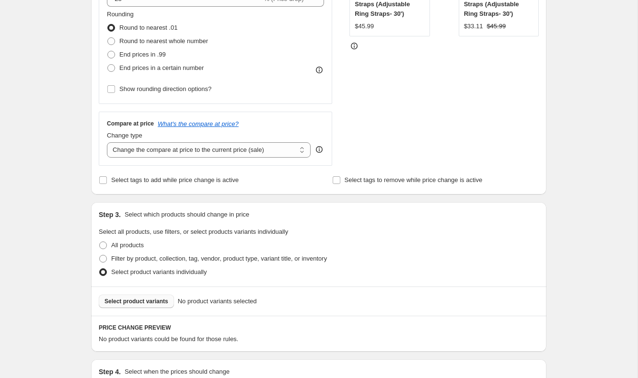
click at [148, 299] on span "Select product variants" at bounding box center [136, 301] width 64 height 8
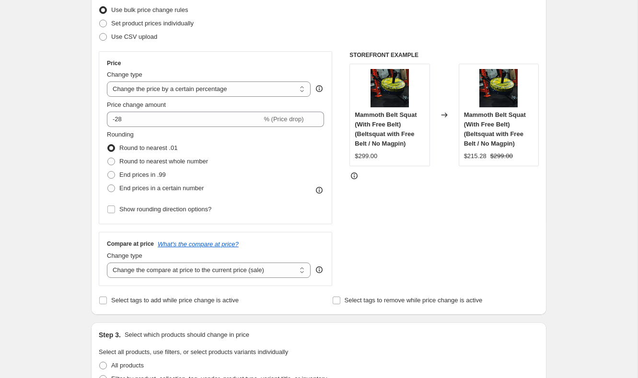
scroll to position [122, 0]
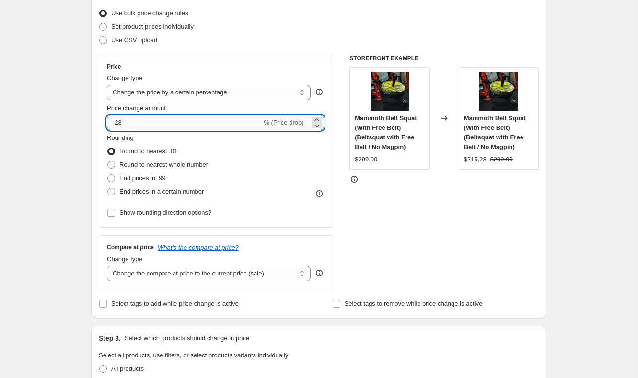
click at [187, 125] on input "-28" at bounding box center [184, 122] width 155 height 15
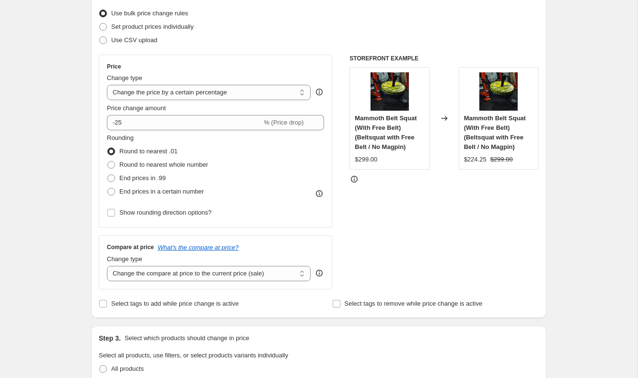
click at [355, 215] on div "STOREFRONT EXAMPLE Mammoth Belt Squat (With Free Belt) (Beltsquat with Free Bel…" at bounding box center [443, 172] width 189 height 235
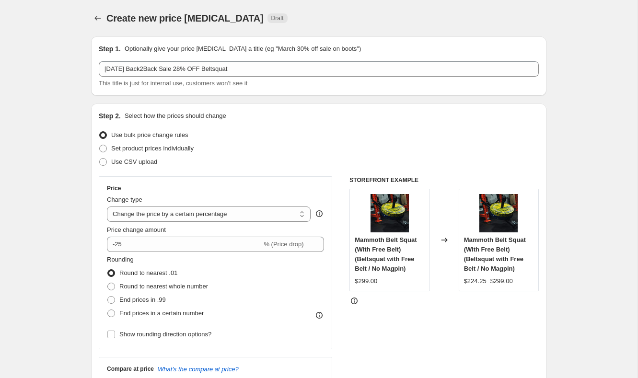
scroll to position [0, 0]
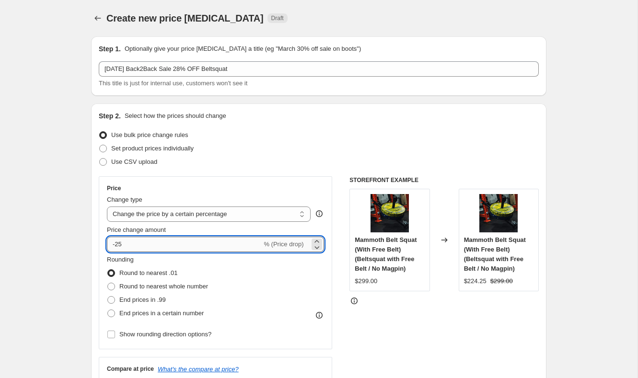
click at [140, 244] on input "-25" at bounding box center [184, 244] width 155 height 15
click at [374, 352] on div "STOREFRONT EXAMPLE Mammoth Belt Squat (With Free Belt) (Beltsquat with Free Bel…" at bounding box center [443, 293] width 189 height 235
click at [159, 246] on input "-20" at bounding box center [184, 244] width 155 height 15
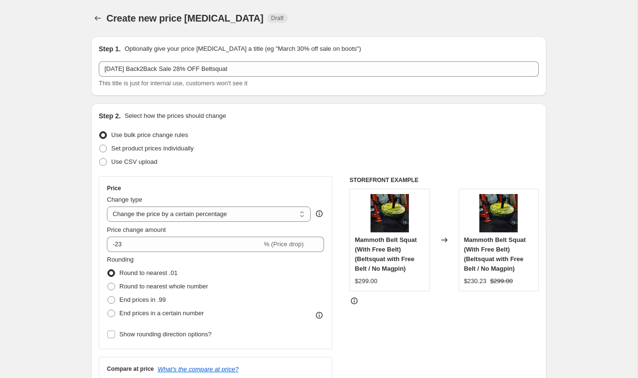
click at [396, 330] on div "STOREFRONT EXAMPLE Mammoth Belt Squat (With Free Belt) (Beltsquat with Free Bel…" at bounding box center [443, 293] width 189 height 235
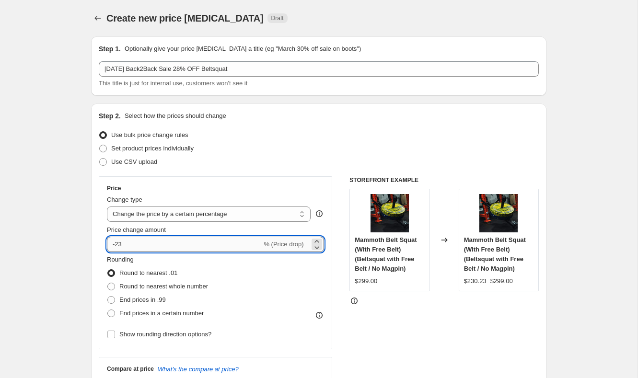
click at [171, 241] on input "-23" at bounding box center [184, 244] width 155 height 15
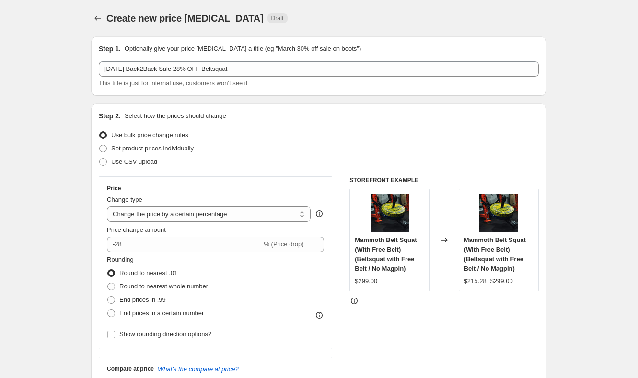
click at [384, 326] on div "STOREFRONT EXAMPLE Mammoth Belt Squat (With Free Belt) (Beltsquat with Free Bel…" at bounding box center [443, 293] width 189 height 235
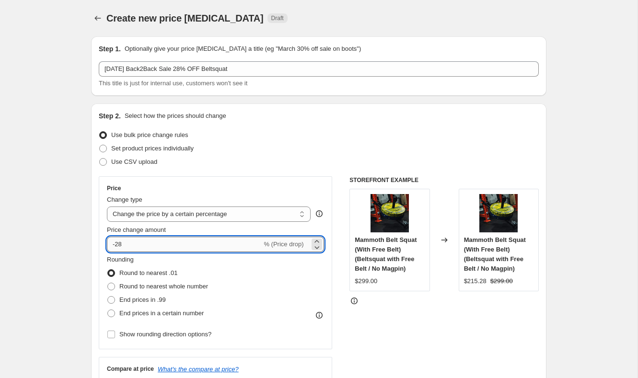
click at [139, 245] on input "-28" at bounding box center [184, 244] width 155 height 15
type input "-2"
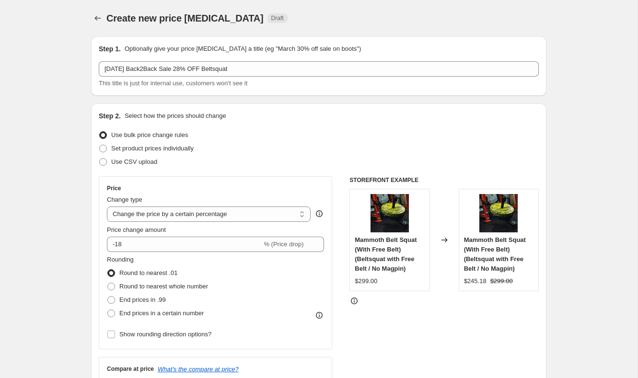
click at [421, 376] on div "STOREFRONT EXAMPLE Mammoth Belt Squat (With Free Belt) (Beltsquat with Free Bel…" at bounding box center [443, 293] width 189 height 235
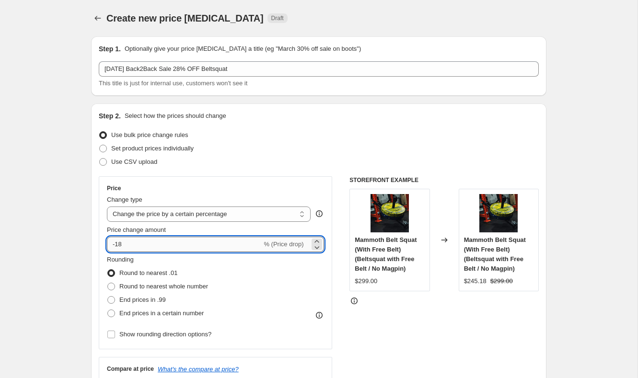
click at [227, 251] on input "-18" at bounding box center [184, 244] width 155 height 15
click at [449, 338] on div "STOREFRONT EXAMPLE Mammoth Belt Squat (With Free Belt) (Beltsquat with Free Bel…" at bounding box center [443, 293] width 189 height 235
click at [185, 242] on input "-19" at bounding box center [184, 244] width 155 height 15
type input "-1"
click at [182, 242] on input "Price change amount" at bounding box center [201, 244] width 189 height 15
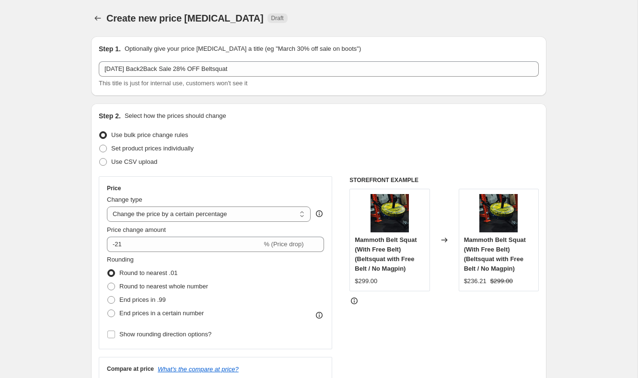
click at [420, 350] on div "STOREFRONT EXAMPLE Mammoth Belt Squat (With Free Belt) (Beltsquat with Free Bel…" at bounding box center [443, 293] width 189 height 235
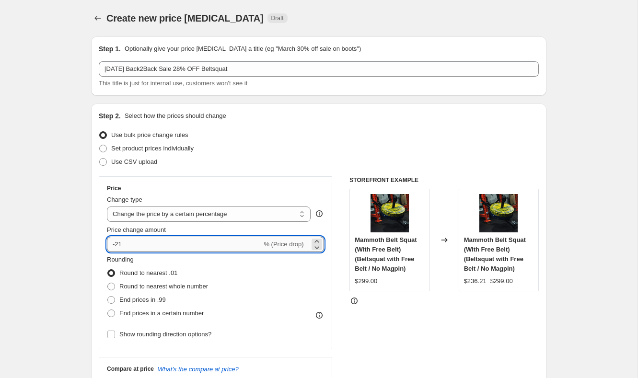
click at [162, 238] on input "-21" at bounding box center [184, 244] width 155 height 15
click at [163, 241] on input "-21" at bounding box center [184, 244] width 155 height 15
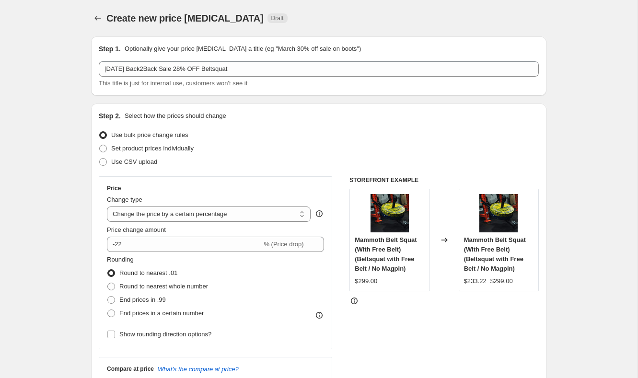
click at [415, 331] on div "STOREFRONT EXAMPLE Mammoth Belt Squat (With Free Belt) (Beltsquat with Free Bel…" at bounding box center [443, 293] width 189 height 235
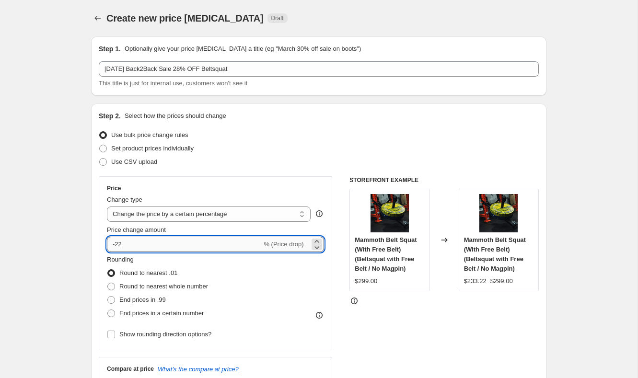
click at [152, 248] on input "-22" at bounding box center [184, 244] width 155 height 15
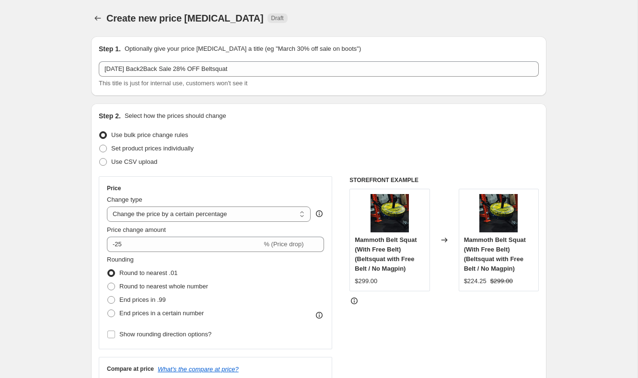
click at [414, 337] on div "STOREFRONT EXAMPLE Mammoth Belt Squat (With Free Belt) (Beltsquat with Free Bel…" at bounding box center [443, 293] width 189 height 235
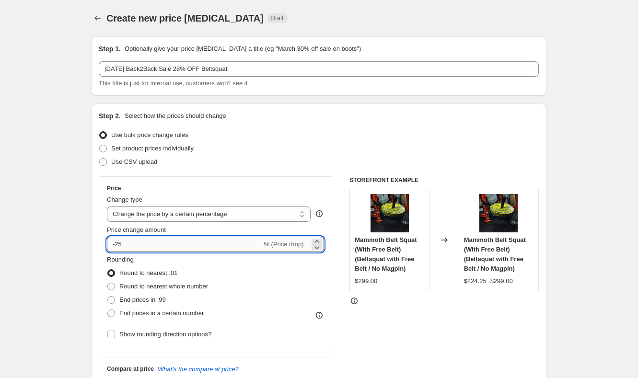
click at [184, 243] on input "-25" at bounding box center [184, 244] width 155 height 15
type input "-2"
click at [491, 347] on div "STOREFRONT EXAMPLE Mammoth Belt Squat (With Free Belt) (Beltsquat with Free Bel…" at bounding box center [443, 293] width 189 height 235
click at [174, 246] on input "-17" at bounding box center [184, 244] width 155 height 15
click at [513, 351] on div "STOREFRONT EXAMPLE Mammoth Belt Squat (With Free Belt) (Beltsquat with Free Bel…" at bounding box center [443, 293] width 189 height 235
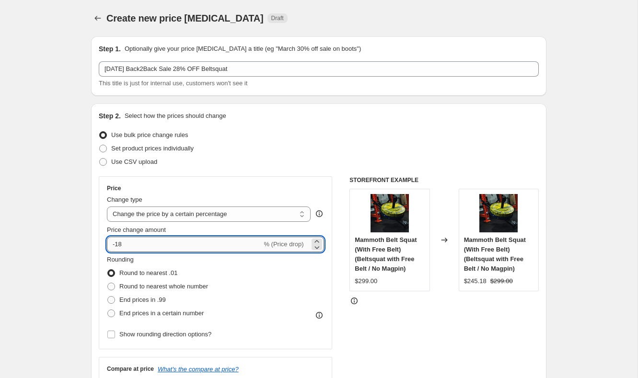
click at [241, 242] on input "-18" at bounding box center [184, 244] width 155 height 15
click at [495, 339] on div "STOREFRONT EXAMPLE Mammoth Belt Squat (With Free Belt) (Beltsquat with Free Bel…" at bounding box center [443, 293] width 189 height 235
click at [212, 244] on input "-16" at bounding box center [184, 244] width 155 height 15
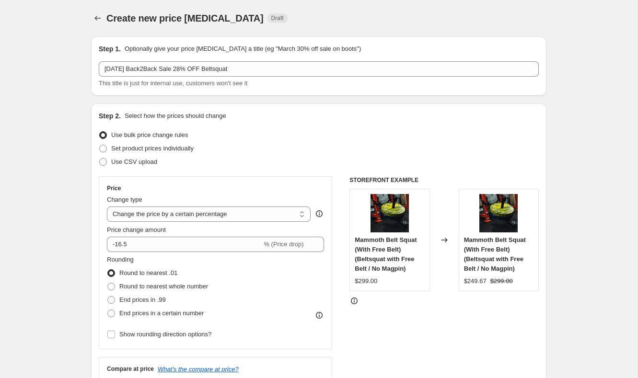
click at [385, 337] on div "STOREFRONT EXAMPLE Mammoth Belt Squat (With Free Belt) (Beltsquat with Free Bel…" at bounding box center [443, 293] width 189 height 235
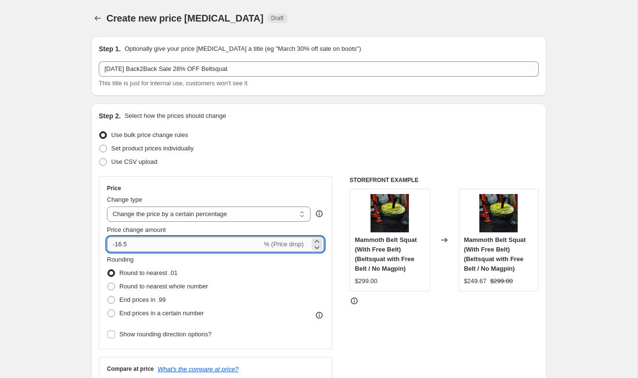
click at [151, 242] on input "-16.5" at bounding box center [184, 244] width 155 height 15
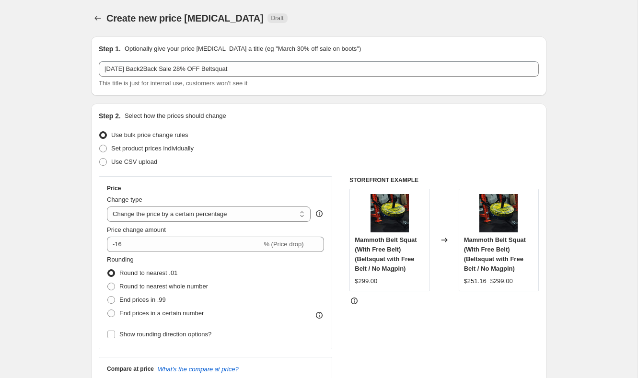
click at [411, 360] on div "STOREFRONT EXAMPLE Mammoth Belt Squat (With Free Belt) (Beltsquat with Free Bel…" at bounding box center [443, 293] width 189 height 235
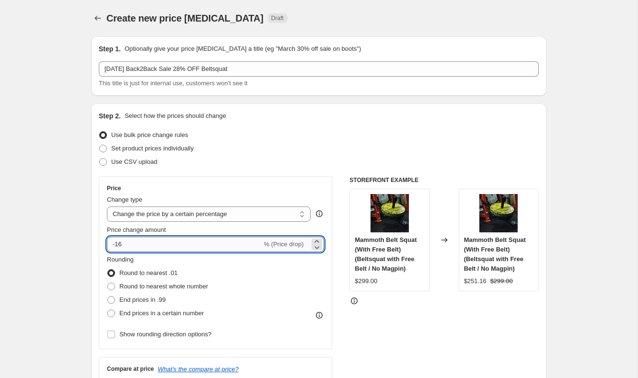
click at [156, 245] on input "-16" at bounding box center [184, 244] width 155 height 15
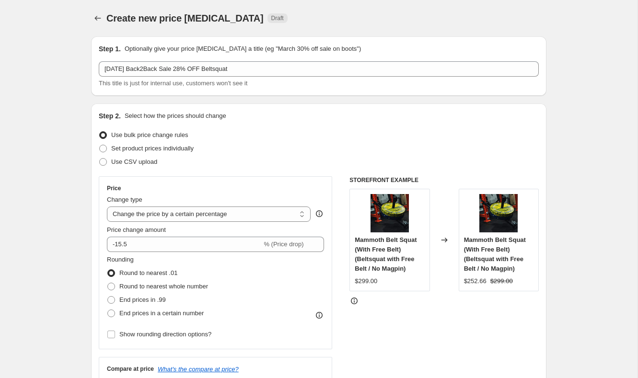
click at [396, 338] on div "STOREFRONT EXAMPLE Mammoth Belt Squat (With Free Belt) (Beltsquat with Free Bel…" at bounding box center [443, 293] width 189 height 235
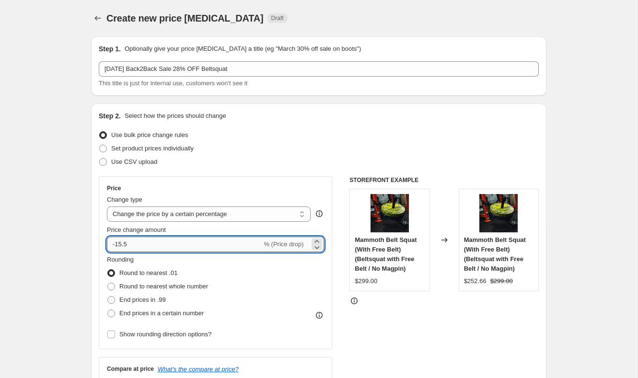
click at [187, 244] on input "-15.5" at bounding box center [184, 244] width 155 height 15
click at [398, 337] on div "STOREFRONT EXAMPLE Mammoth Belt Squat (With Free Belt) (Beltsquat with Free Bel…" at bounding box center [443, 293] width 189 height 235
click at [150, 240] on input "-15.8" at bounding box center [184, 244] width 155 height 15
click at [513, 363] on div "STOREFRONT EXAMPLE Mammoth Belt Squat (With Free Belt) (Beltsquat with Free Bel…" at bounding box center [443, 293] width 189 height 235
click at [212, 247] on input "-15" at bounding box center [184, 244] width 155 height 15
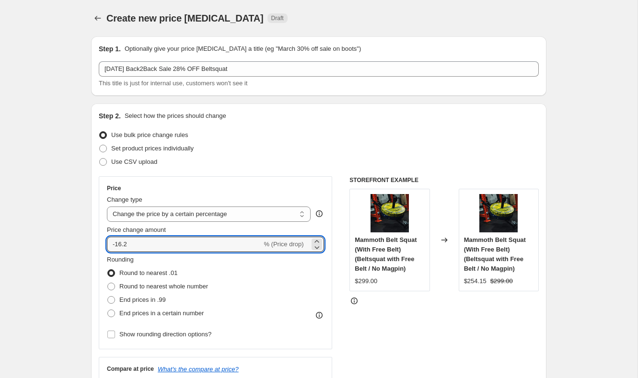
click at [402, 332] on div "STOREFRONT EXAMPLE Mammoth Belt Squat (With Free Belt) (Beltsquat with Free Bel…" at bounding box center [443, 293] width 189 height 235
click at [152, 246] on input "-16.2" at bounding box center [184, 244] width 155 height 15
click at [441, 325] on div "STOREFRONT EXAMPLE Mammoth Belt Squat (With Free Belt) (Beltsquat with Free Bel…" at bounding box center [443, 293] width 189 height 235
click at [205, 245] on input "-16" at bounding box center [184, 244] width 155 height 15
click at [393, 343] on div "STOREFRONT EXAMPLE Mammoth Belt Squat (With Free Belt) (Beltsquat with Free Bel…" at bounding box center [443, 293] width 189 height 235
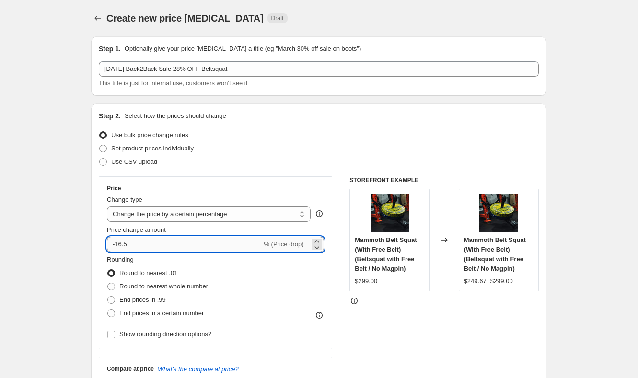
click at [171, 242] on input "-16.5" at bounding box center [184, 244] width 155 height 15
click at [415, 326] on div "STOREFRONT EXAMPLE Mammoth Belt Squat (With Free Belt) (Beltsquat with Free Bel…" at bounding box center [443, 293] width 189 height 235
click at [157, 251] on input "-16.6" at bounding box center [184, 244] width 155 height 15
type input "-16.7"
click at [393, 341] on div "STOREFRONT EXAMPLE Mammoth Belt Squat (With Free Belt) (Beltsquat with Free Bel…" at bounding box center [443, 293] width 189 height 235
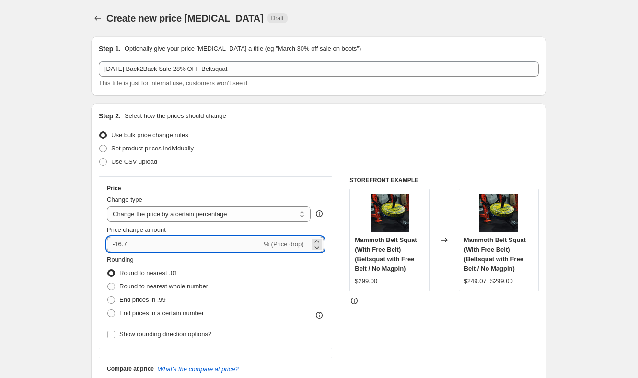
click at [207, 241] on input "-16.7" at bounding box center [184, 244] width 155 height 15
click at [238, 215] on select "Change the price to a certain amount Change the price by a certain amount Chang…" at bounding box center [209, 213] width 204 height 15
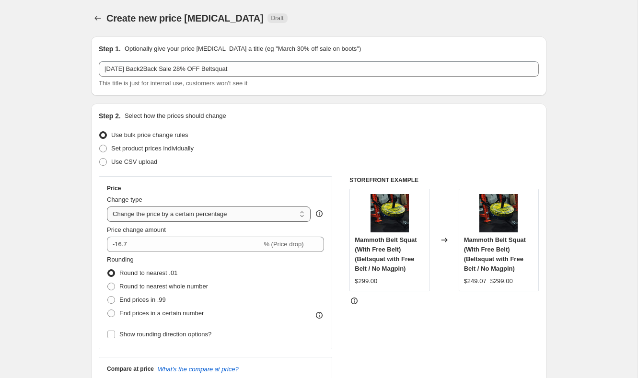
select select "to"
click at [107, 206] on select "Change the price to a certain amount Change the price by a certain amount Chang…" at bounding box center [209, 213] width 204 height 15
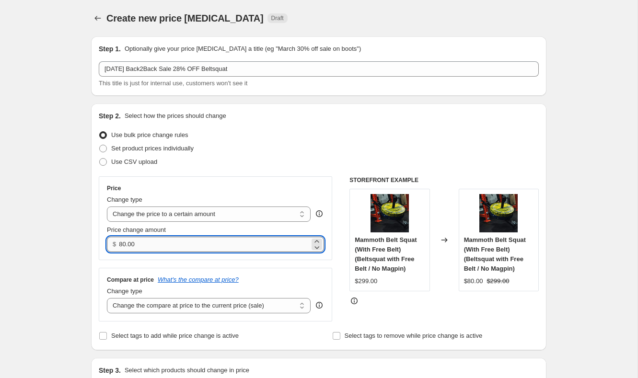
click at [203, 244] on input "80.00" at bounding box center [214, 244] width 190 height 15
type input "8"
type input "0"
type input "1"
type input "50.00"
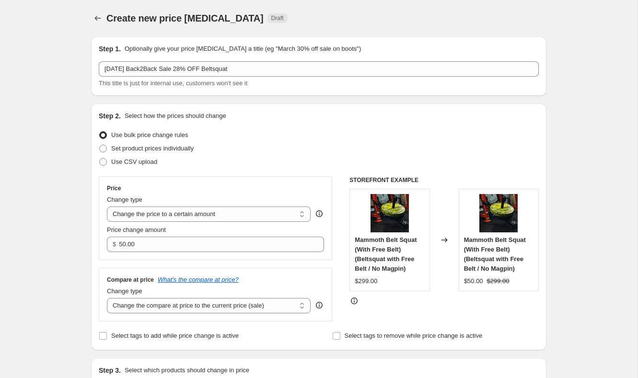
click at [71, 277] on div "Create new price change job. This page is ready Create new price change job Dra…" at bounding box center [318, 362] width 637 height 724
click at [200, 217] on select "Change the price to a certain amount Change the price by a certain amount Chang…" at bounding box center [209, 213] width 204 height 15
select select "by"
click at [107, 206] on select "Change the price to a certain amount Change the price by a certain amount Chang…" at bounding box center [209, 213] width 204 height 15
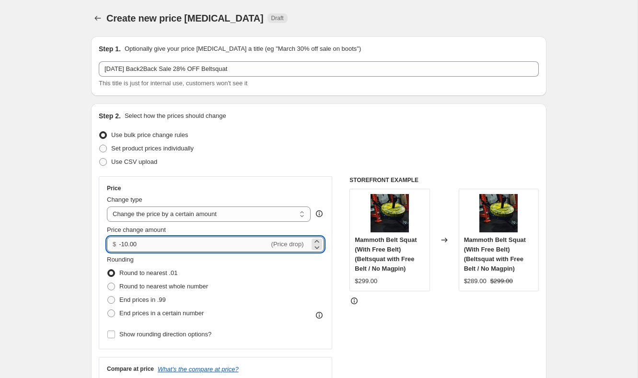
click at [171, 246] on input "-10.00" at bounding box center [194, 244] width 150 height 15
type input "-1"
type input "-50.00"
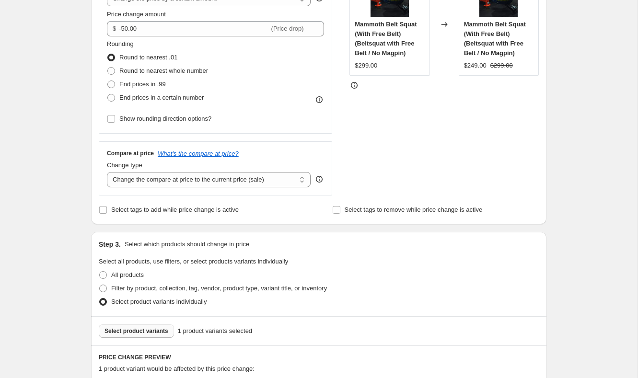
scroll to position [435, 0]
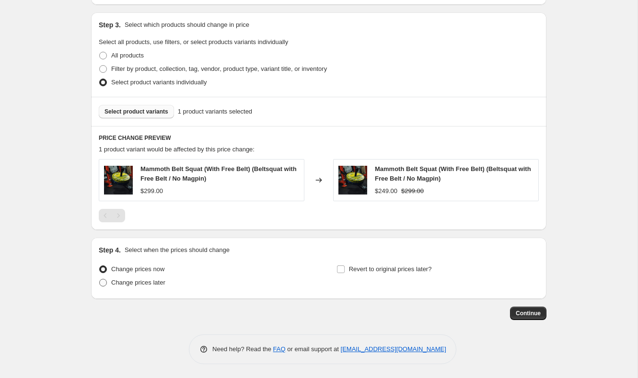
click at [148, 280] on span "Change prices later" at bounding box center [138, 282] width 54 height 7
click at [100, 279] on input "Change prices later" at bounding box center [99, 279] width 0 height 0
radio input "true"
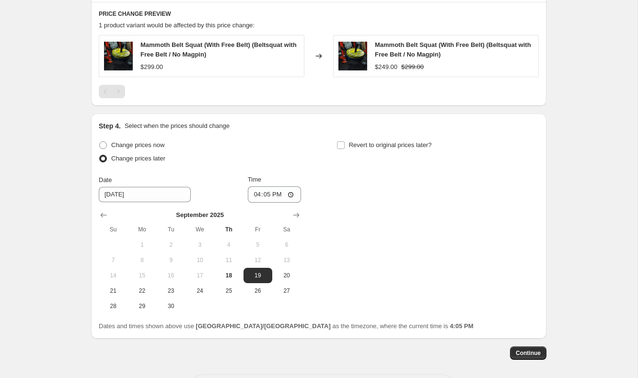
scroll to position [565, 0]
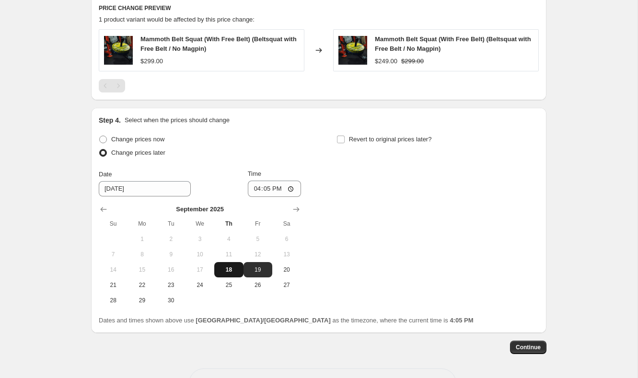
click at [229, 268] on span "18" at bounding box center [228, 270] width 21 height 8
type input "9/18/2025"
click at [255, 191] on input "16:05" at bounding box center [275, 189] width 54 height 16
type input "18:00"
click at [338, 195] on div "Change prices now Change prices later Date 9/18/2025 Time 18:00 September 2025 …" at bounding box center [319, 220] width 440 height 175
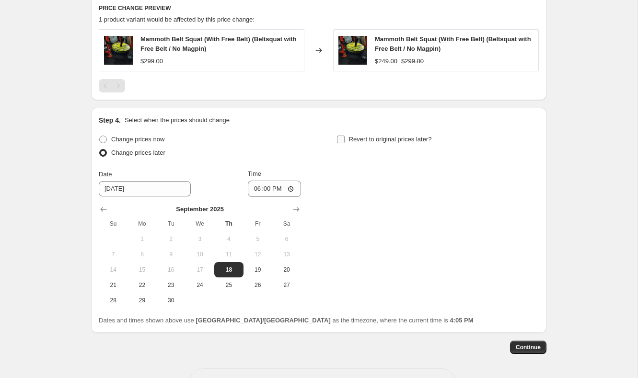
click at [345, 137] on label "Revert to original prices later?" at bounding box center [383, 139] width 95 height 13
click at [344, 137] on input "Revert to original prices later?" at bounding box center [341, 140] width 8 height 8
checkbox input "true"
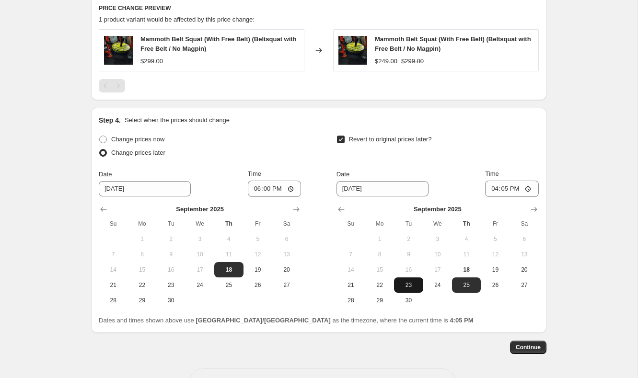
click at [411, 284] on span "23" at bounding box center [408, 285] width 21 height 8
click at [435, 281] on span "24" at bounding box center [437, 285] width 21 height 8
type input "9/24/2025"
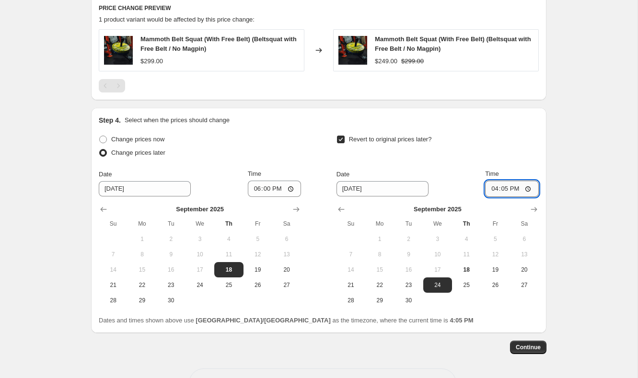
click at [494, 192] on input "16:05" at bounding box center [512, 189] width 54 height 16
type input "18:00"
click at [526, 347] on span "Continue" at bounding box center [527, 347] width 25 height 8
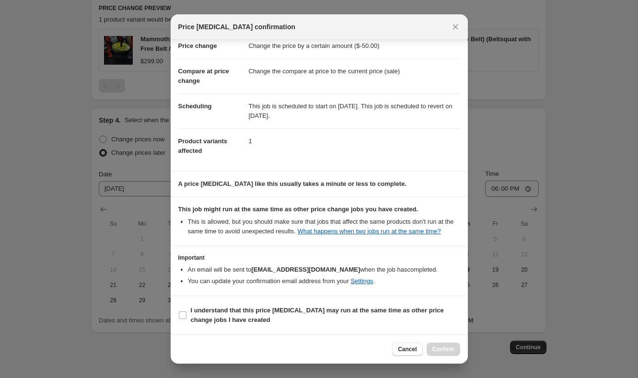
scroll to position [32, 0]
click at [270, 301] on section "I understand that this price change job may run at the same time as other price…" at bounding box center [319, 315] width 297 height 38
click at [257, 316] on span "I understand that this price change job may run at the same time as other price…" at bounding box center [325, 315] width 269 height 19
click at [186, 316] on input "I understand that this price change job may run at the same time as other price…" at bounding box center [183, 315] width 8 height 8
checkbox input "true"
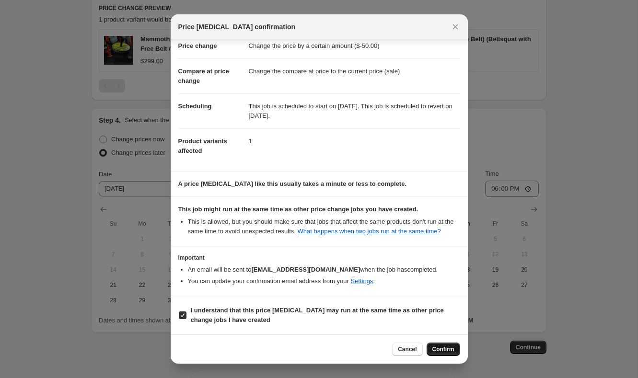
click at [437, 345] on button "Confirm" at bounding box center [443, 348] width 34 height 13
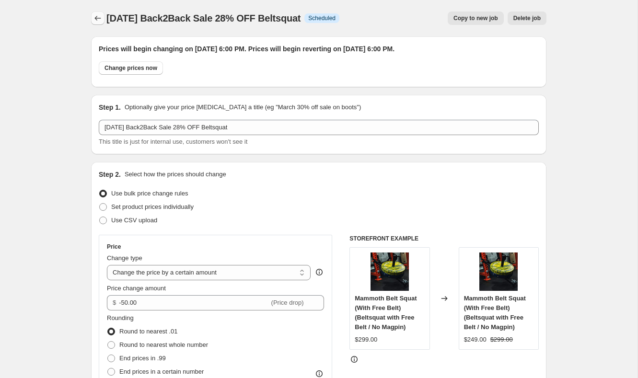
click at [96, 21] on icon "Price change jobs" at bounding box center [98, 18] width 10 height 10
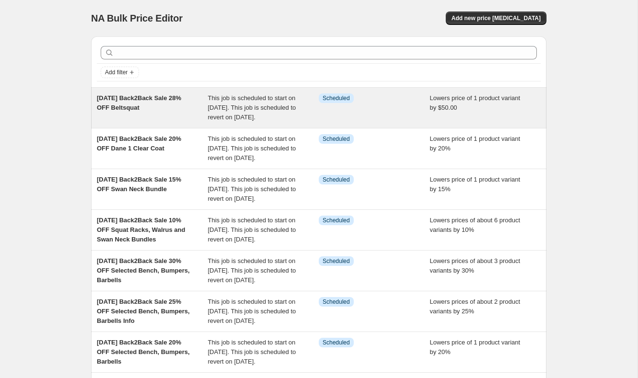
click at [156, 106] on div "Sep 18, 2025 Back2Back Sale 28% OFF Beltsquat" at bounding box center [152, 107] width 111 height 29
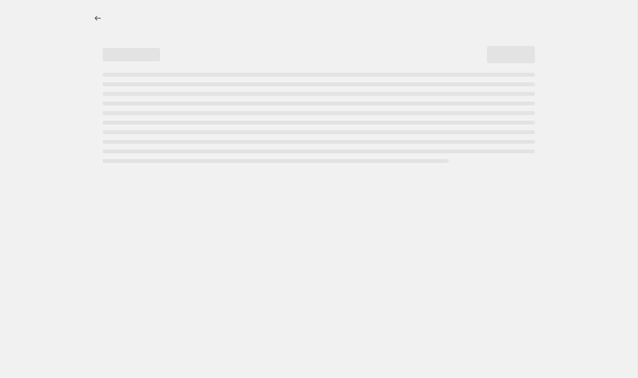
select select "by"
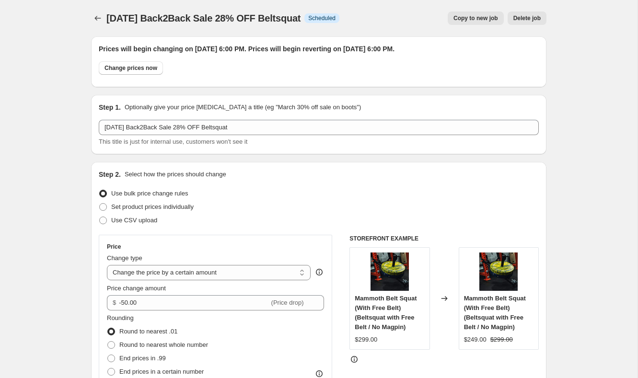
drag, startPoint x: 110, startPoint y: 15, endPoint x: 147, endPoint y: 30, distance: 39.3
click at [147, 30] on div "Sep 18, 2025 Back2Back Sale 28% OFF Beltsquat. This page is ready Sep 18, 2025 …" at bounding box center [318, 18] width 455 height 36
copy span "ep 18, 2025 Back2Back Sale 28% OFF Beltsquat"
click at [97, 18] on icon "Price change jobs" at bounding box center [98, 18] width 6 height 5
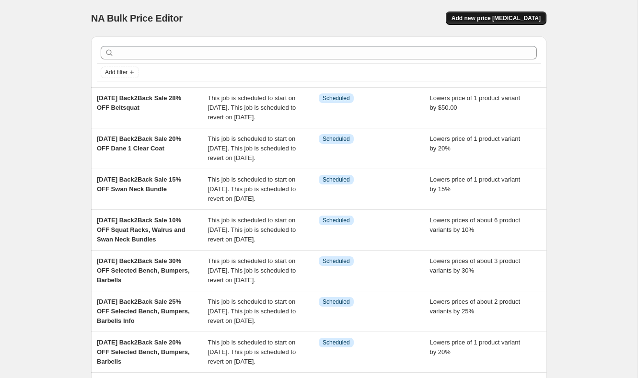
click at [539, 20] on span "Add new price [MEDICAL_DATA]" at bounding box center [495, 18] width 89 height 8
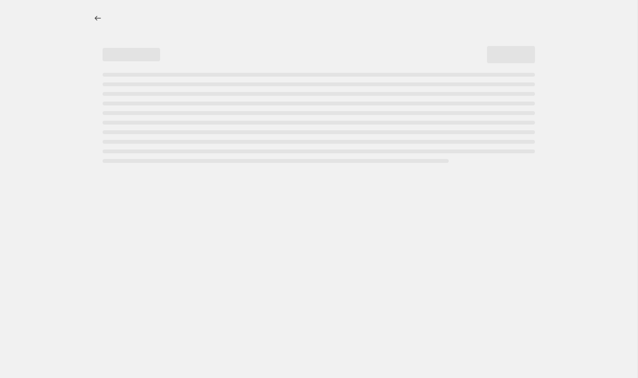
select select "percentage"
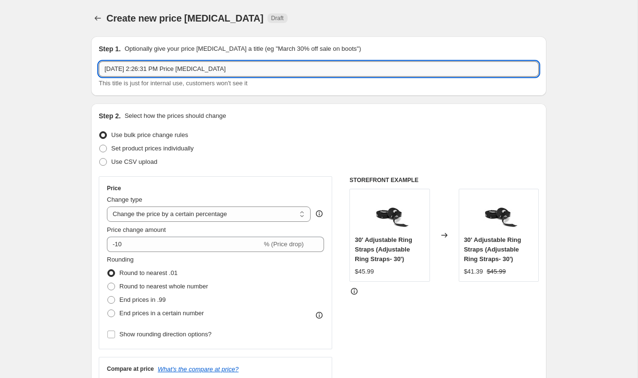
click at [255, 68] on input "Sep 18, 2025, 2:26:31 PM Price change job" at bounding box center [319, 68] width 440 height 15
paste input "ep 18, 2025 Back2Back Sale 28% OFF Beltsquat"
click at [204, 71] on input "Sep 18, 2025 Back2Back Sale 28% OFF Beltsquat" at bounding box center [319, 68] width 440 height 15
click at [203, 70] on input "Sep 18, 2025 Back2Back Sale 28% OFF Beltsquat" at bounding box center [319, 68] width 440 height 15
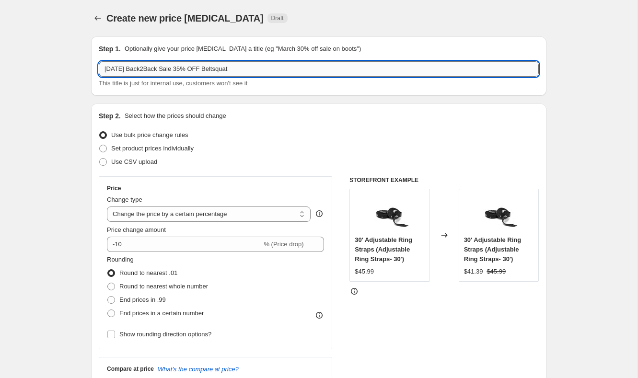
click at [268, 64] on input "Sep 18, 2025 Back2Back Sale 35% OFF Beltsquat" at bounding box center [319, 68] width 440 height 15
type input "Sep 18, 2025 Back2Back Sale 35% OFF Beltsquat Bundles"
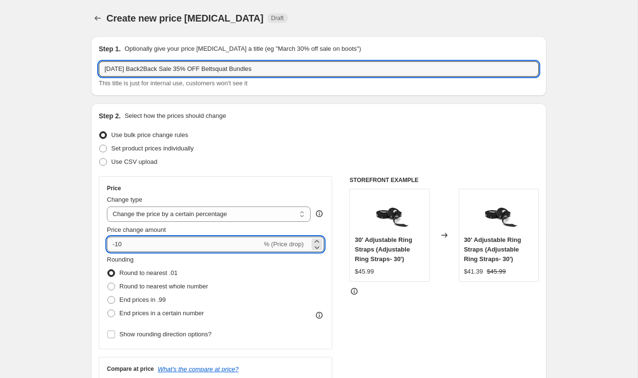
click at [131, 247] on input "-10" at bounding box center [184, 244] width 155 height 15
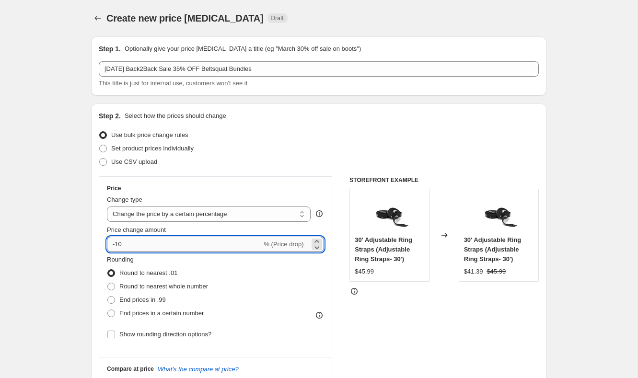
type input "-1"
type input "-35"
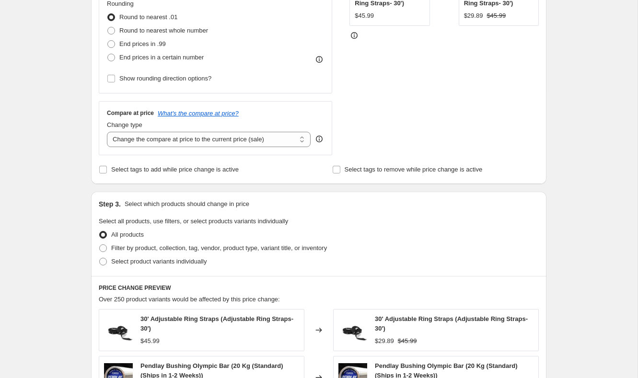
scroll to position [260, 0]
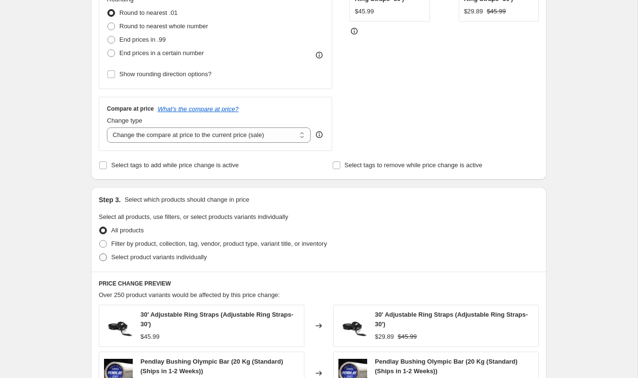
click at [149, 254] on span "Select product variants individually" at bounding box center [158, 256] width 95 height 7
click at [100, 254] on input "Select product variants individually" at bounding box center [99, 253] width 0 height 0
radio input "true"
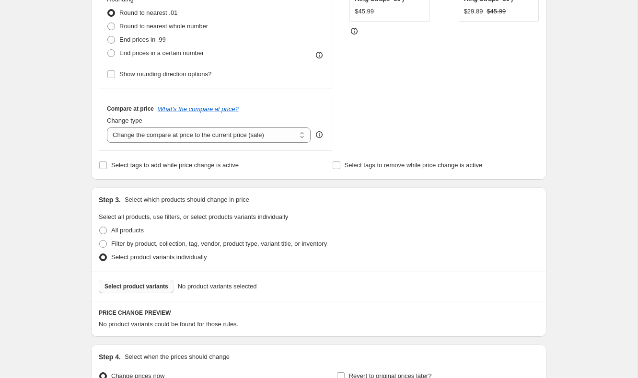
click at [156, 288] on span "Select product variants" at bounding box center [136, 287] width 64 height 8
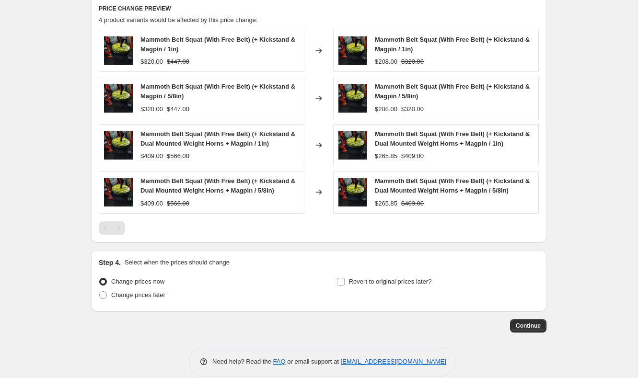
scroll to position [576, 0]
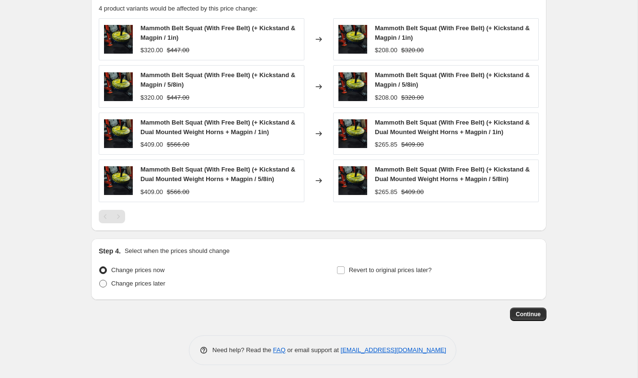
click at [146, 283] on span "Change prices later" at bounding box center [138, 283] width 54 height 7
click at [100, 280] on input "Change prices later" at bounding box center [99, 280] width 0 height 0
radio input "true"
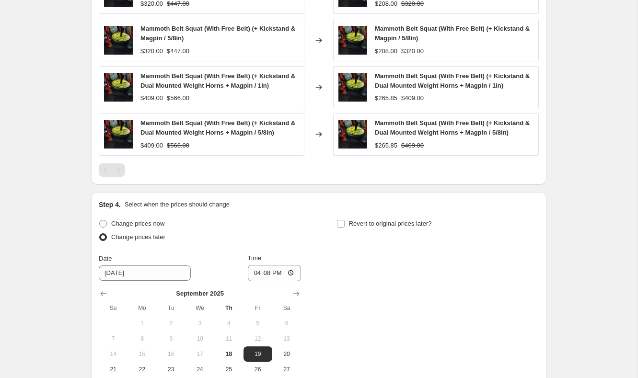
scroll to position [641, 0]
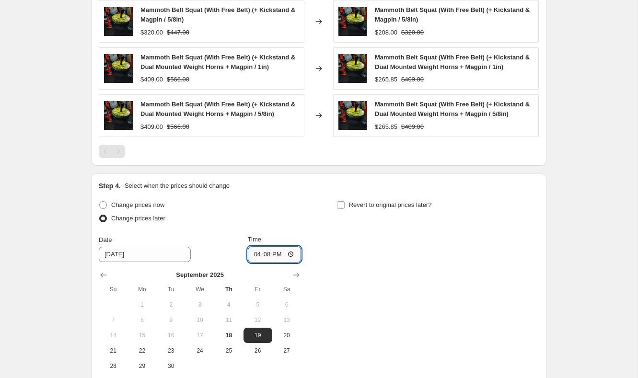
click at [254, 251] on input "16:08" at bounding box center [275, 254] width 54 height 16
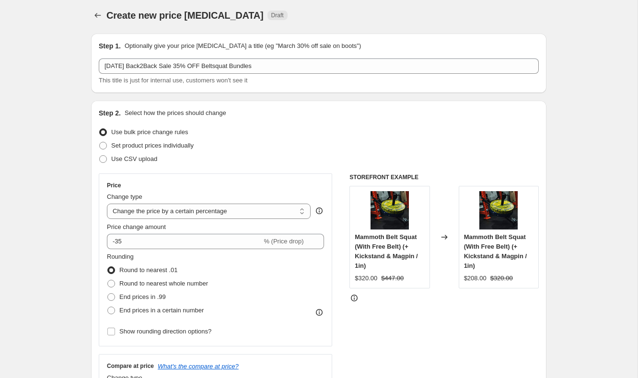
scroll to position [0, 0]
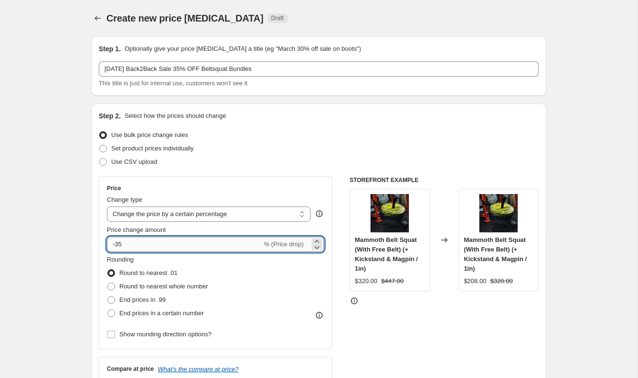
click at [140, 242] on input "-35" at bounding box center [184, 244] width 155 height 15
type input "-3"
type input "-25"
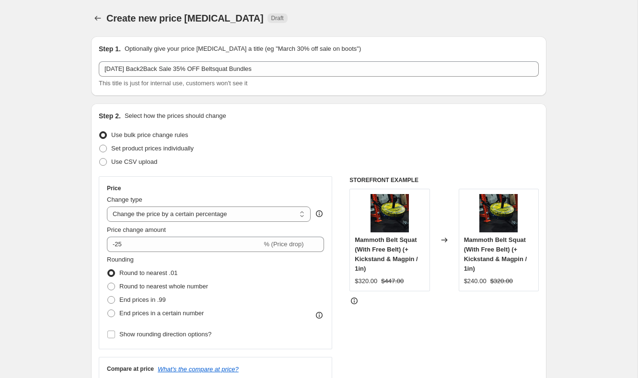
click at [539, 352] on div "Step 2. Select how the prices should change Use bulk price change rules Set pro…" at bounding box center [318, 271] width 455 height 336
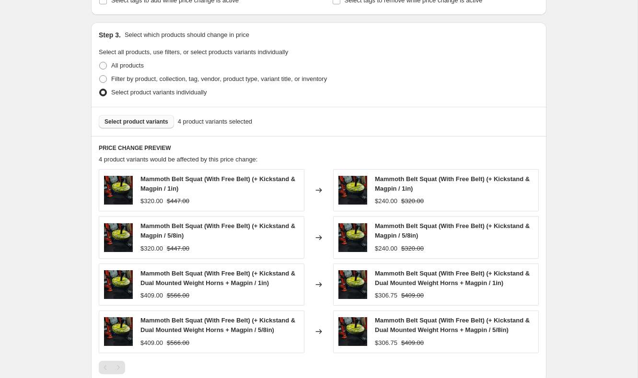
scroll to position [431, 0]
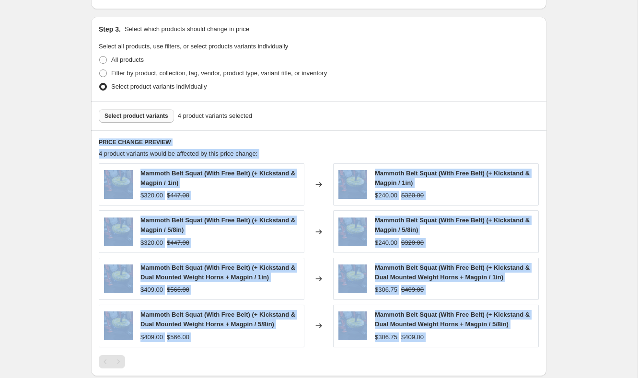
drag, startPoint x: 539, startPoint y: 352, endPoint x: 486, endPoint y: 131, distance: 227.7
click at [485, 133] on div "PRICE CHANGE PREVIEW 4 product variants would be affected by this price change:…" at bounding box center [318, 253] width 455 height 246
click at [128, 116] on span "Select product variants" at bounding box center [136, 116] width 64 height 8
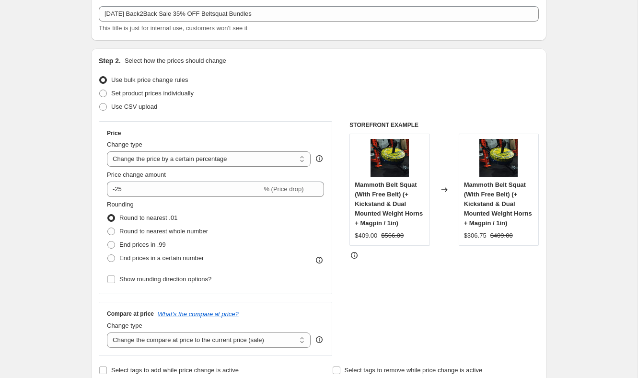
scroll to position [0, 0]
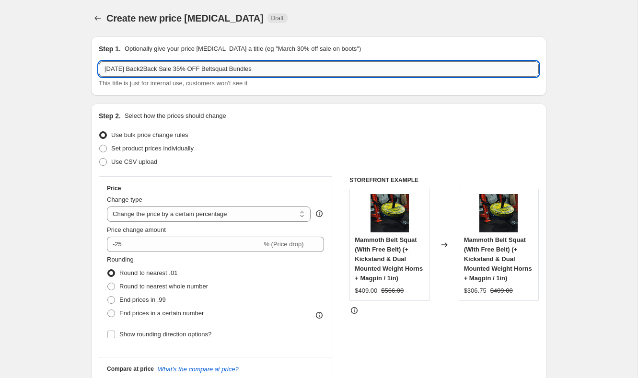
click at [198, 68] on input "Sep 18, 2025 Back2Back Sale 35% OFF Beltsquat Bundles" at bounding box center [319, 68] width 440 height 15
type input "Sep 18, 2025 Back2Back Sale 25% OFF Beltsquat Bundles"
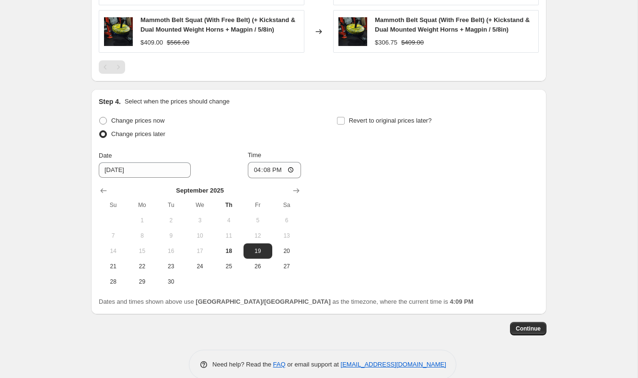
scroll to position [646, 0]
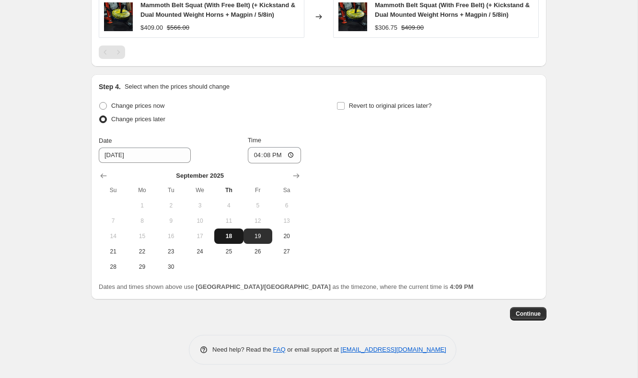
click at [223, 239] on span "18" at bounding box center [228, 236] width 21 height 8
type input "9/18/2025"
click at [255, 154] on input "16:08" at bounding box center [275, 155] width 54 height 16
type input "18:00"
click at [354, 145] on div "Change prices now Change prices later Date 9/18/2025 Time 18:00 September 2025 …" at bounding box center [319, 186] width 440 height 175
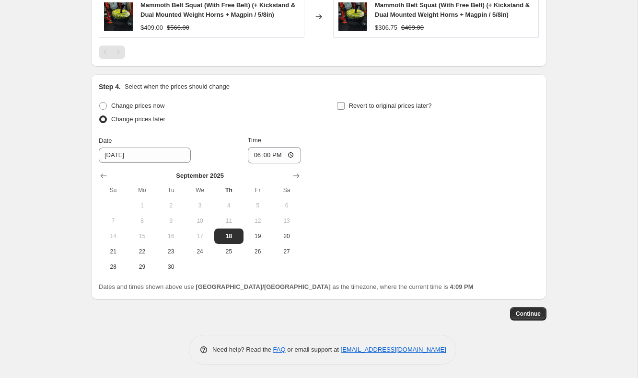
click at [355, 107] on span "Revert to original prices later?" at bounding box center [390, 105] width 83 height 7
click at [344, 107] on input "Revert to original prices later?" at bounding box center [341, 106] width 8 height 8
checkbox input "true"
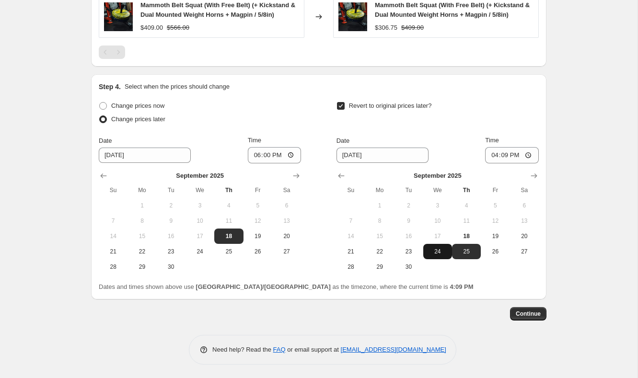
click at [429, 251] on span "24" at bounding box center [437, 252] width 21 height 8
type input "9/24/2025"
click at [491, 155] on input "16:09" at bounding box center [512, 155] width 54 height 16
type input "18:00"
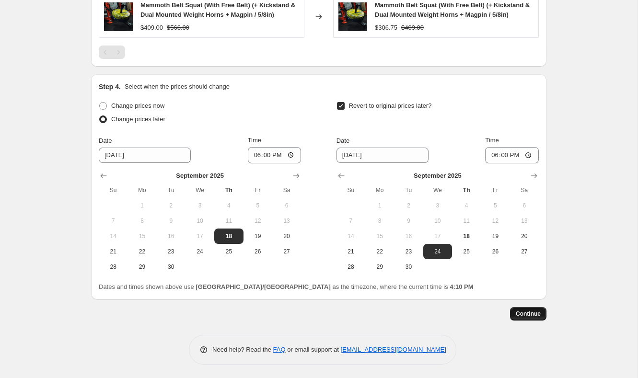
click at [524, 312] on span "Continue" at bounding box center [527, 314] width 25 height 8
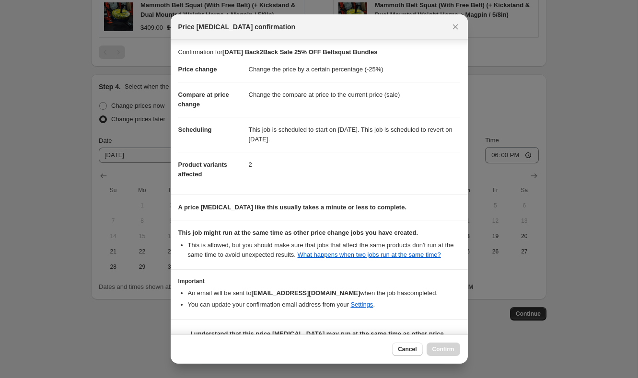
scroll to position [32, 0]
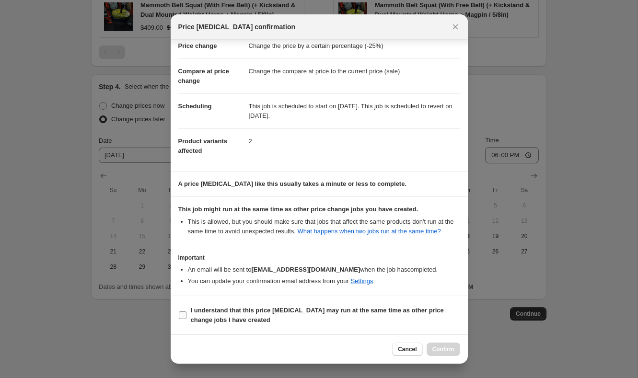
click at [288, 311] on b "I understand that this price change job may run at the same time as other price…" at bounding box center [317, 315] width 253 height 17
click at [186, 311] on input "I understand that this price change job may run at the same time as other price…" at bounding box center [183, 315] width 8 height 8
checkbox input "true"
click at [459, 345] on button "Confirm" at bounding box center [443, 348] width 34 height 13
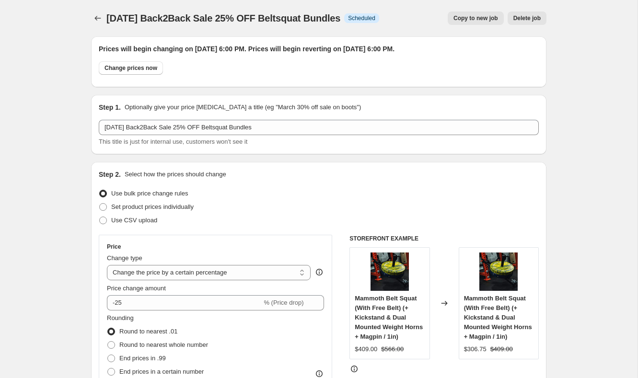
drag, startPoint x: 361, startPoint y: 17, endPoint x: 280, endPoint y: 12, distance: 81.5
click at [280, 13] on span "Sep 18, 2025 Back2Back Sale 25% OFF Beltsquat Bundles" at bounding box center [223, 18] width 234 height 11
copy span "Sep 18, 2025 Back2Back Sale 25% OFF Beltsquat Bundles"
click at [100, 18] on icon "Price change jobs" at bounding box center [98, 18] width 10 height 10
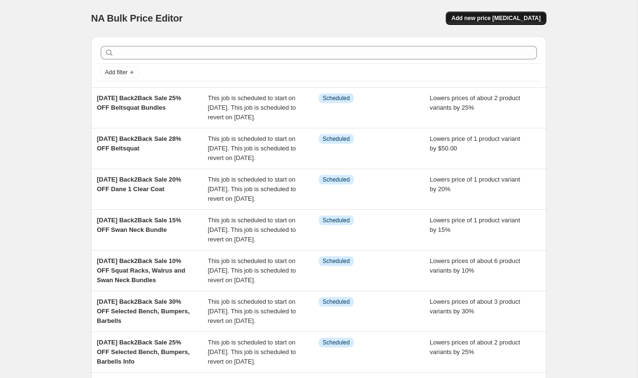
click at [494, 16] on span "Add new price [MEDICAL_DATA]" at bounding box center [495, 18] width 89 height 8
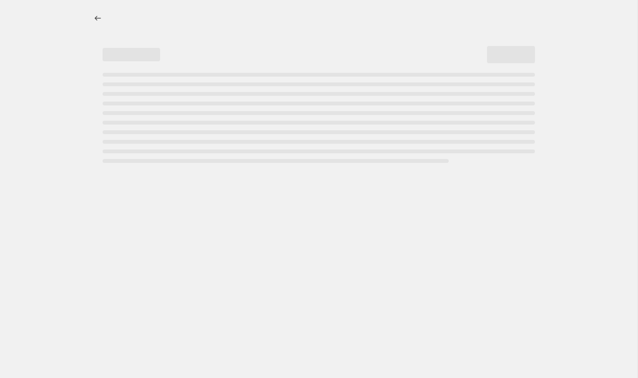
select select "percentage"
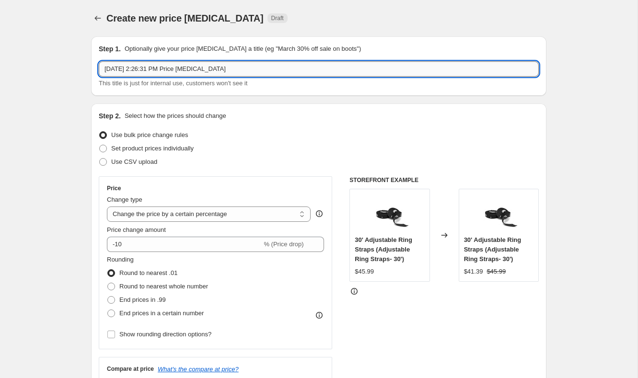
click at [270, 70] on input "Sep 18, 2025, 2:26:31 PM Price change job" at bounding box center [319, 68] width 440 height 15
paste input "Sep 18, 2025 Back2Back Sale 25% OFF Beltsquat Bundles"
type input "Sep 18, 2025 Back2Back Sale 25% OFF Beltsquat Bundles"
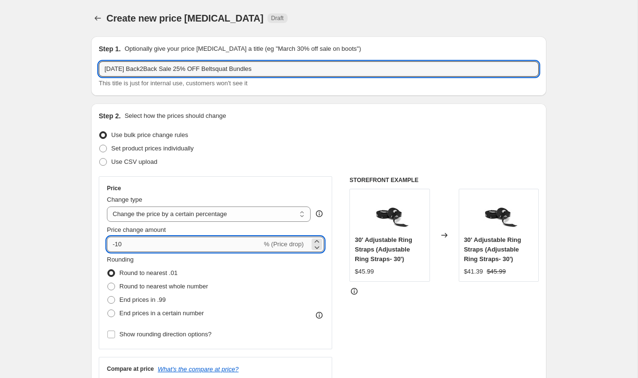
click at [151, 241] on input "-10" at bounding box center [184, 244] width 155 height 15
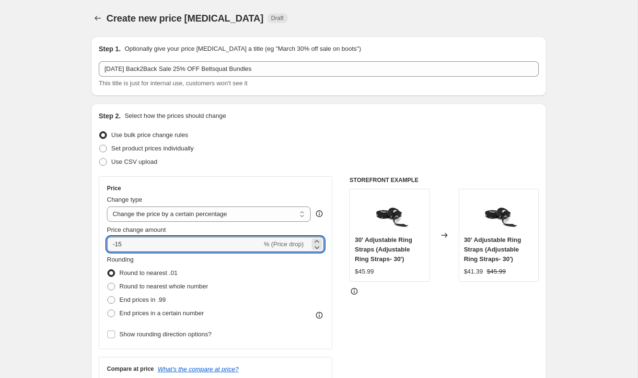
type input "-15"
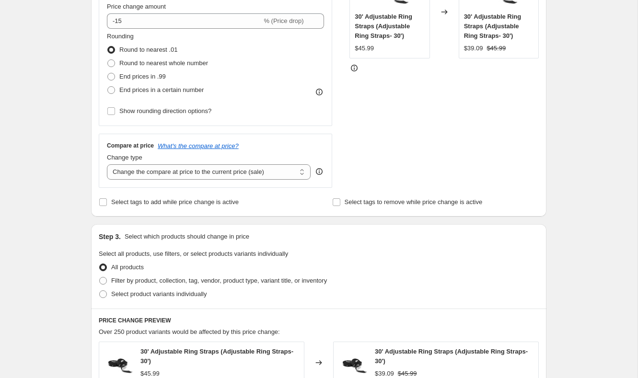
scroll to position [227, 0]
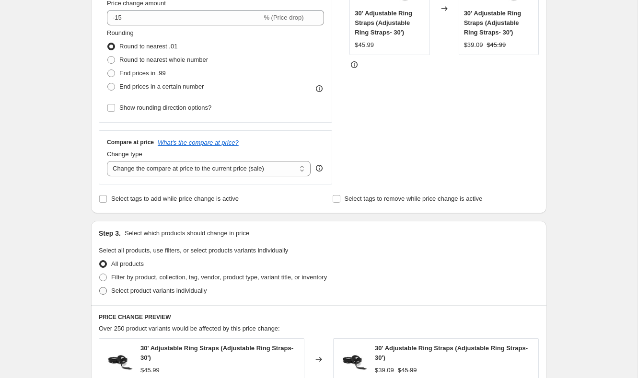
click at [162, 293] on span "Select product variants individually" at bounding box center [158, 290] width 95 height 7
click at [100, 287] on input "Select product variants individually" at bounding box center [99, 287] width 0 height 0
radio input "true"
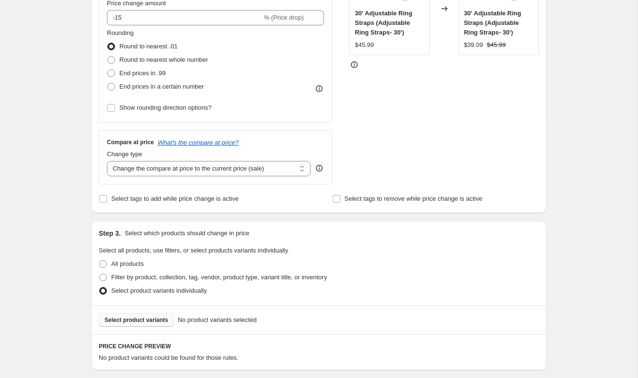
click at [147, 323] on button "Select product variants" at bounding box center [136, 319] width 75 height 13
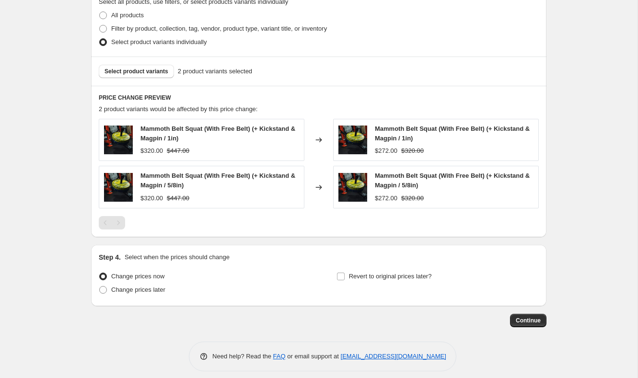
scroll to position [482, 0]
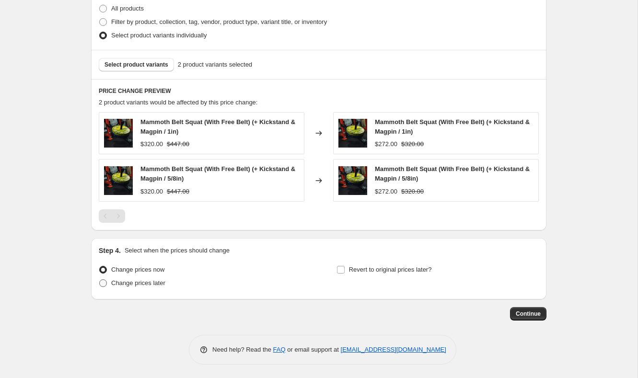
click at [150, 283] on span "Change prices later" at bounding box center [138, 282] width 54 height 7
click at [100, 280] on input "Change prices later" at bounding box center [99, 279] width 0 height 0
radio input "true"
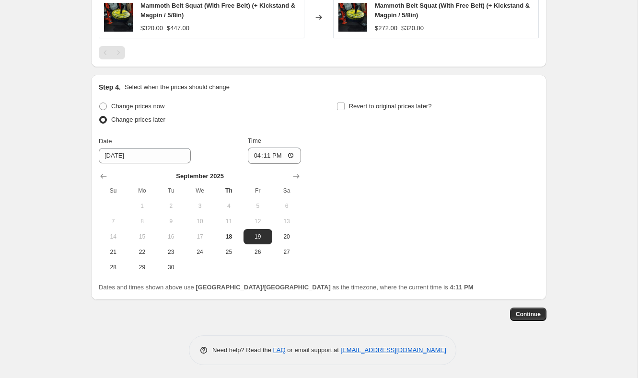
scroll to position [644, 0]
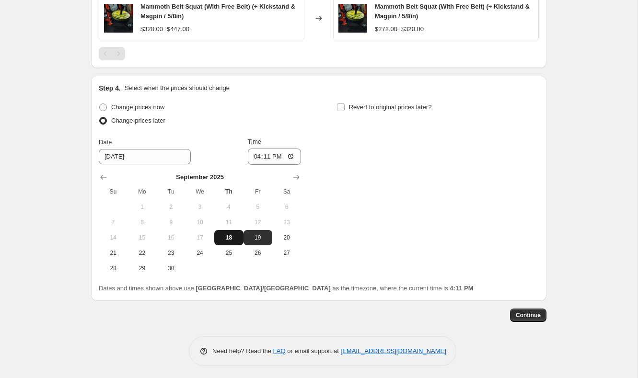
click at [225, 235] on span "18" at bounding box center [228, 238] width 21 height 8
type input "9/18/2025"
click at [259, 152] on input "16:11" at bounding box center [275, 156] width 54 height 16
type input "18:06"
click at [340, 139] on div "Change prices now Change prices later Date 9/18/2025 Time 18:06 September 2025 …" at bounding box center [319, 188] width 440 height 175
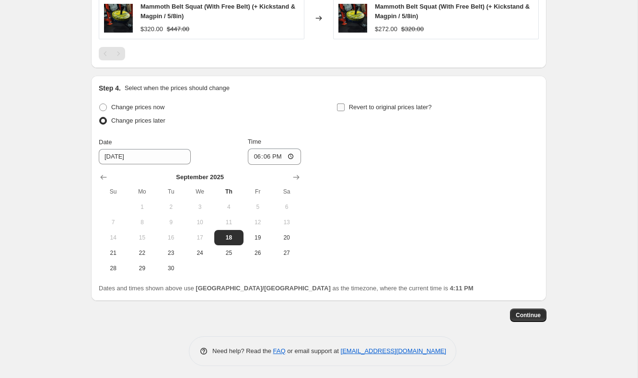
click at [357, 103] on span "Revert to original prices later?" at bounding box center [390, 106] width 83 height 7
click at [344, 103] on input "Revert to original prices later?" at bounding box center [341, 107] width 8 height 8
checkbox input "true"
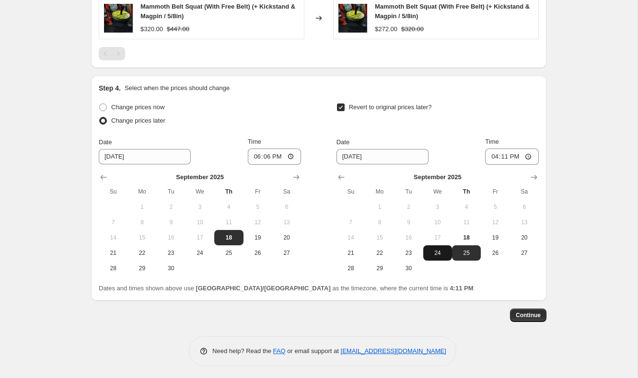
click at [446, 247] on button "24" at bounding box center [437, 252] width 29 height 15
type input "9/24/2025"
click at [494, 154] on input "16:11" at bounding box center [512, 156] width 54 height 16
type input "18:00"
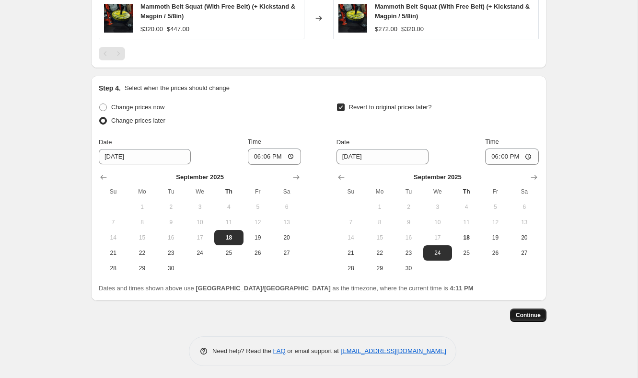
click at [538, 314] on span "Continue" at bounding box center [527, 315] width 25 height 8
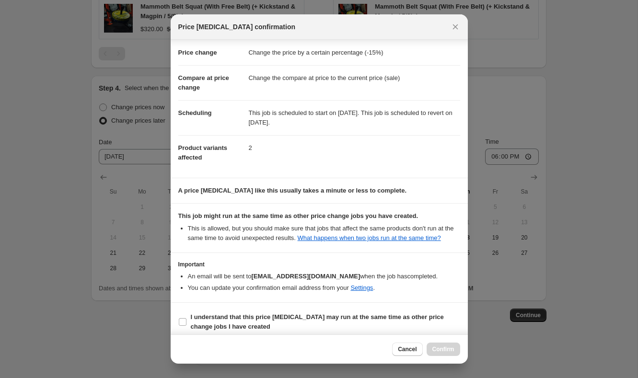
scroll to position [32, 0]
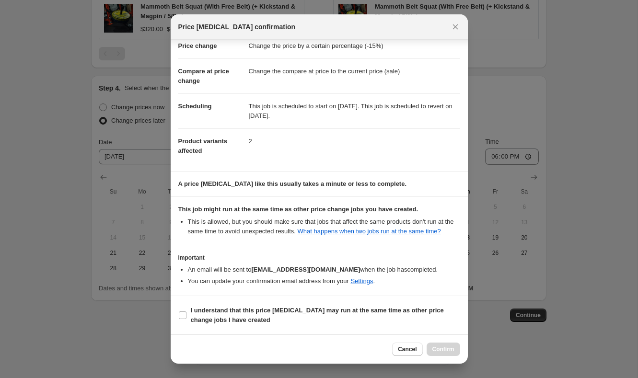
click at [369, 308] on b "I understand that this price change job may run at the same time as other price…" at bounding box center [317, 315] width 253 height 17
click at [186, 311] on input "I understand that this price change job may run at the same time as other price…" at bounding box center [183, 315] width 8 height 8
checkbox input "true"
click at [458, 345] on button "Confirm" at bounding box center [443, 348] width 34 height 13
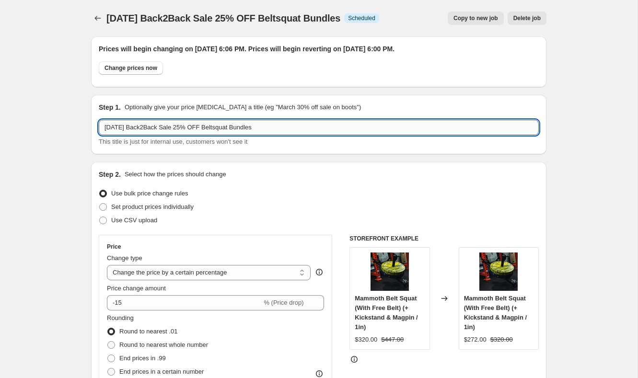
click at [200, 128] on input "Sep 18, 2025 Back2Back Sale 25% OFF Beltsquat Bundles" at bounding box center [319, 127] width 440 height 15
click at [197, 126] on input "Sep 18, 2025 Back2Back Sale 25% OFF Beltsquat Bundles" at bounding box center [319, 127] width 440 height 15
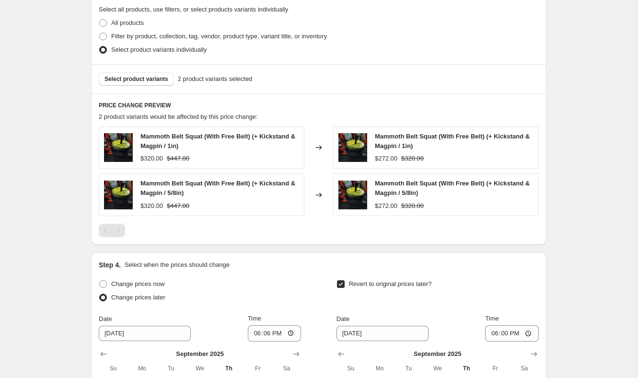
scroll to position [704, 0]
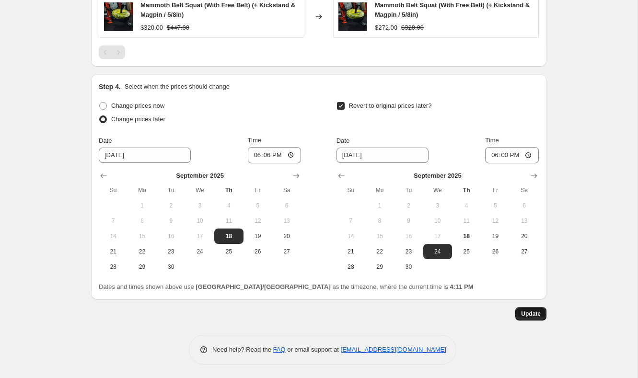
type input "Sep 18, 2025 Back2Back Sale 15% OFF Beltsquat Bundles"
click at [523, 314] on span "Update" at bounding box center [531, 314] width 20 height 8
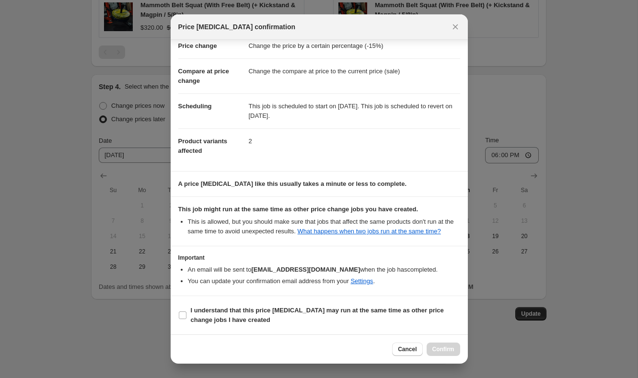
scroll to position [32, 0]
click at [296, 312] on b "I understand that this price change job may run at the same time as other price…" at bounding box center [317, 315] width 253 height 17
click at [186, 312] on input "I understand that this price change job may run at the same time as other price…" at bounding box center [183, 315] width 8 height 8
checkbox input "true"
click at [456, 351] on button "Confirm" at bounding box center [443, 348] width 34 height 13
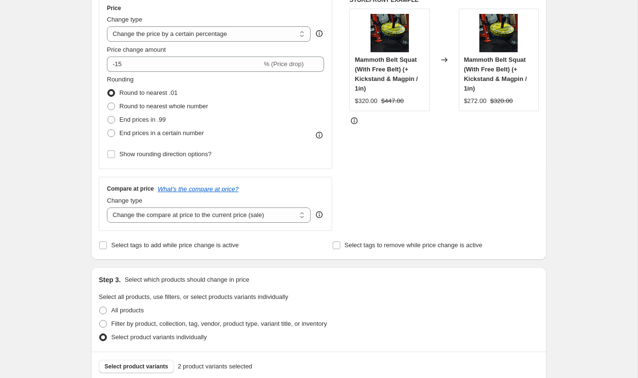
scroll to position [0, 0]
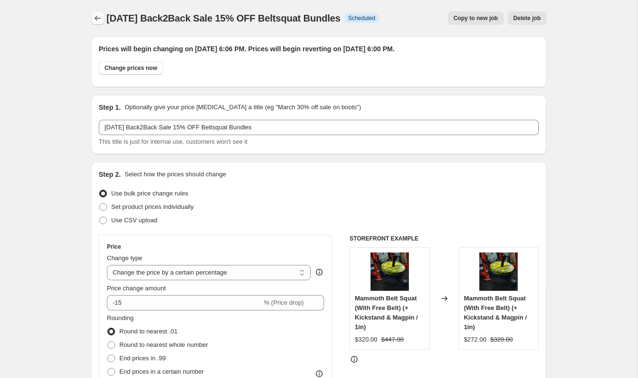
click at [100, 14] on icon "Price change jobs" at bounding box center [98, 18] width 10 height 10
